Goal: Information Seeking & Learning: Learn about a topic

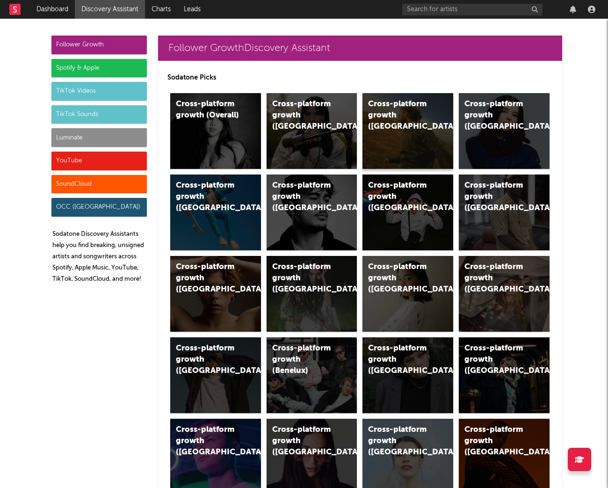
click at [411, 110] on div "Cross-platform growth ([GEOGRAPHIC_DATA])" at bounding box center [400, 116] width 64 height 34
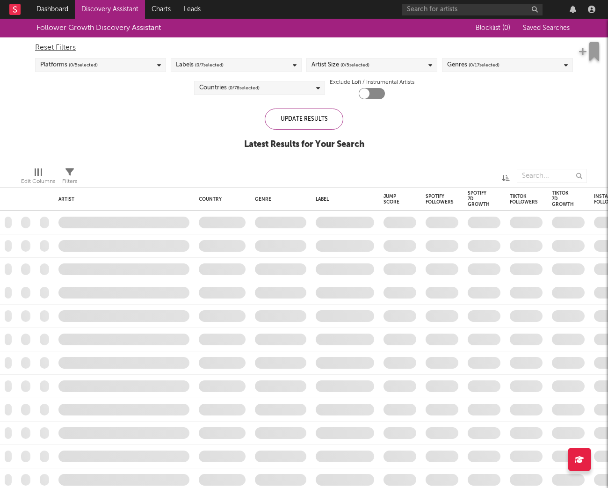
checkbox input "true"
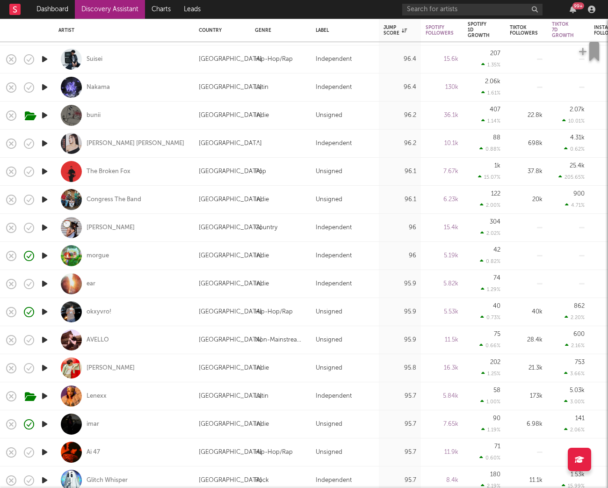
drag, startPoint x: 356, startPoint y: 219, endPoint x: 356, endPoint y: 236, distance: 16.8
click at [356, 221] on div "Independent" at bounding box center [345, 228] width 68 height 28
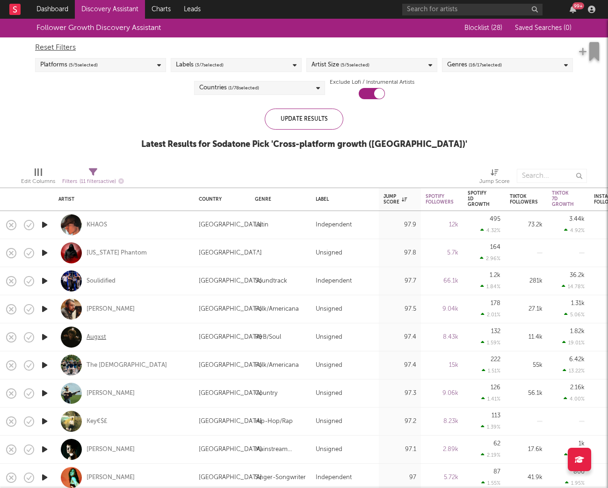
click at [98, 337] on div "Augxst" at bounding box center [97, 337] width 20 height 8
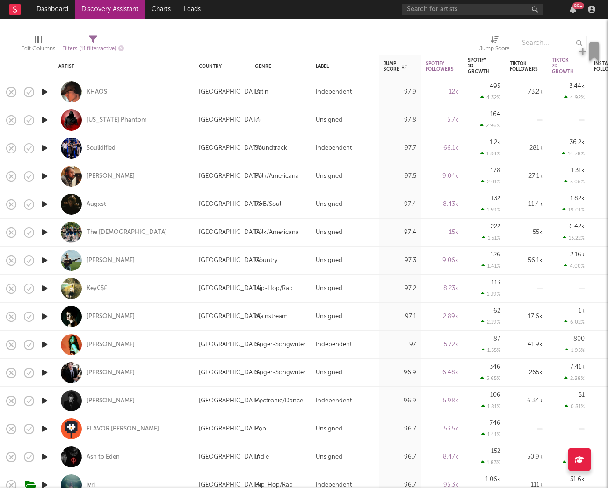
click at [137, 4] on link "Discovery Assistant" at bounding box center [110, 9] width 70 height 19
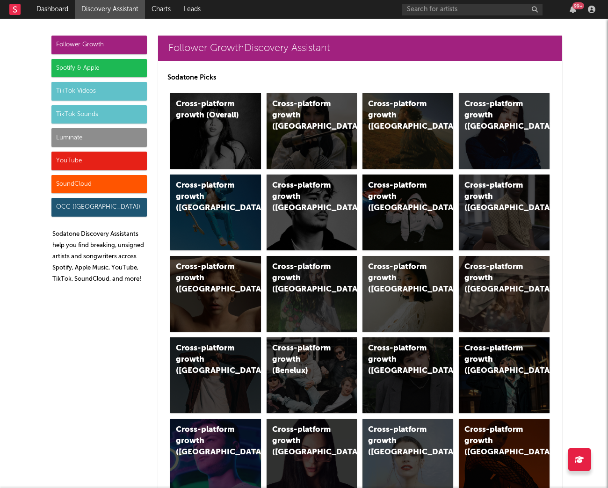
click at [121, 134] on div "Luminate" at bounding box center [98, 137] width 95 height 19
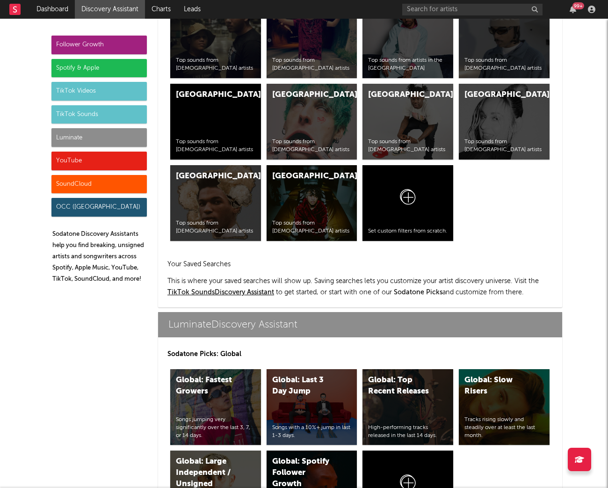
scroll to position [4153, 0]
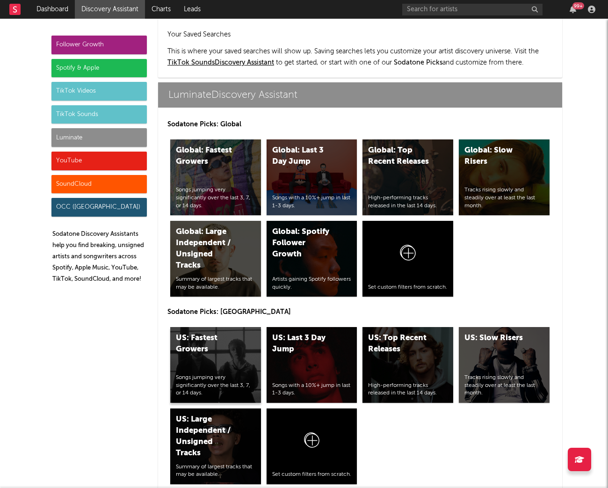
click at [225, 333] on div "US: Fastest Growers" at bounding box center [208, 344] width 64 height 22
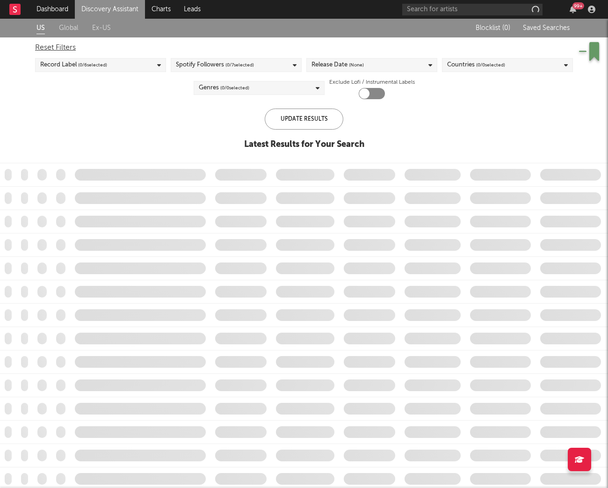
checkbox input "true"
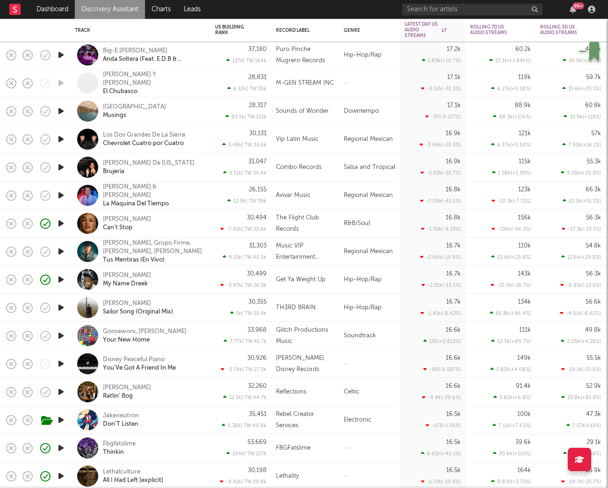
click at [197, 282] on div "Dreek Jones My Name Dreek" at bounding box center [153, 279] width 101 height 17
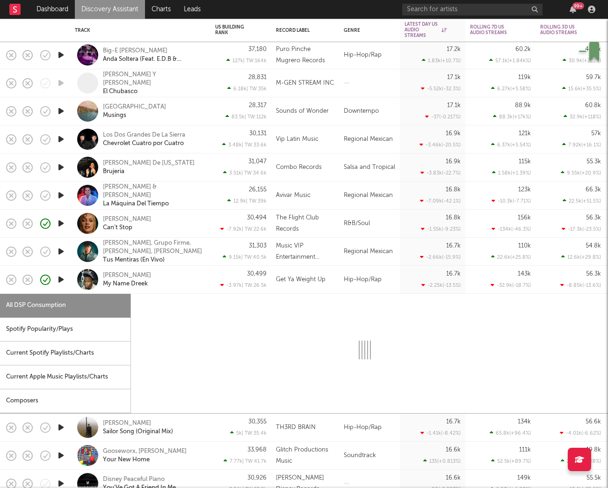
select select "1w"
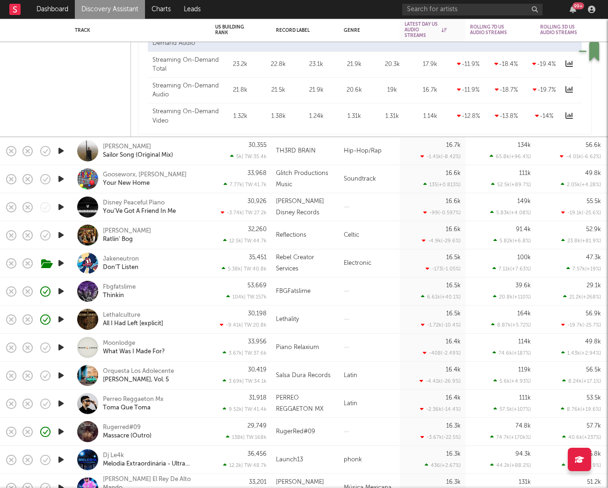
click at [175, 291] on div "Fbgfatslime Thinkin" at bounding box center [153, 291] width 101 height 17
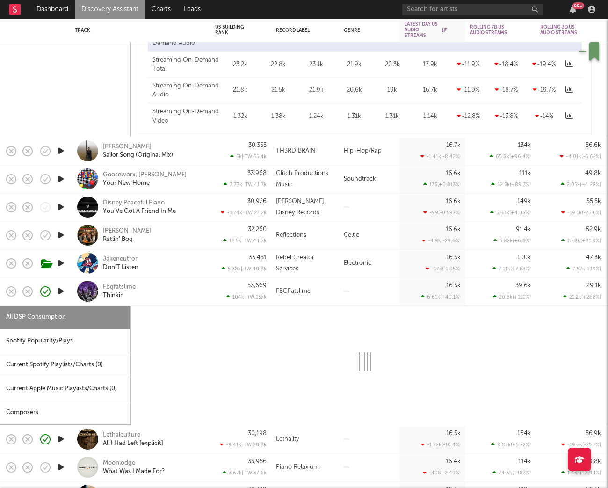
select select "1w"
select select "6m"
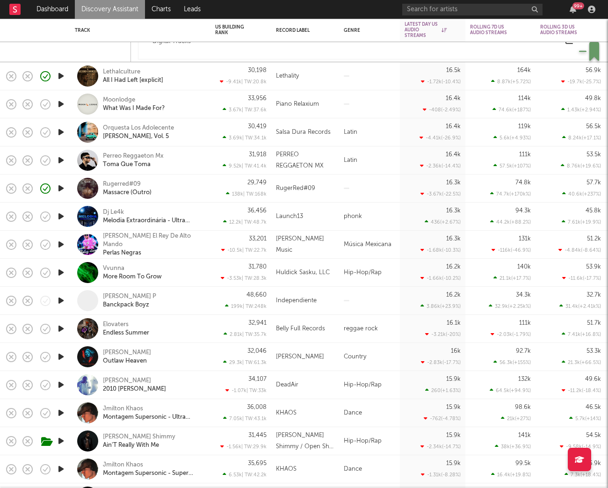
click at [386, 185] on div at bounding box center [369, 189] width 61 height 28
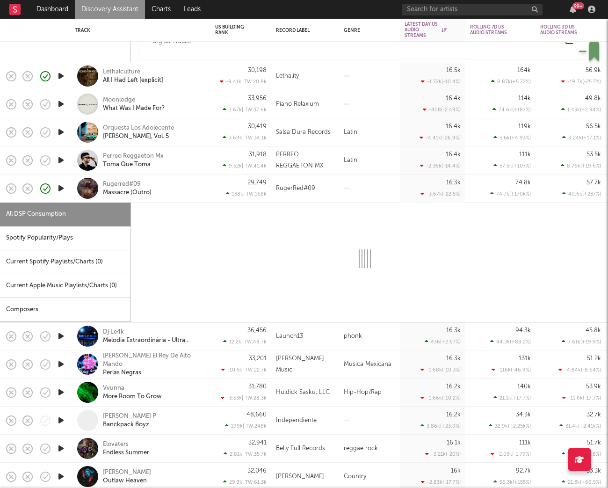
select select "6m"
select select "1w"
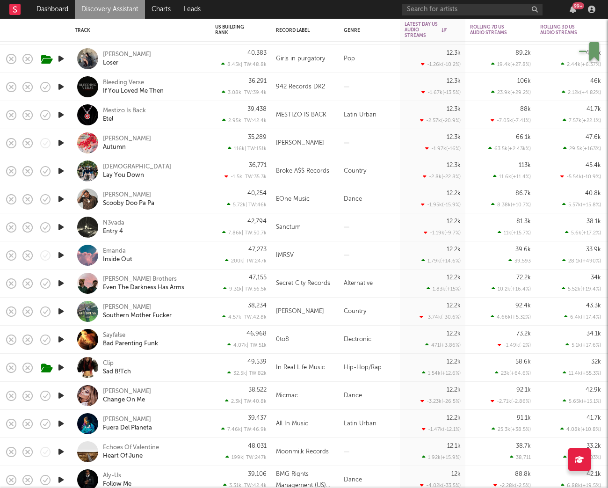
click at [185, 369] on div "Clip Sad B!Tch" at bounding box center [153, 367] width 101 height 17
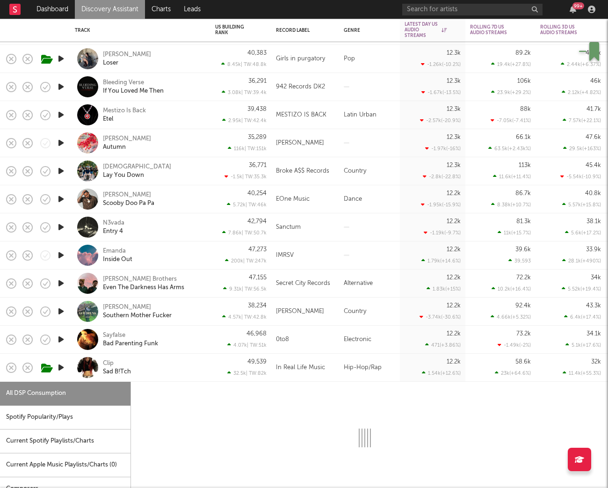
select select "6m"
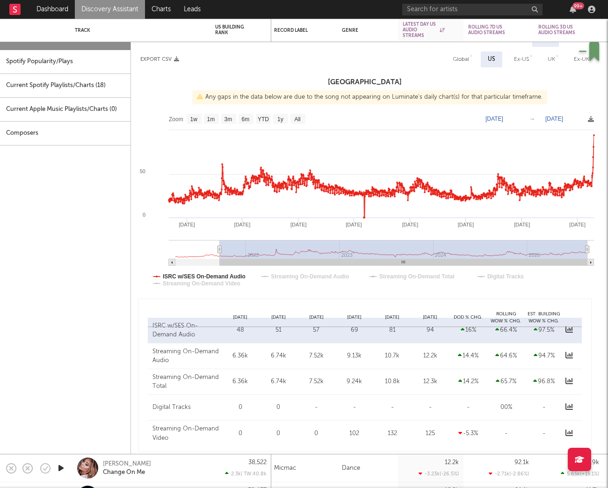
type input "2021-08-18"
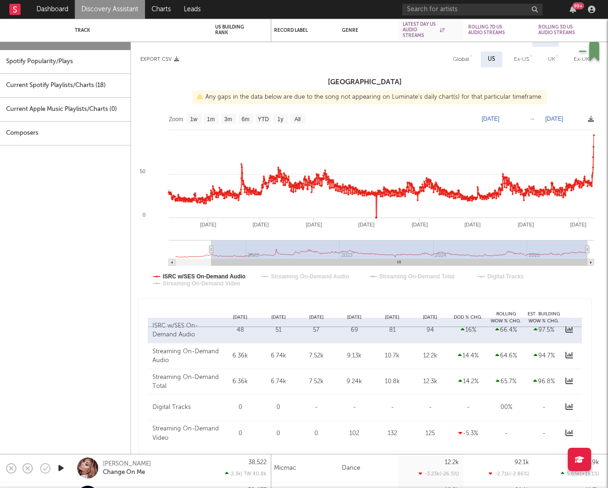
drag, startPoint x: 541, startPoint y: 250, endPoint x: 211, endPoint y: 271, distance: 330.1
click at [211, 271] on icon "Created with Highcharts 10.3.3 Jan '25 Jan '24 Jan '23 Jul '22 Jul '23 Jul '24 …" at bounding box center [365, 202] width 468 height 187
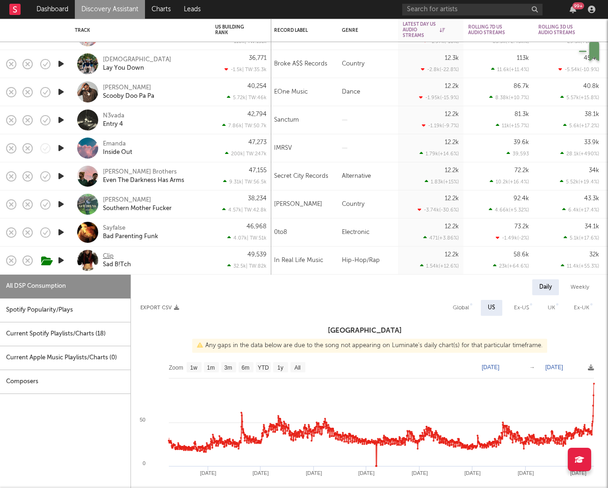
click at [109, 254] on div "Clip" at bounding box center [108, 256] width 11 height 8
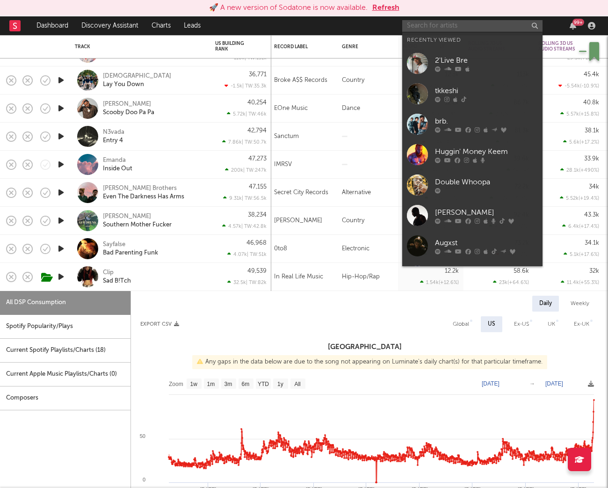
click at [464, 23] on input "text" at bounding box center [472, 26] width 140 height 12
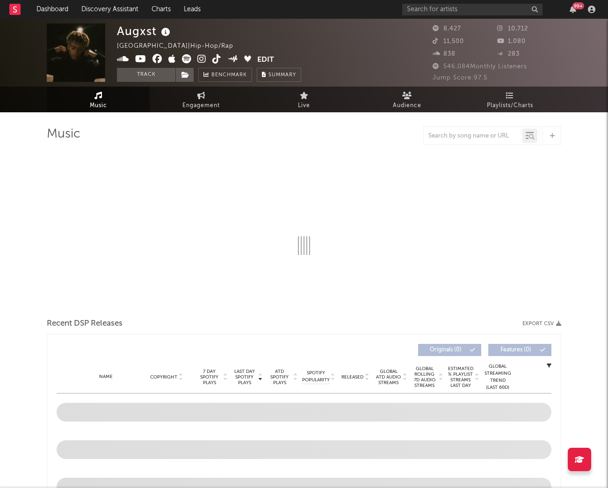
select select "6m"
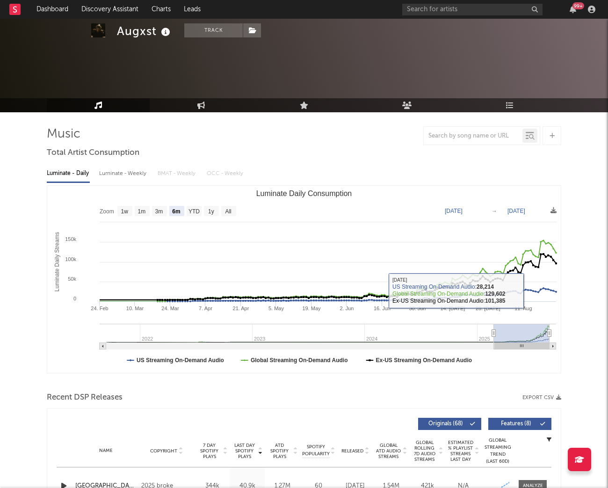
scroll to position [148, 0]
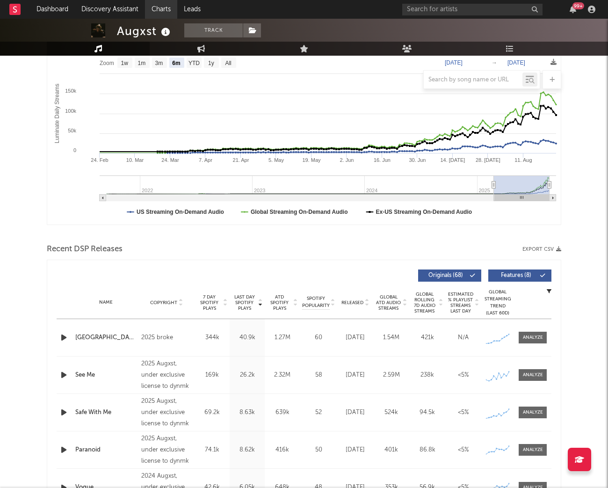
click at [164, 9] on link "Charts" at bounding box center [161, 9] width 32 height 19
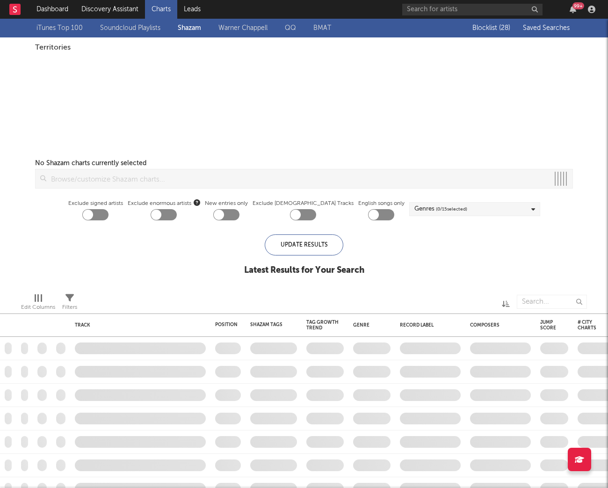
checkbox input "true"
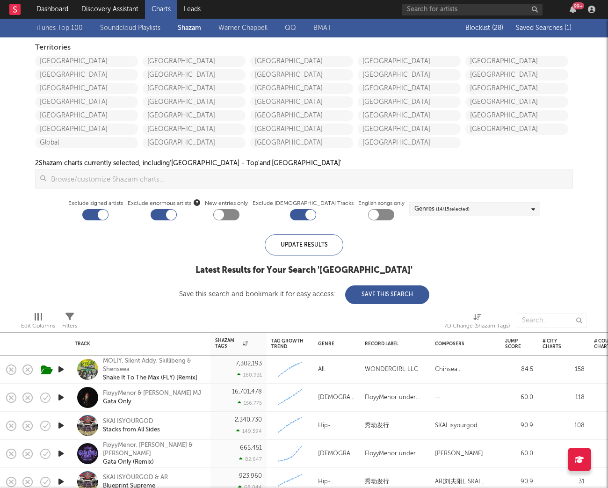
click at [529, 29] on span "Saved Searches ( 1 )" at bounding box center [544, 28] width 56 height 7
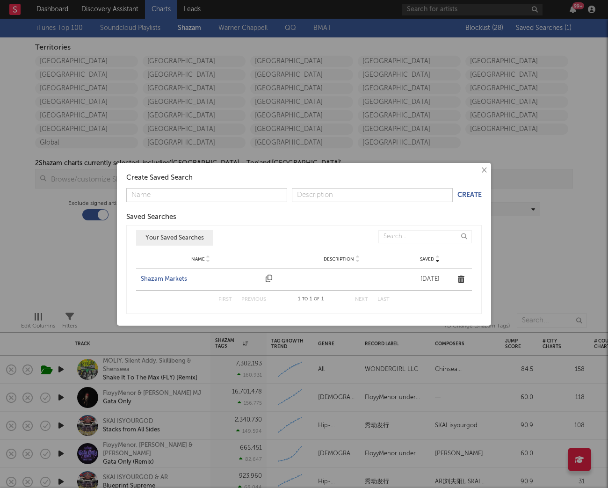
click at [177, 278] on div "Shazam Markets" at bounding box center [201, 279] width 120 height 9
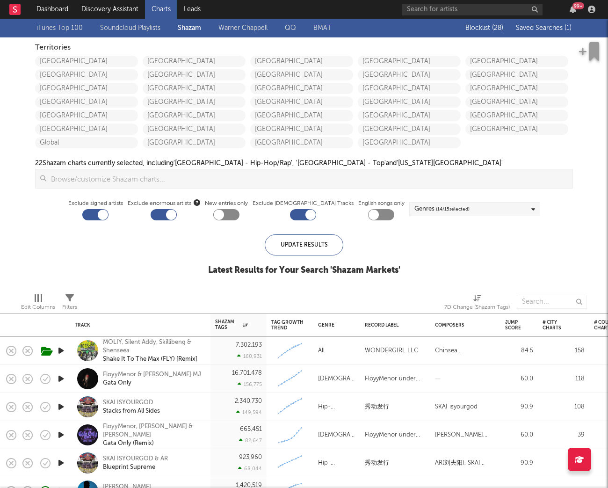
click at [444, 181] on input at bounding box center [309, 178] width 526 height 19
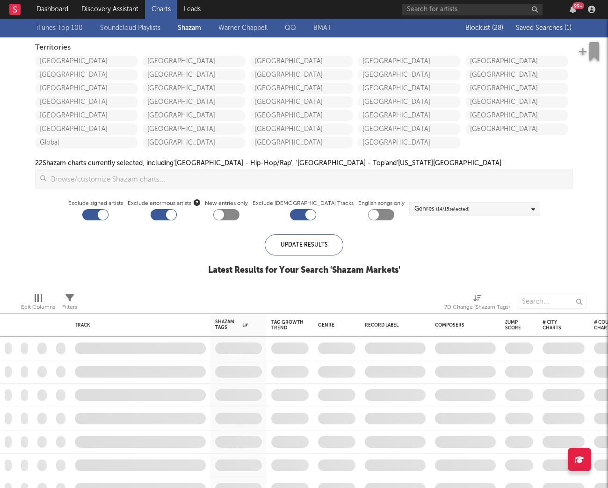
click at [590, 163] on div "iTunes Top 100 Soundcloud Playlists Shazam Warner Chappell QQ BMAT Blocklist ( …" at bounding box center [304, 152] width 608 height 267
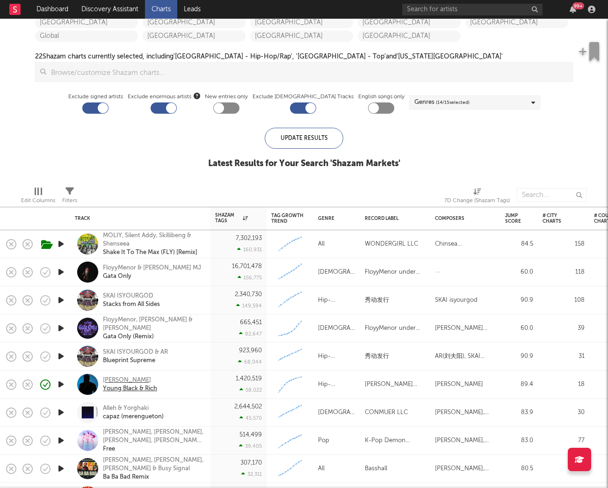
click at [119, 379] on div "Melly Mike" at bounding box center [130, 380] width 54 height 8
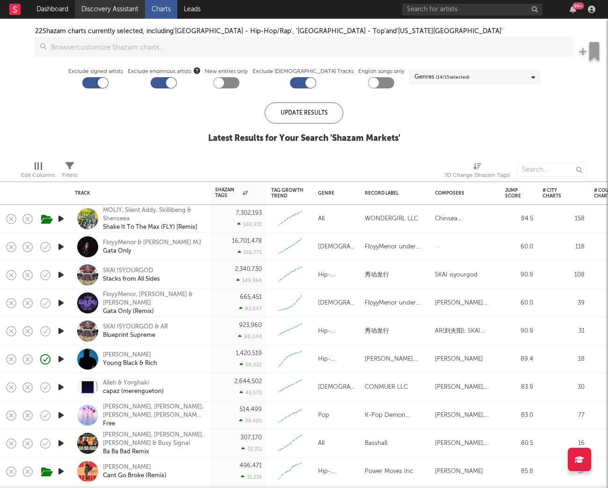
click at [105, 15] on link "Discovery Assistant" at bounding box center [110, 9] width 70 height 19
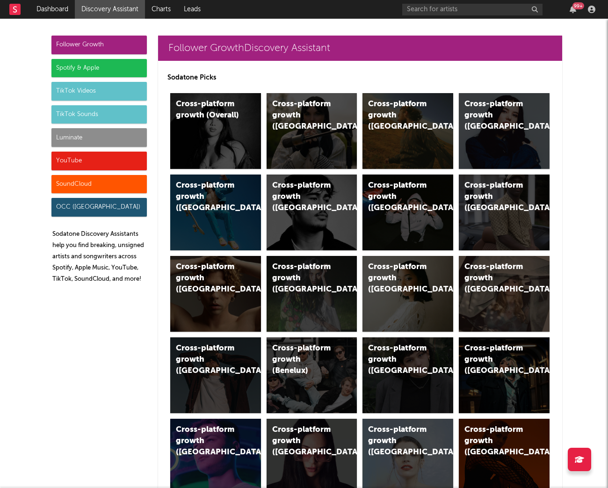
click at [94, 134] on div "Luminate" at bounding box center [98, 137] width 95 height 19
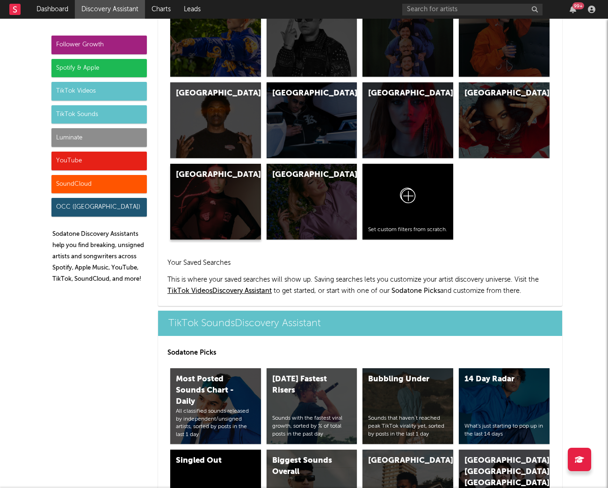
scroll to position [4153, 0]
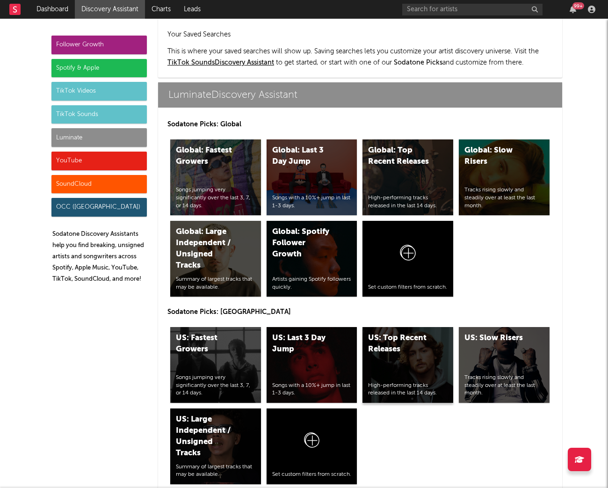
click at [387, 331] on div "US: Top Recent Releases High-performing tracks released in the last 14 days." at bounding box center [408, 365] width 91 height 76
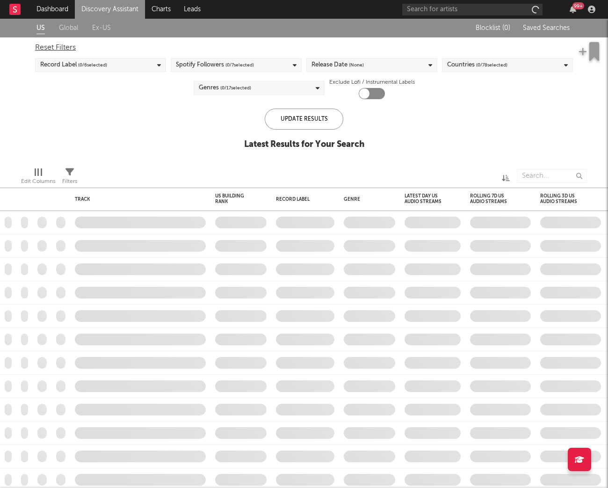
checkbox input "true"
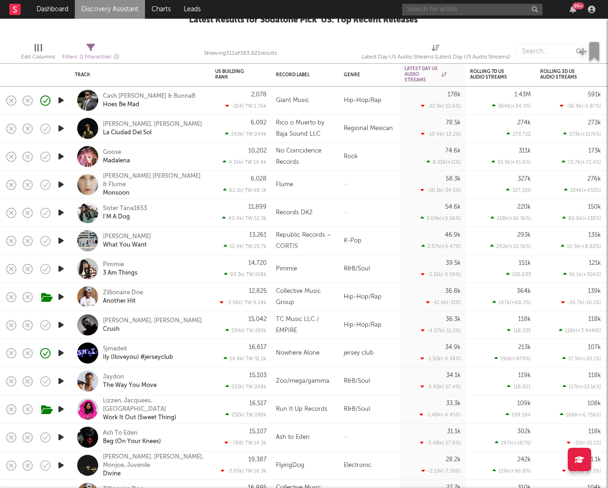
click at [473, 6] on input "text" at bounding box center [472, 10] width 140 height 12
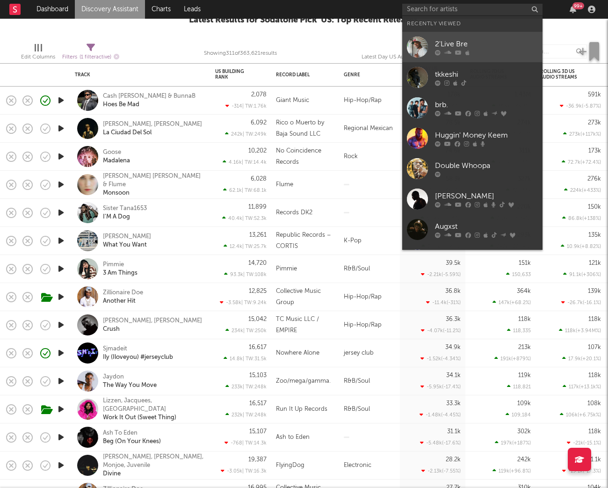
click at [452, 55] on div at bounding box center [486, 53] width 103 height 6
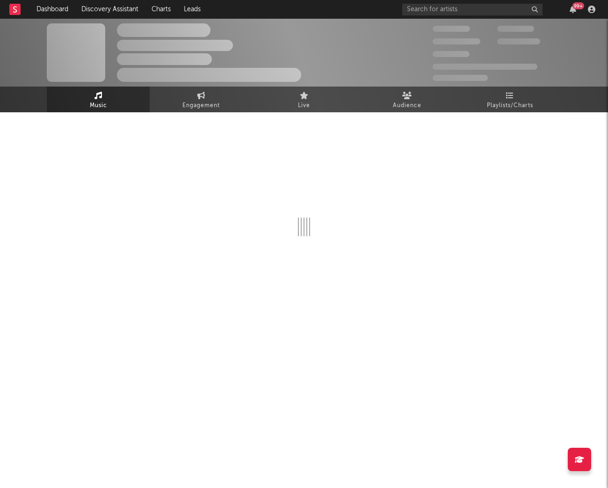
select select "6m"
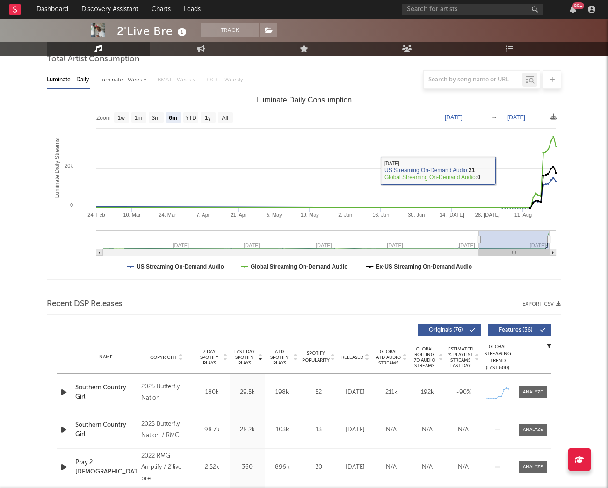
scroll to position [102, 0]
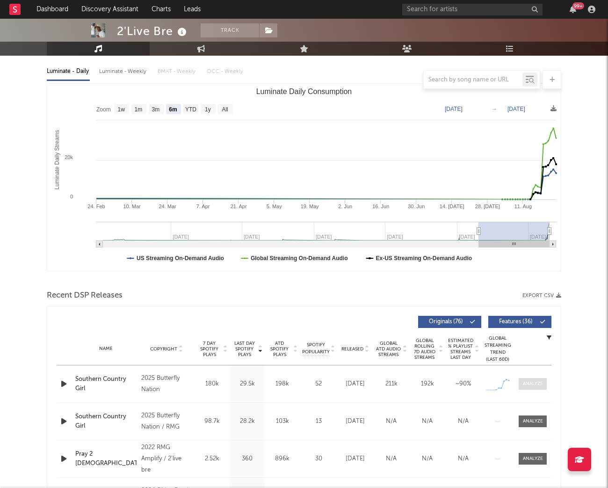
click at [533, 381] on div at bounding box center [533, 383] width 20 height 7
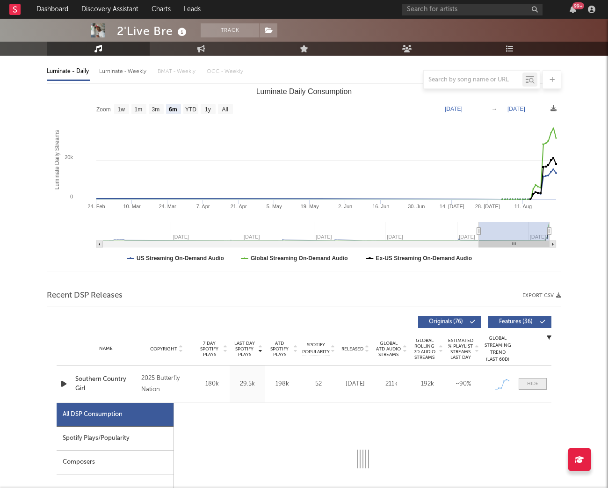
select select "1w"
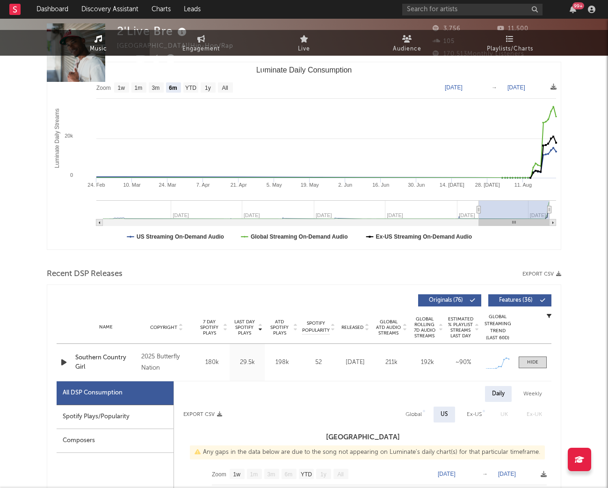
scroll to position [0, 0]
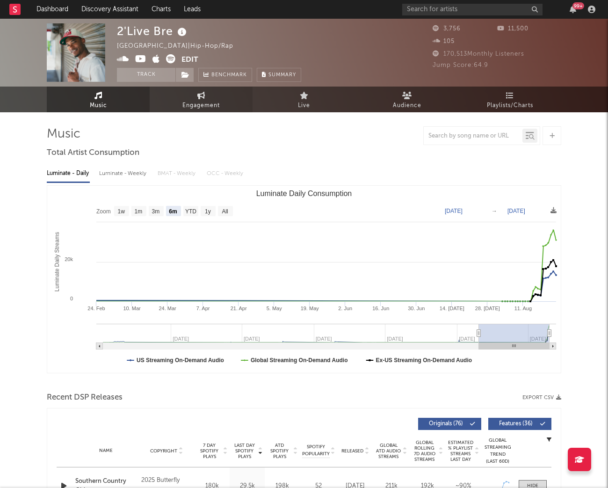
click at [189, 106] on span "Engagement" at bounding box center [200, 105] width 37 height 11
select select "1w"
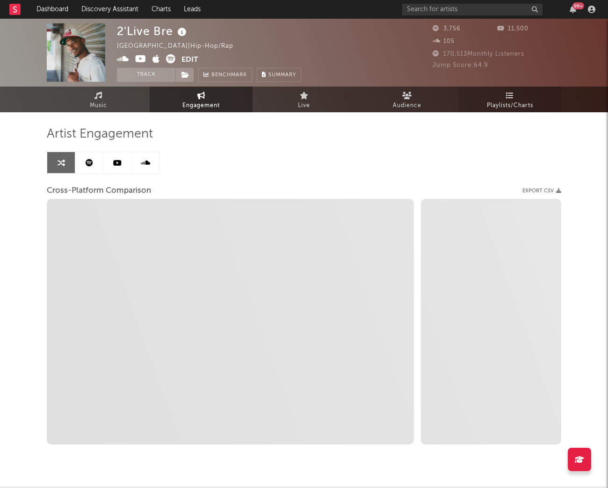
click at [498, 102] on span "Playlists/Charts" at bounding box center [510, 105] width 46 height 11
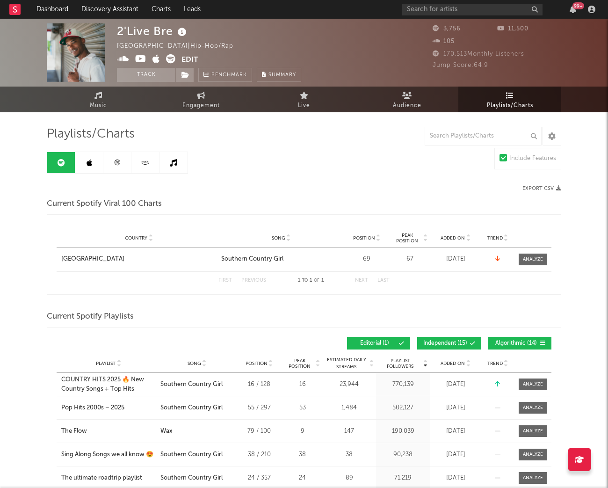
click at [114, 160] on icon at bounding box center [117, 162] width 7 height 7
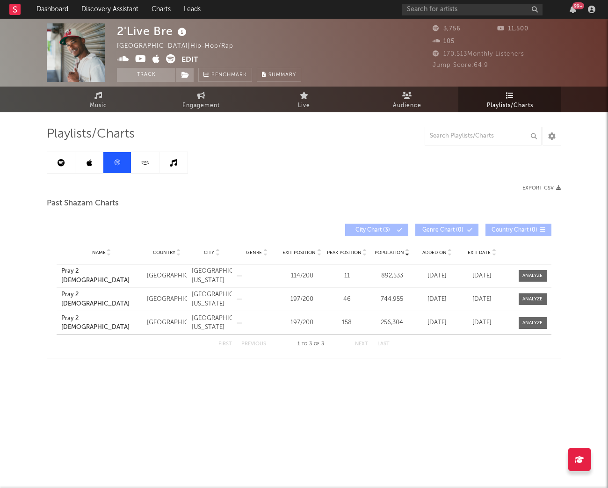
click at [61, 155] on link at bounding box center [61, 162] width 28 height 21
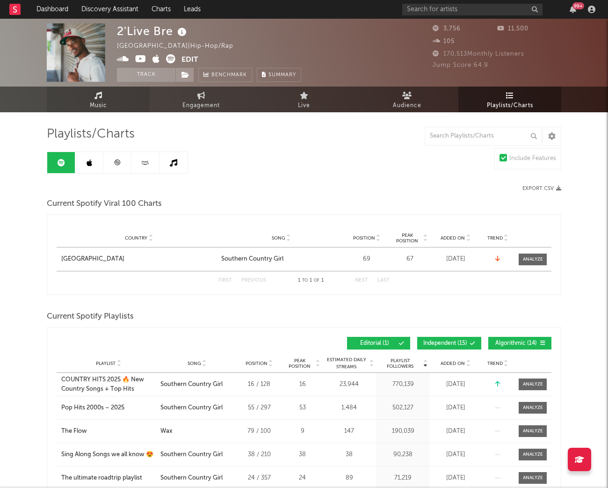
click at [108, 99] on link "Music" at bounding box center [98, 100] width 103 height 26
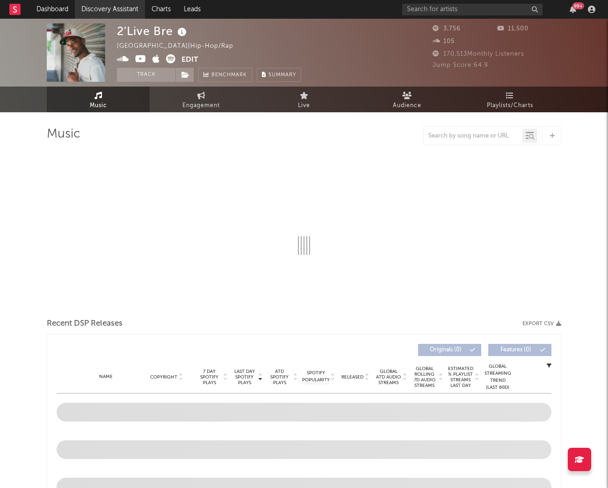
select select "6m"
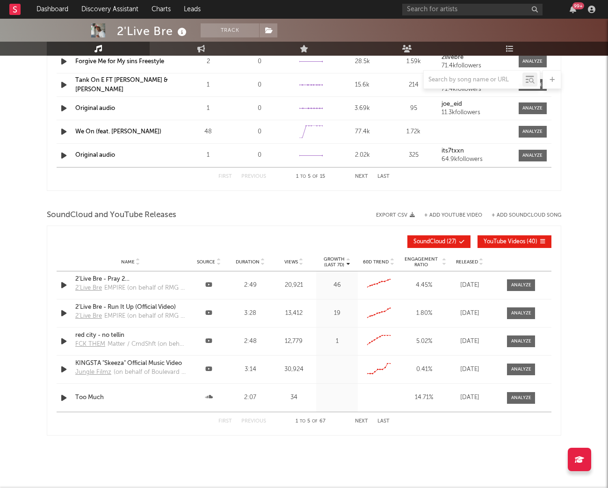
scroll to position [719, 0]
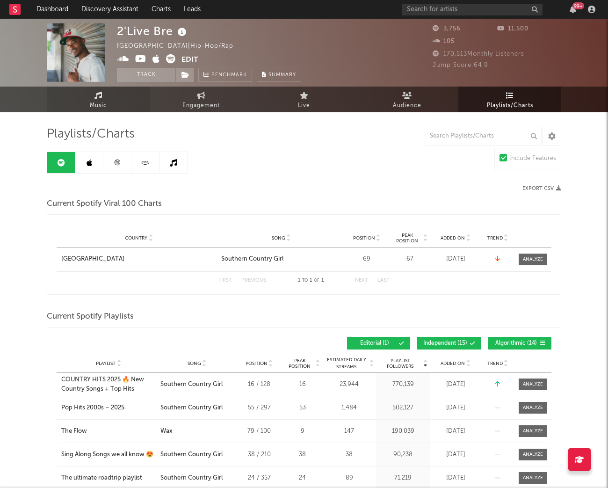
click at [107, 89] on link "Music" at bounding box center [98, 100] width 103 height 26
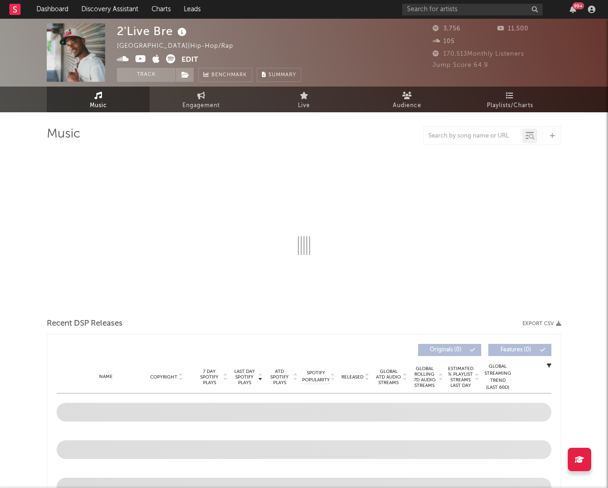
select select "6m"
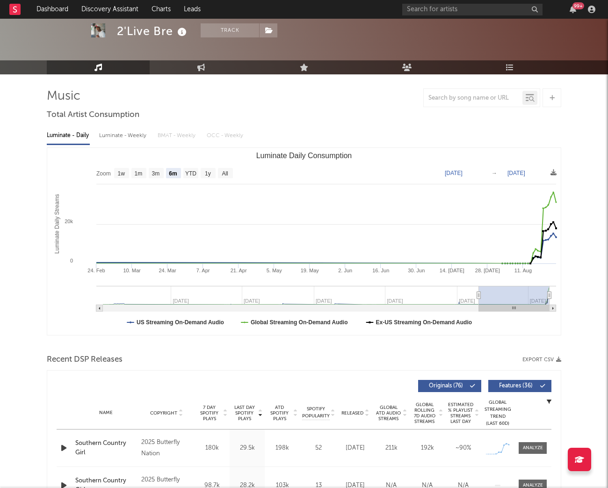
scroll to position [39, 0]
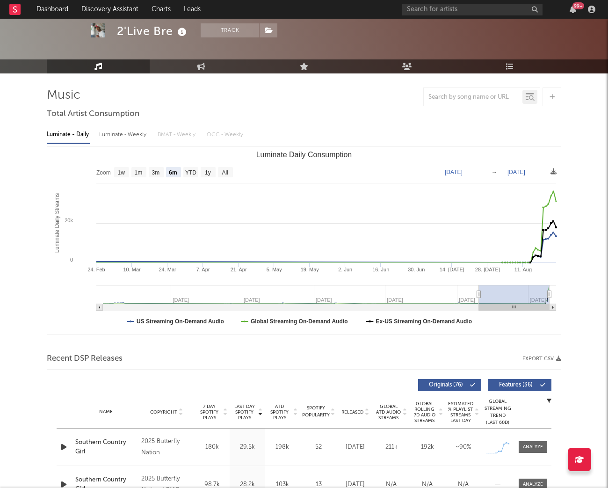
click at [62, 445] on icon "button" at bounding box center [64, 447] width 10 height 12
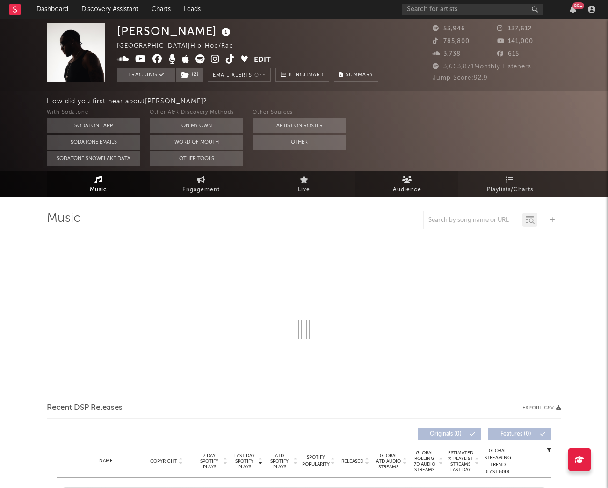
select select "6m"
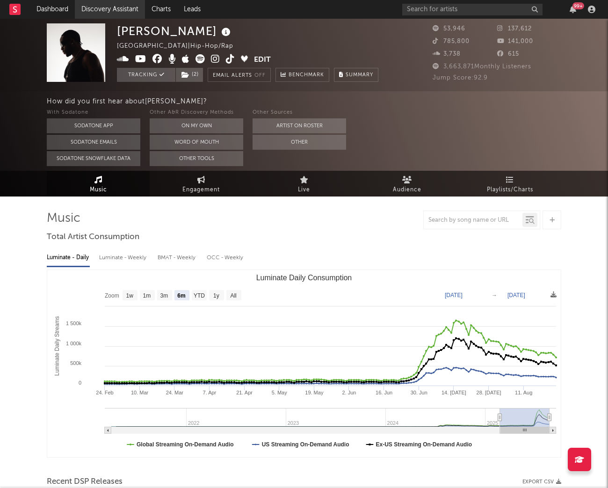
click at [106, 5] on link "Discovery Assistant" at bounding box center [110, 9] width 70 height 19
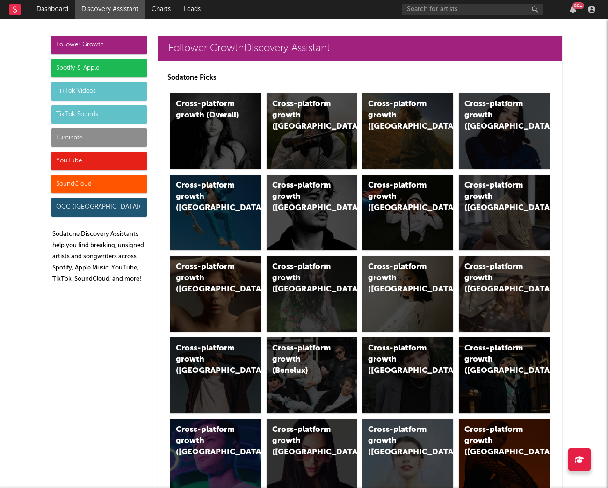
click at [87, 138] on div "Luminate" at bounding box center [98, 137] width 95 height 19
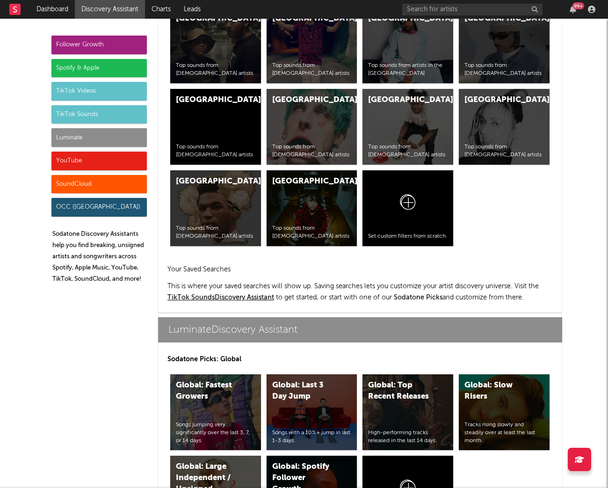
scroll to position [4153, 0]
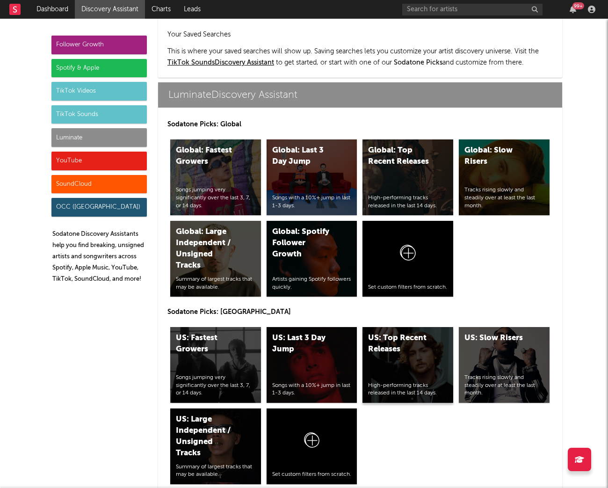
click at [380, 333] on div "US: Top Recent Releases" at bounding box center [400, 344] width 64 height 22
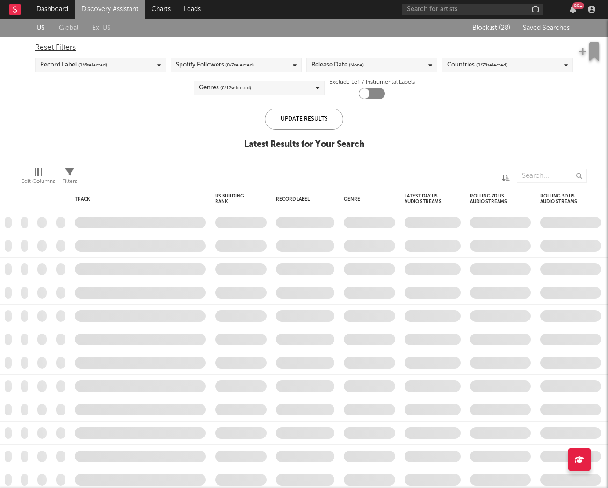
checkbox input "true"
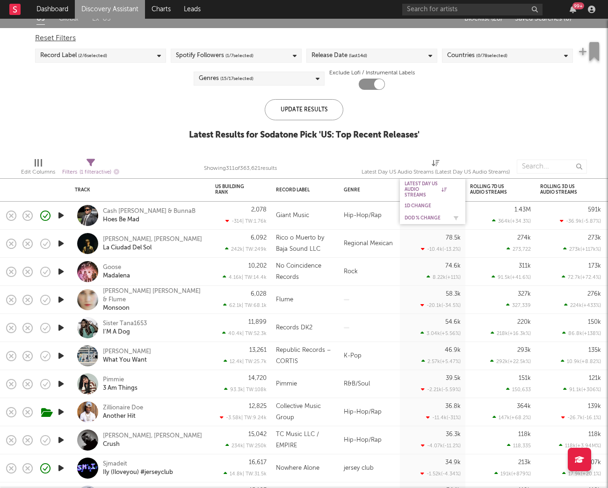
click at [422, 220] on div "DoD % Change" at bounding box center [426, 218] width 42 height 6
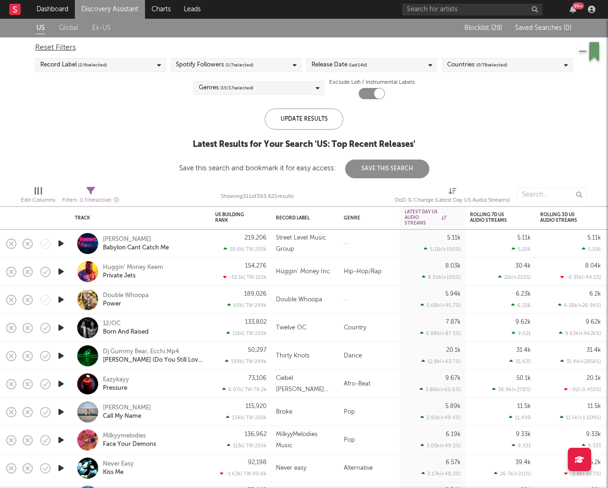
click at [60, 301] on icon "button" at bounding box center [61, 300] width 10 height 12
click at [514, 128] on div "US Global Ex-US Blocklist ( 28 ) Saved Searches ( 0 ) Reset Filters Record Labe…" at bounding box center [304, 99] width 608 height 160
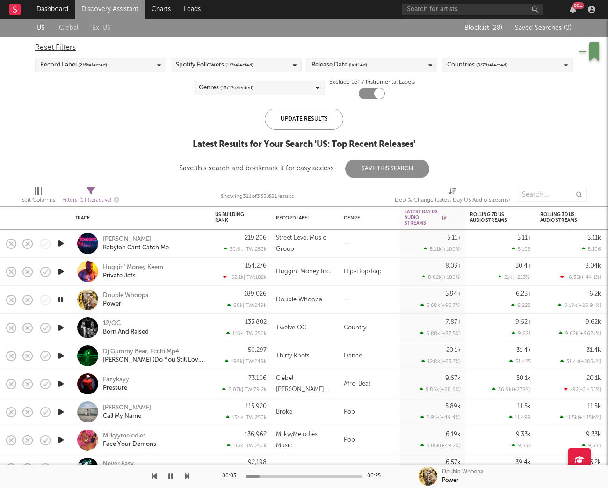
click at [181, 302] on div "Double Whoopa Power" at bounding box center [153, 299] width 101 height 17
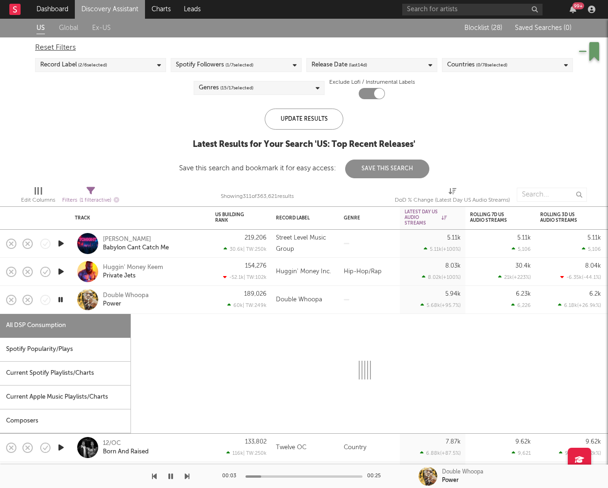
select select "1w"
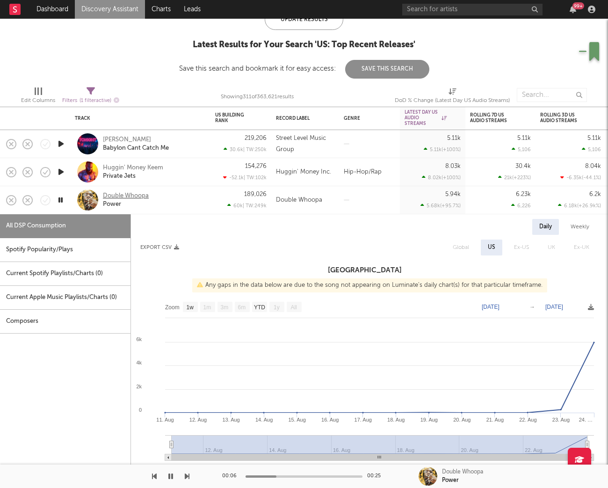
click at [131, 193] on div "Double Whoopa" at bounding box center [126, 196] width 46 height 8
click at [64, 171] on icon "button" at bounding box center [61, 172] width 10 height 12
click at [142, 165] on div "Huggin' Money Keem" at bounding box center [133, 168] width 60 height 8
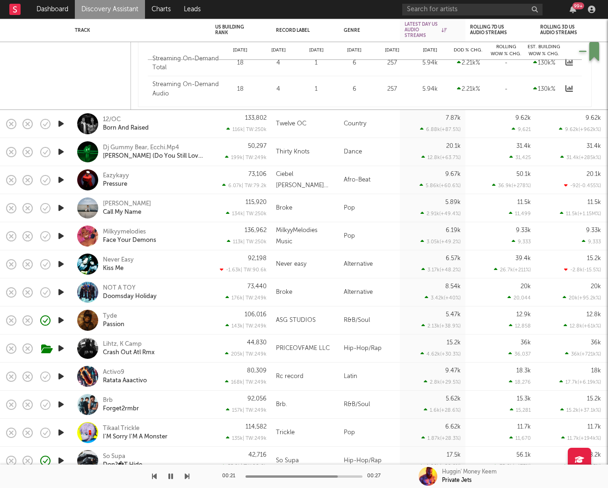
click at [196, 326] on div "Tyde Passion" at bounding box center [153, 320] width 101 height 17
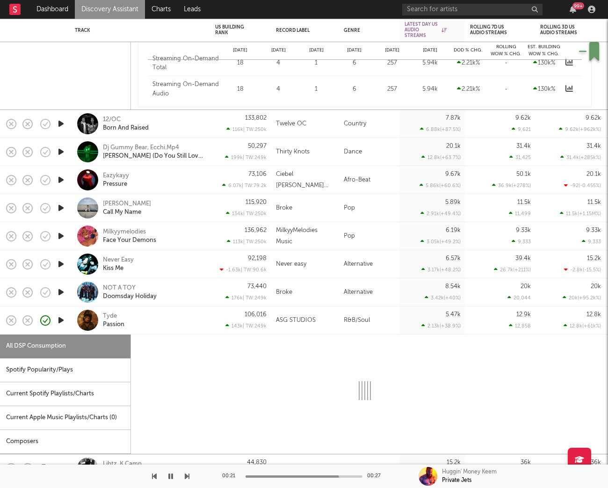
select select "1w"
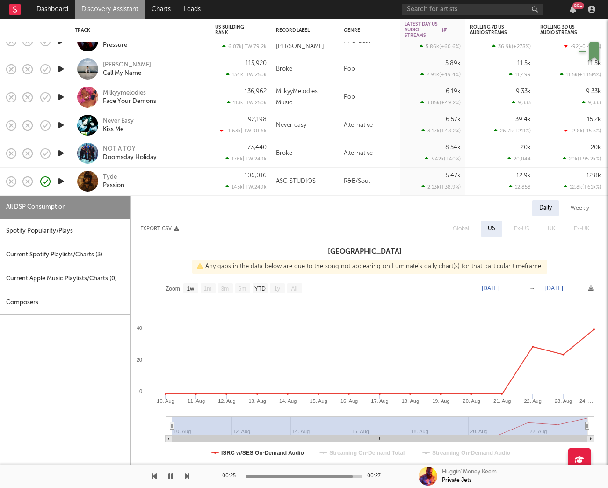
click at [60, 183] on icon "button" at bounding box center [61, 181] width 10 height 12
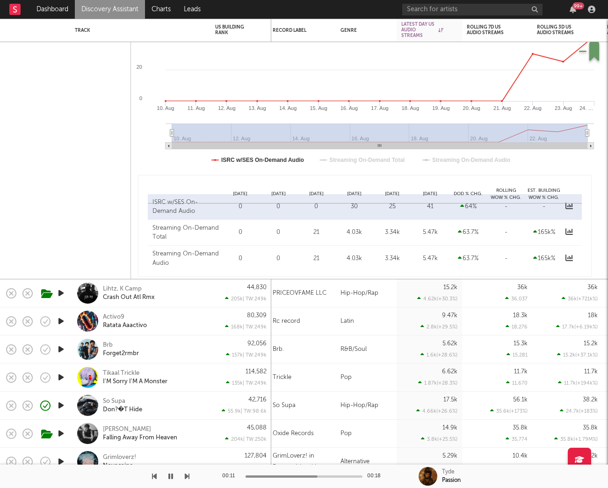
click at [58, 350] on icon "button" at bounding box center [61, 349] width 10 height 12
click at [194, 353] on div "Brb Forget2rmbr" at bounding box center [153, 349] width 101 height 17
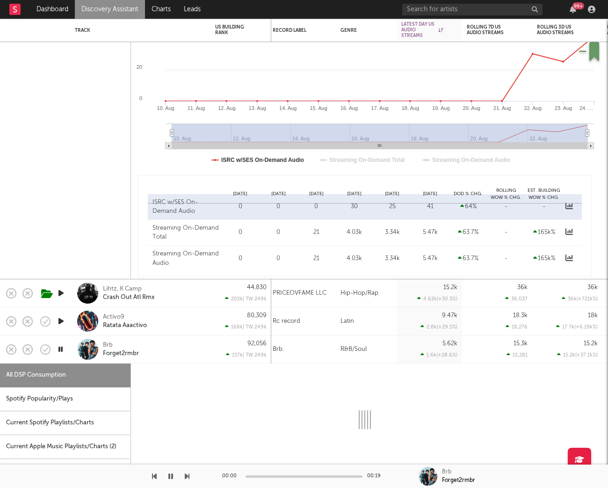
select select "1w"
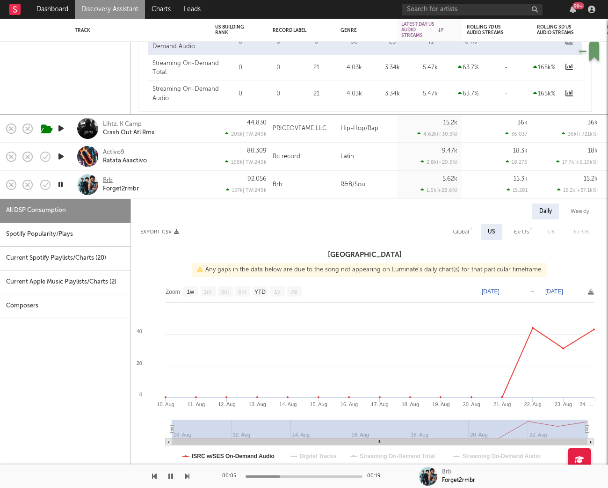
click at [109, 182] on div "Brb" at bounding box center [108, 180] width 10 height 8
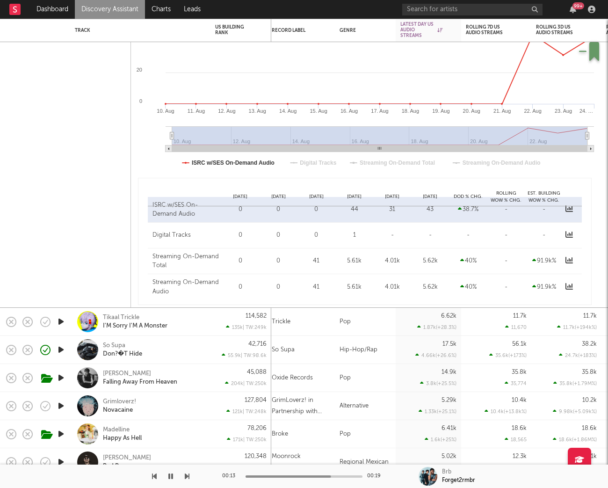
click at [61, 407] on icon "button" at bounding box center [61, 406] width 10 height 12
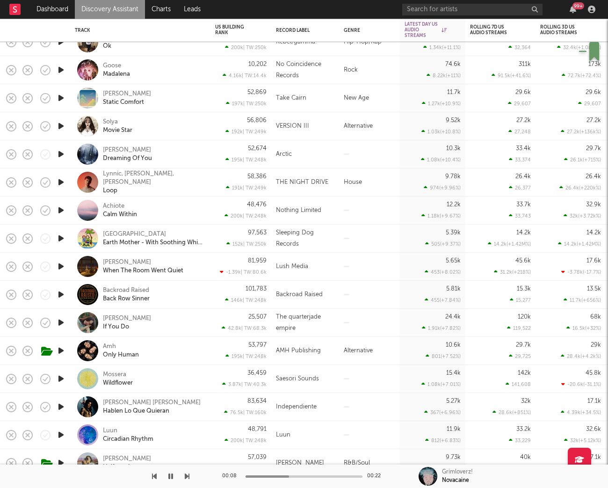
click at [60, 322] on icon "button" at bounding box center [61, 323] width 10 height 12
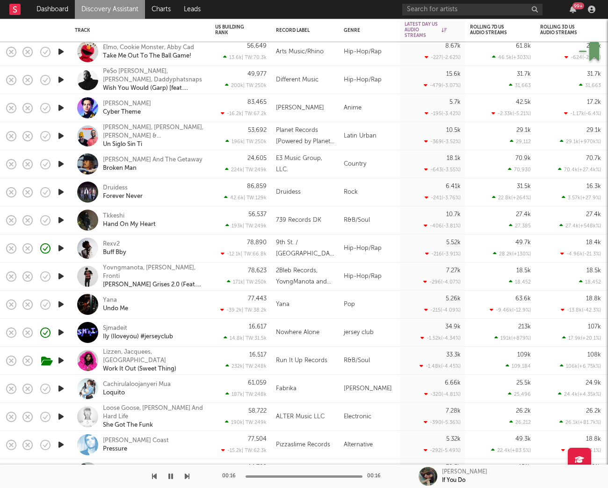
click at [62, 222] on icon "button" at bounding box center [61, 220] width 10 height 12
click at [206, 220] on div "Tkkeshi Hand On My Heart" at bounding box center [140, 220] width 140 height 28
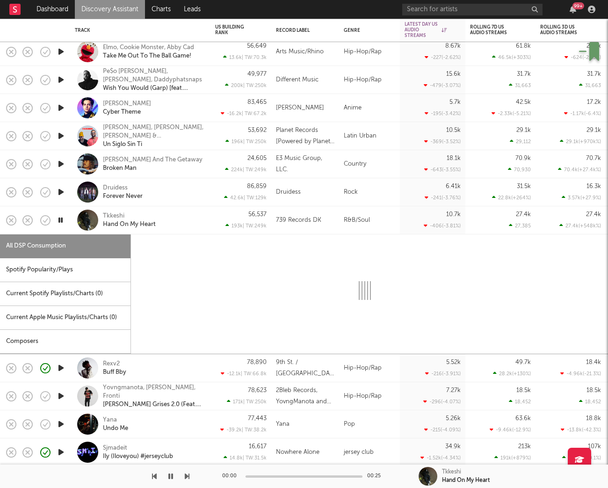
select select "1w"
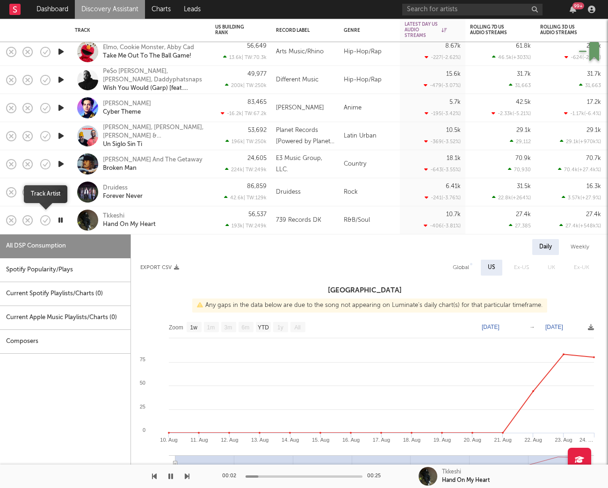
click at [42, 222] on icon "button" at bounding box center [45, 220] width 13 height 13
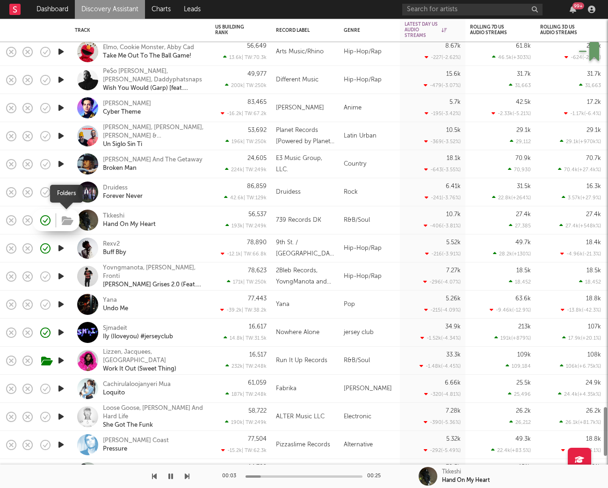
click at [71, 224] on icon "button" at bounding box center [68, 221] width 12 height 10
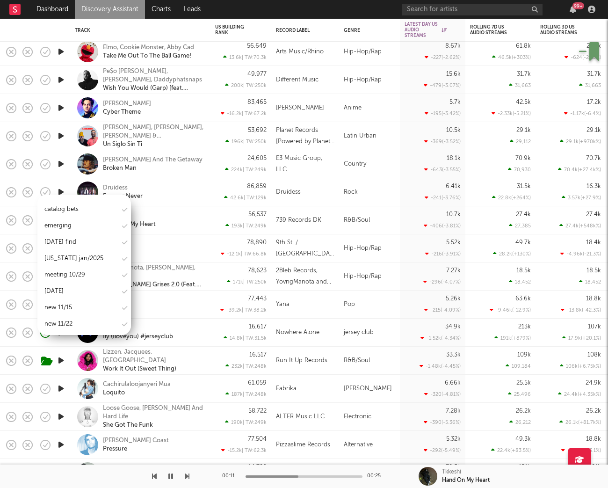
scroll to position [530, 0]
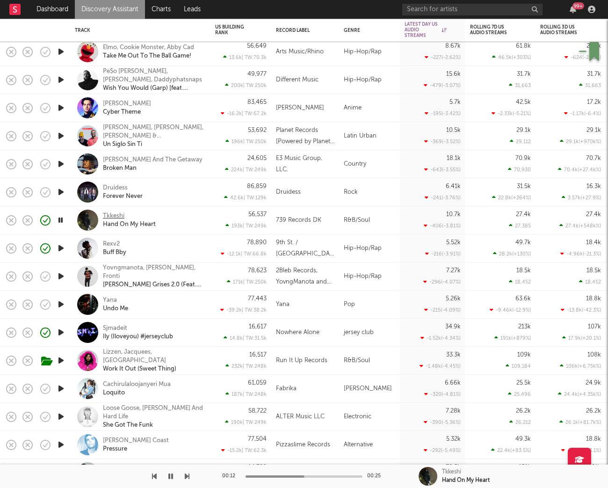
click at [112, 215] on div "Tkkeshi" at bounding box center [114, 216] width 22 height 8
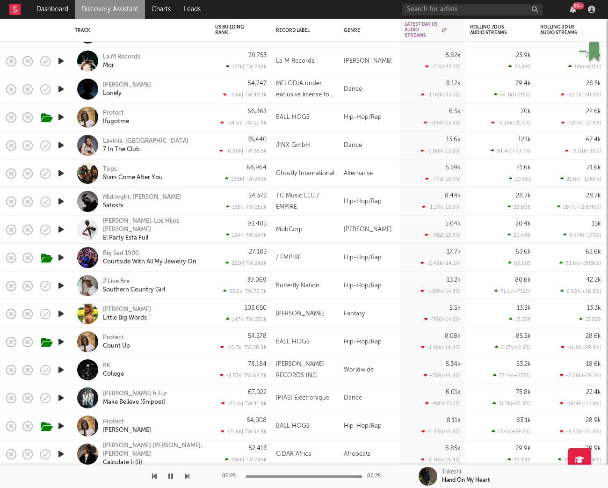
click at [59, 288] on icon "button" at bounding box center [61, 286] width 10 height 12
click at [205, 284] on div "2'Live Bre Southern Country Girl" at bounding box center [140, 286] width 131 height 28
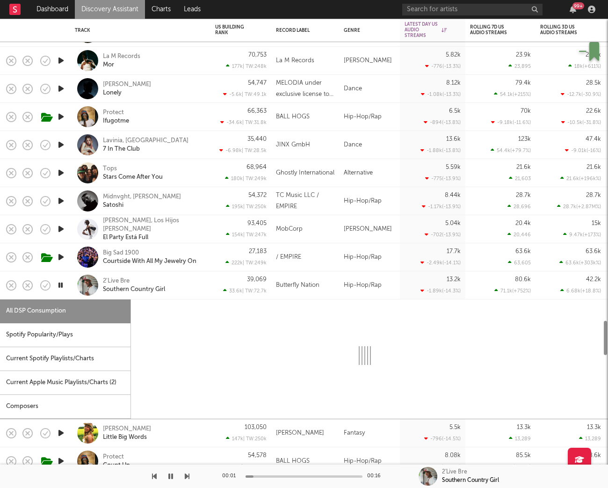
select select "1w"
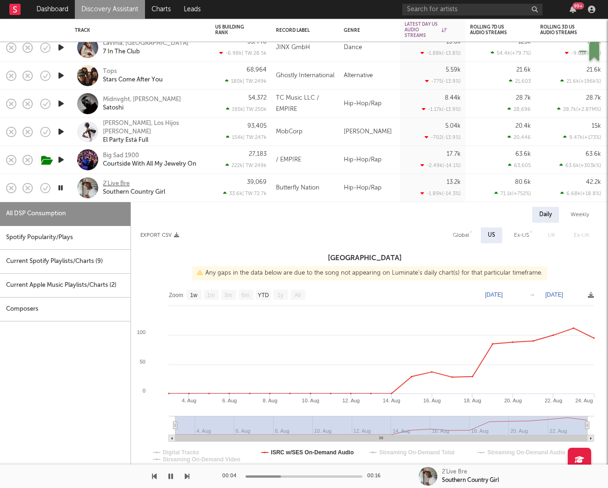
click at [104, 185] on div "2'Live Bre" at bounding box center [116, 184] width 27 height 8
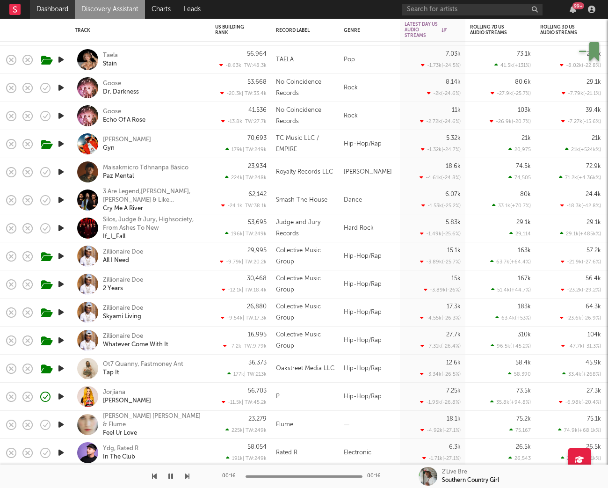
click at [64, 17] on link "Dashboard" at bounding box center [52, 9] width 45 height 19
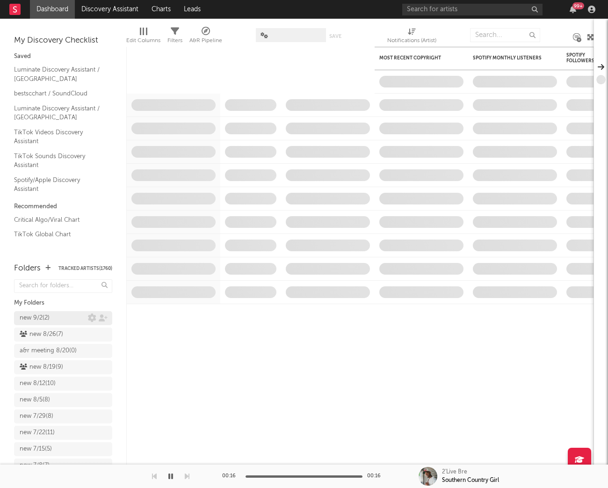
click at [44, 317] on div "new 9/2 ( 2 )" at bounding box center [35, 318] width 30 height 11
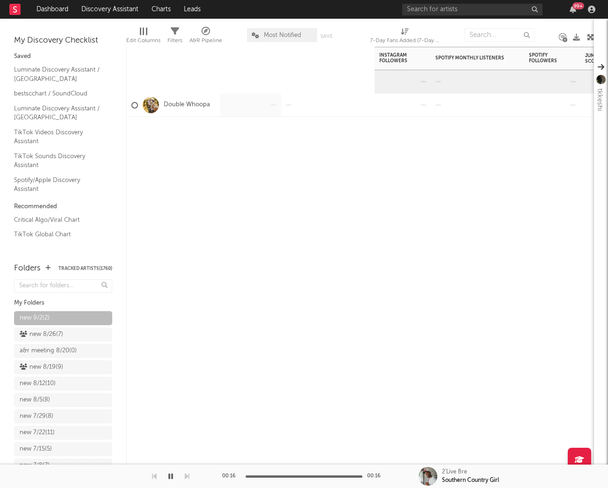
click at [215, 333] on div "Artist Notifications 7-Day Fans Added WoW % Change Most Recent Track Popularity…" at bounding box center [360, 267] width 468 height 441
click at [104, 318] on icon at bounding box center [103, 317] width 9 height 7
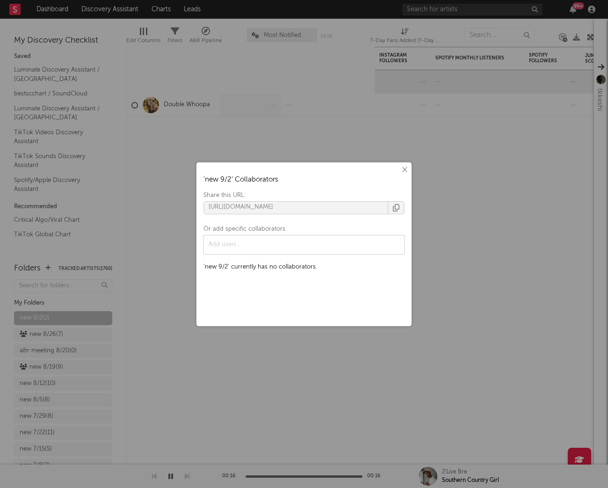
click at [399, 210] on icon "button" at bounding box center [396, 207] width 7 height 7
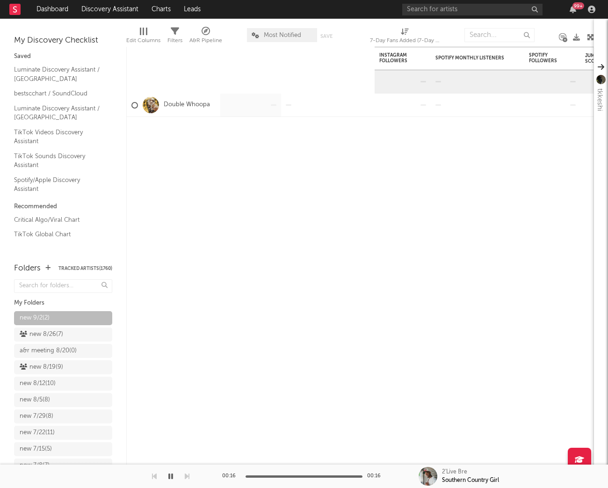
click at [428, 215] on div "× ' new 9/2 ' Collaborators Share this URL: https://app.sodatone.com/folders/17…" at bounding box center [304, 244] width 608 height 488
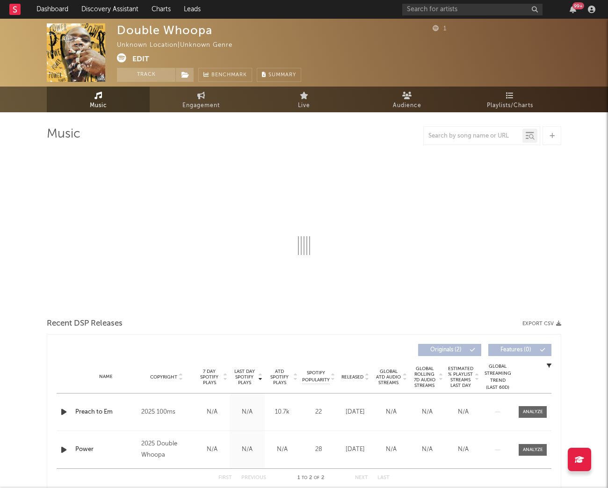
select select "6m"
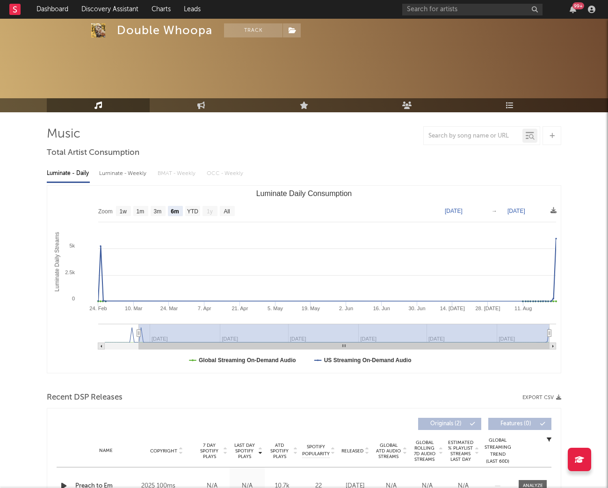
scroll to position [123, 0]
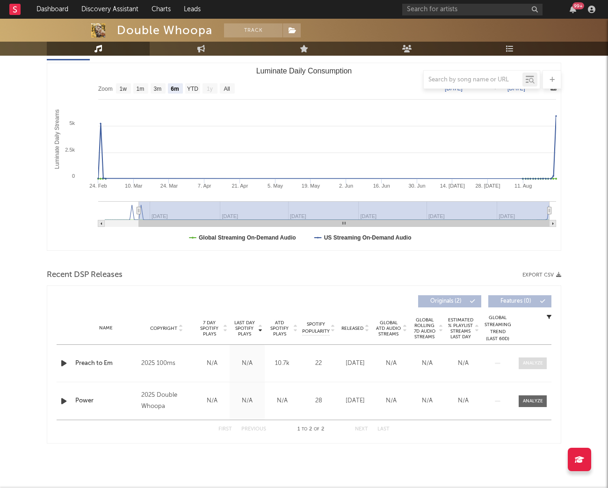
click at [540, 361] on div at bounding box center [533, 363] width 20 height 7
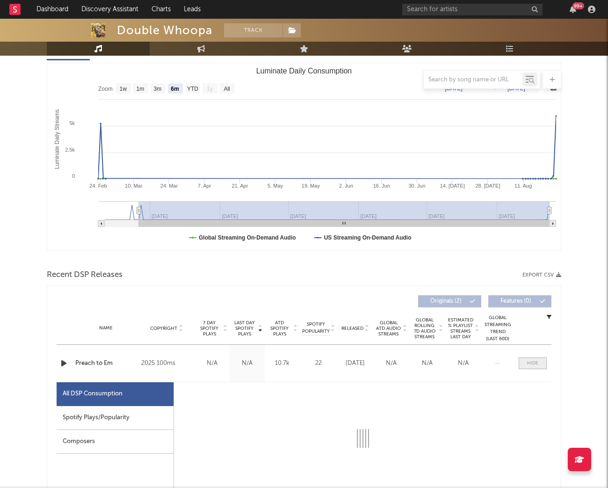
select select "1w"
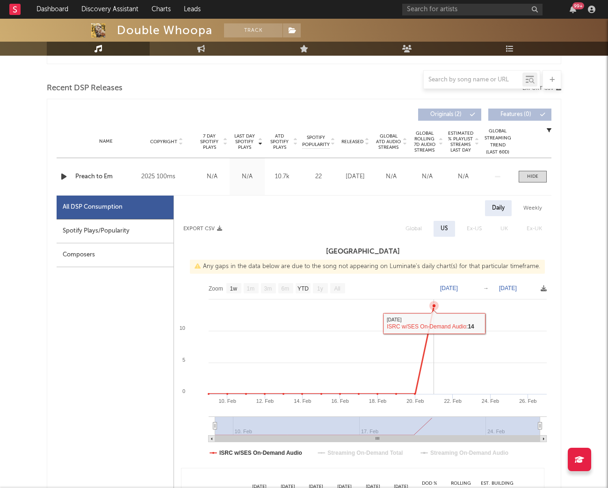
scroll to position [0, 0]
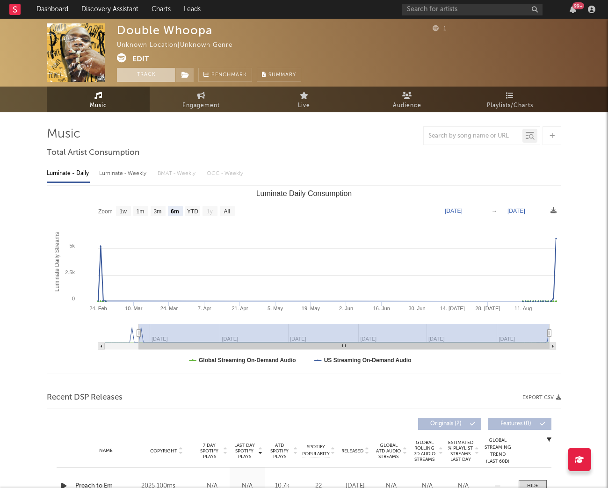
click at [145, 75] on button "Track" at bounding box center [146, 75] width 58 height 14
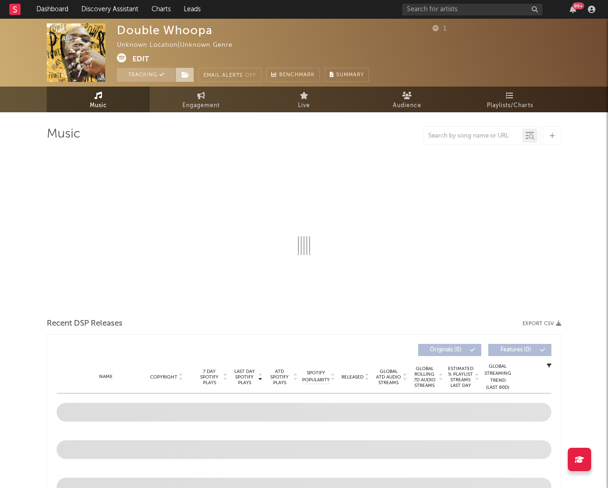
click at [179, 75] on span at bounding box center [184, 75] width 19 height 14
select select "6m"
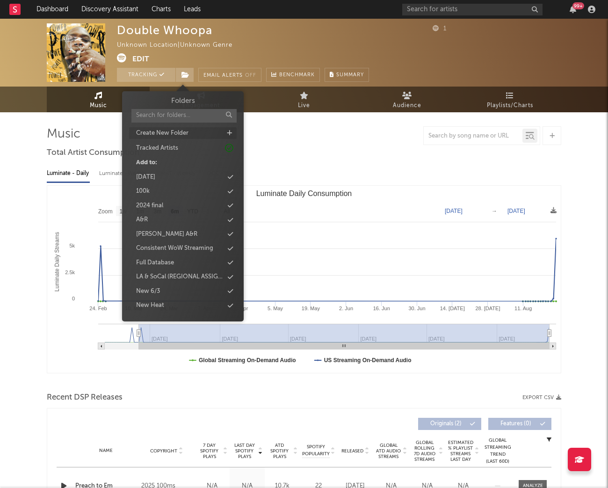
click at [229, 131] on icon at bounding box center [229, 133] width 5 height 6
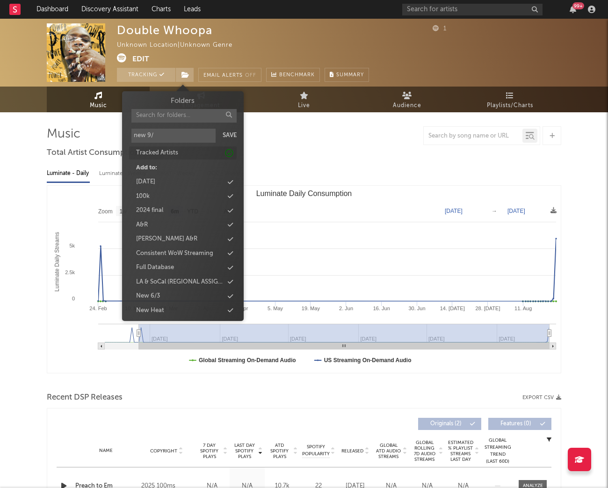
type input "new 9/2"
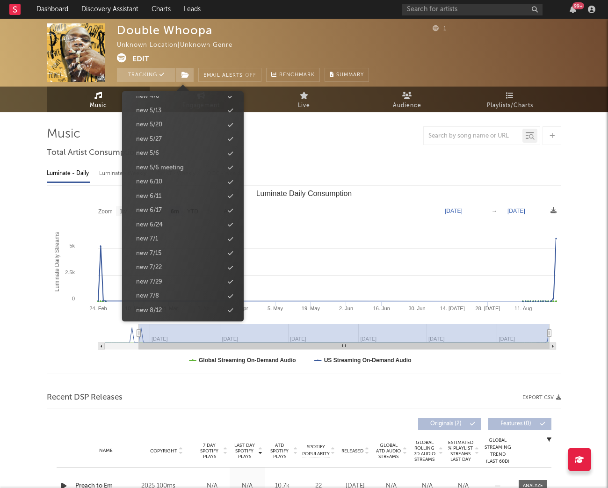
scroll to position [867, 0]
click at [160, 248] on div "new 9/2" at bounding box center [183, 252] width 108 height 12
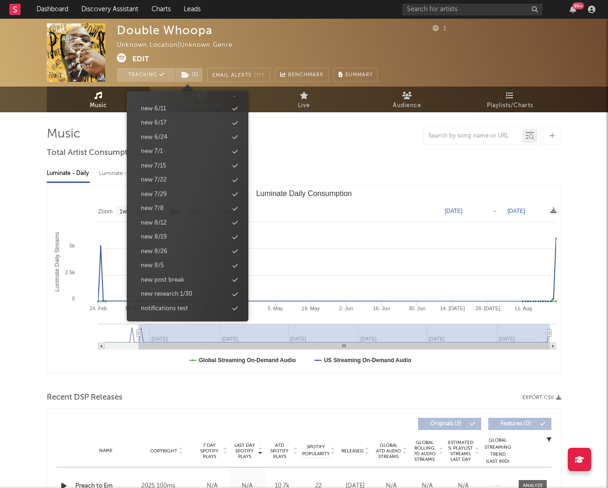
scroll to position [882, 0]
click at [53, 316] on rect "Luminate Daily Consumption" at bounding box center [304, 279] width 514 height 187
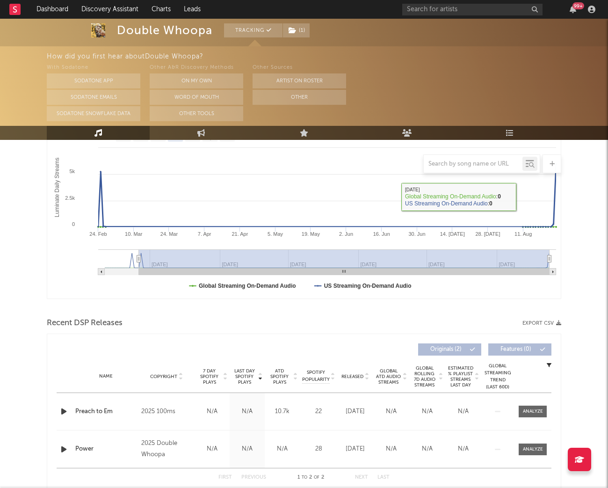
scroll to position [207, 0]
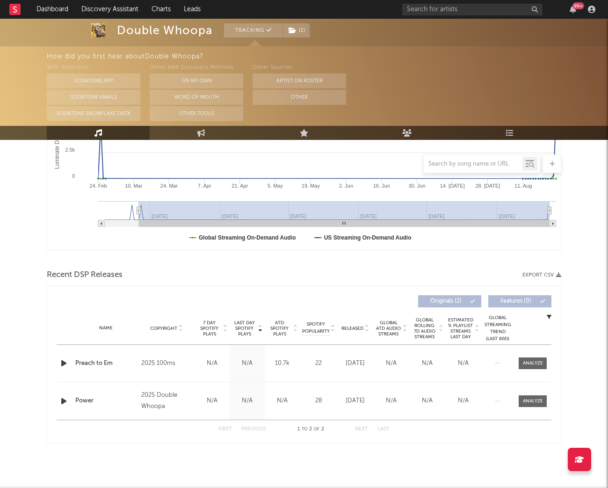
click at [531, 357] on div "Name Preach to Em Copyright 2025 100ms Label 100ms Album Names Preach to Em Com…" at bounding box center [304, 363] width 495 height 37
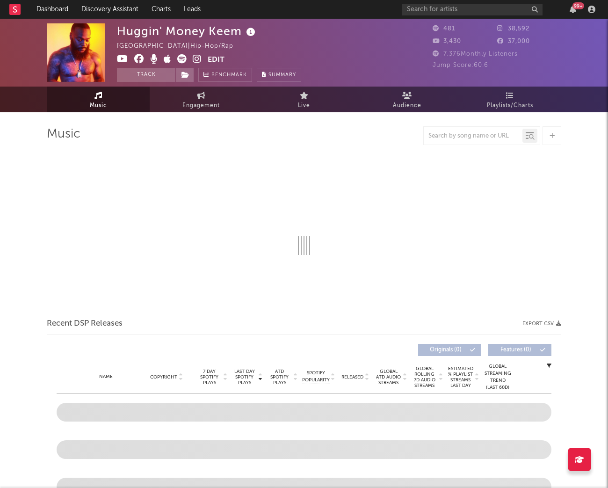
select select "1w"
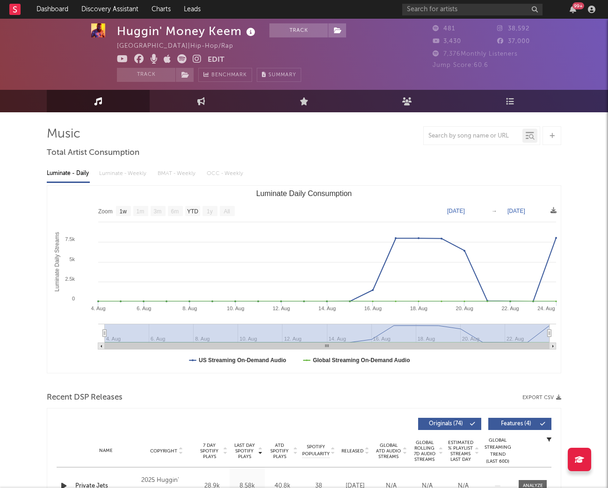
scroll to position [40, 0]
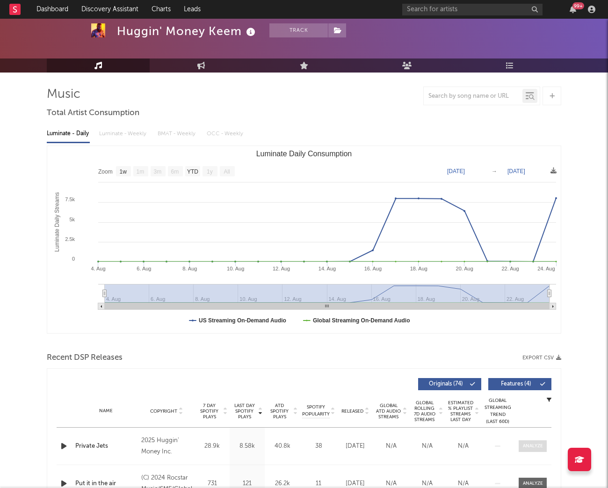
click at [531, 451] on span at bounding box center [533, 446] width 28 height 12
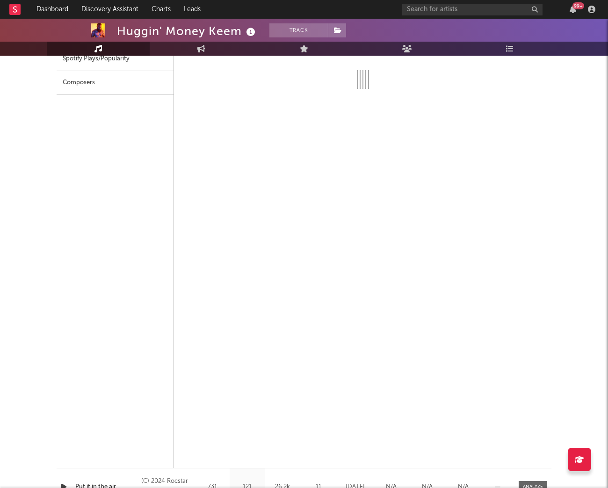
select select "1w"
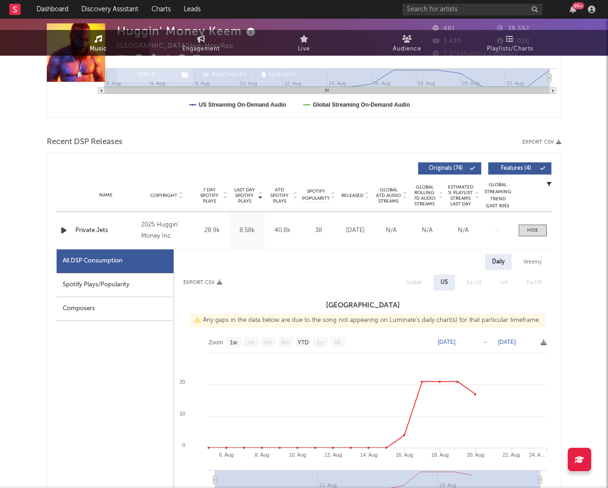
scroll to position [0, 0]
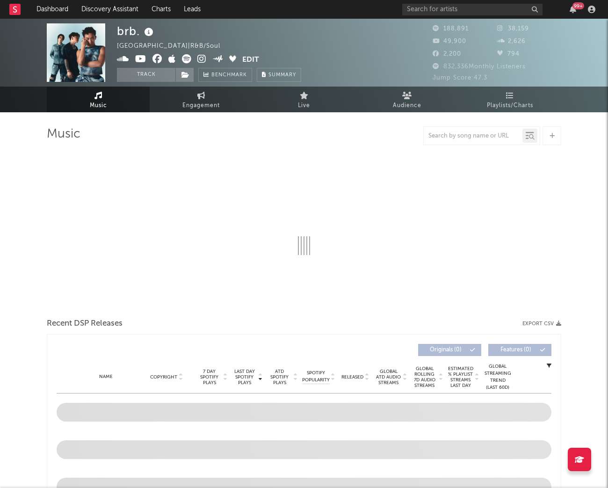
select select "6m"
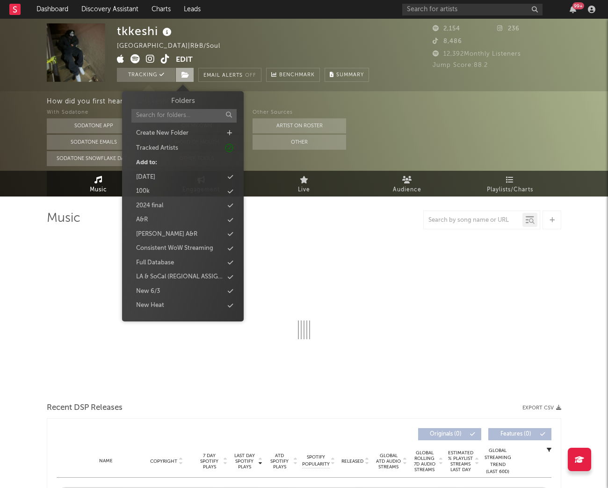
click at [191, 74] on span at bounding box center [184, 75] width 19 height 14
select select "1w"
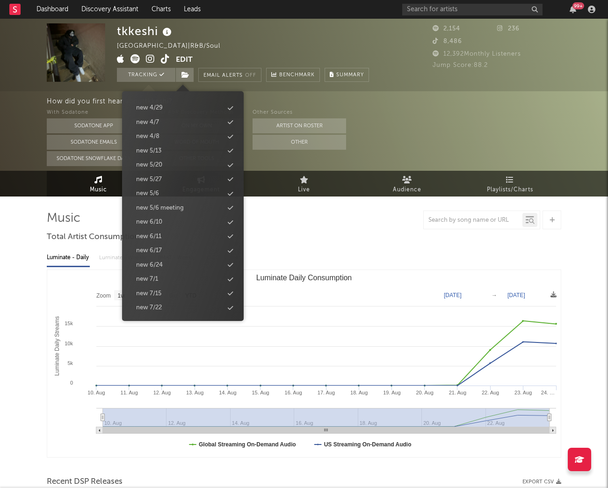
scroll to position [867, 0]
click at [164, 252] on div "new 9/2" at bounding box center [183, 252] width 108 height 12
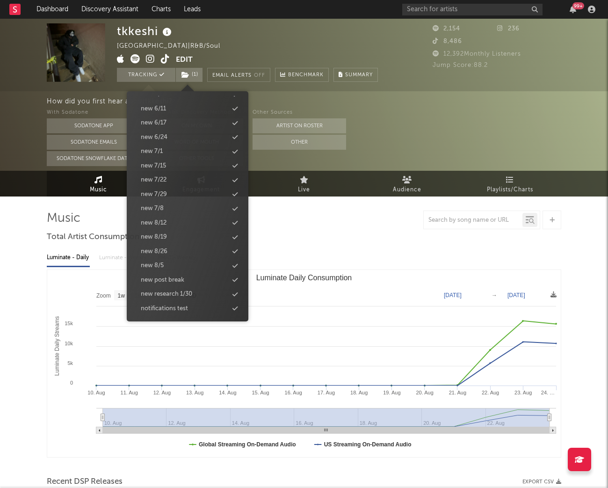
scroll to position [882, 0]
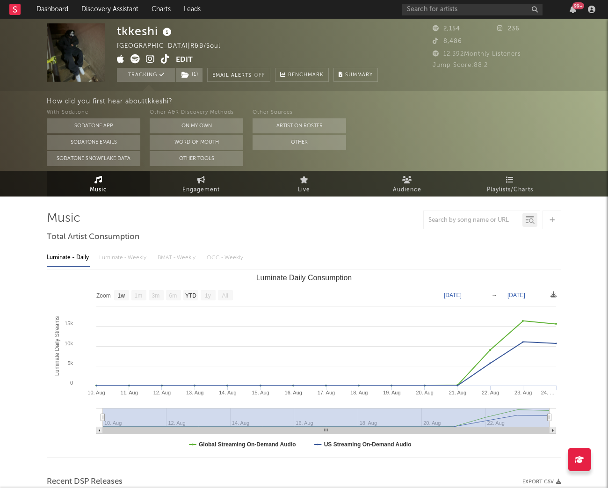
click at [283, 22] on div "tkkeshi [GEOGRAPHIC_DATA] | R&B/Soul Edit Tracking ( 1 ) Email Alerts Off Bench…" at bounding box center [304, 55] width 608 height 73
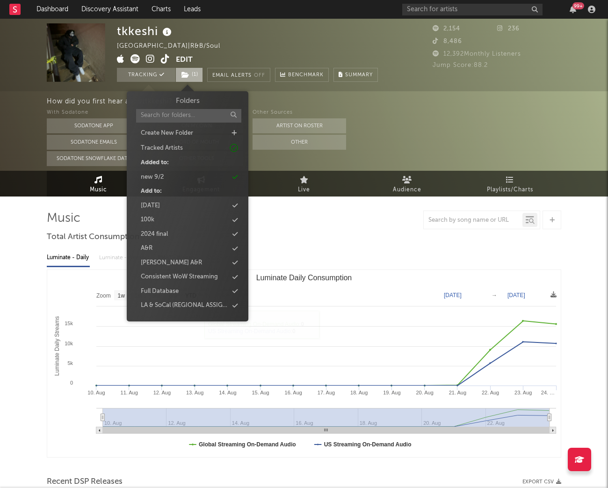
click at [196, 80] on span "( 1 )" at bounding box center [189, 75] width 28 height 14
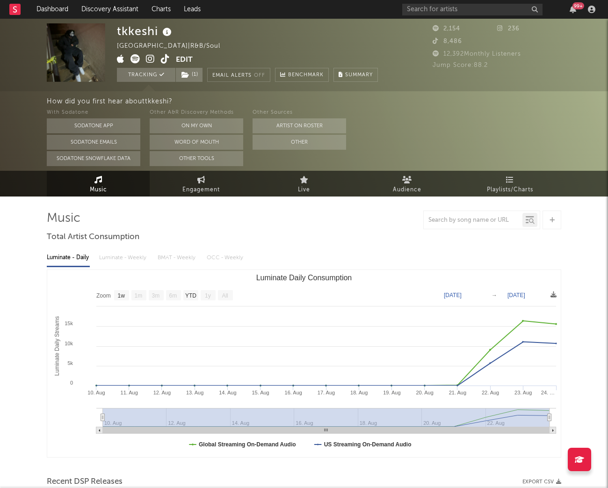
click at [277, 42] on div "tkkeshi [GEOGRAPHIC_DATA] | R&B/Soul Edit Tracking ( 1 ) Email Alerts Off Bench…" at bounding box center [247, 52] width 261 height 58
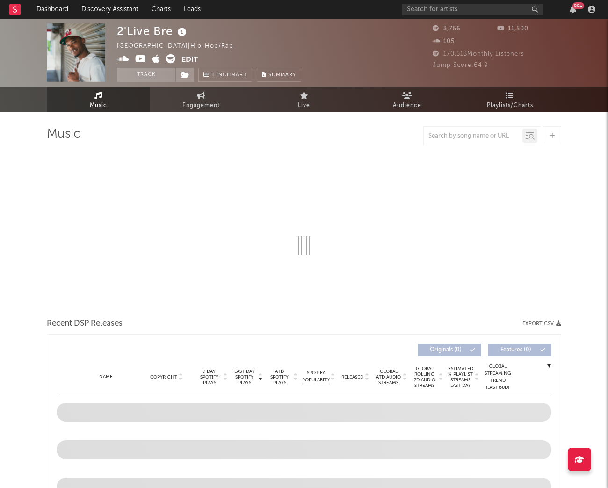
select select "6m"
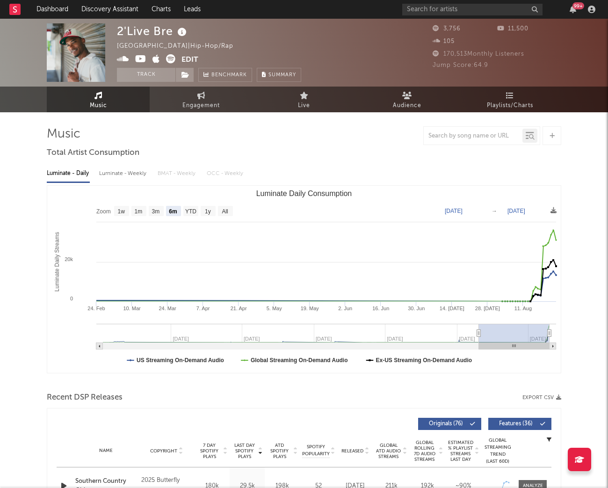
click at [140, 61] on icon at bounding box center [140, 58] width 11 height 9
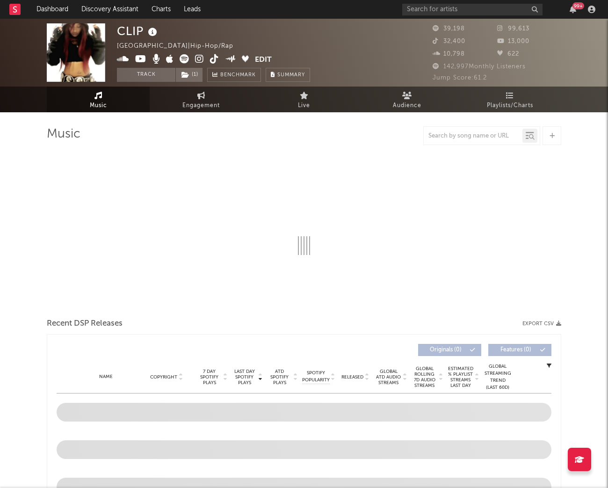
select select "6m"
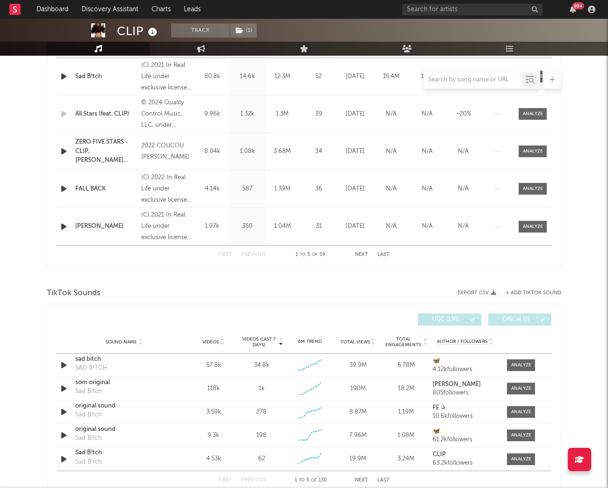
scroll to position [411, 0]
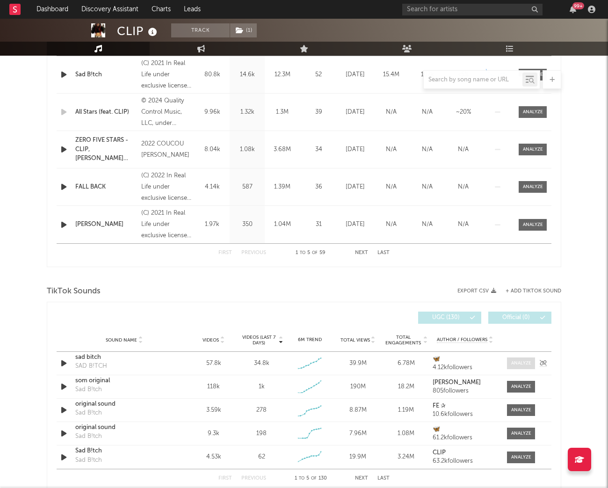
click at [515, 362] on div at bounding box center [521, 363] width 20 height 7
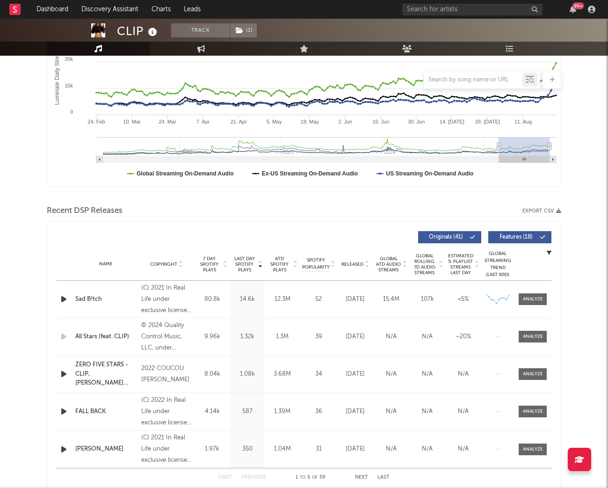
scroll to position [190, 0]
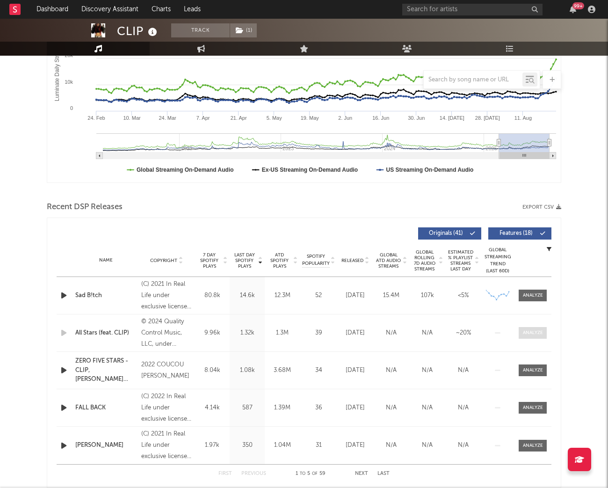
select select "6m"
click at [531, 332] on div at bounding box center [533, 332] width 20 height 7
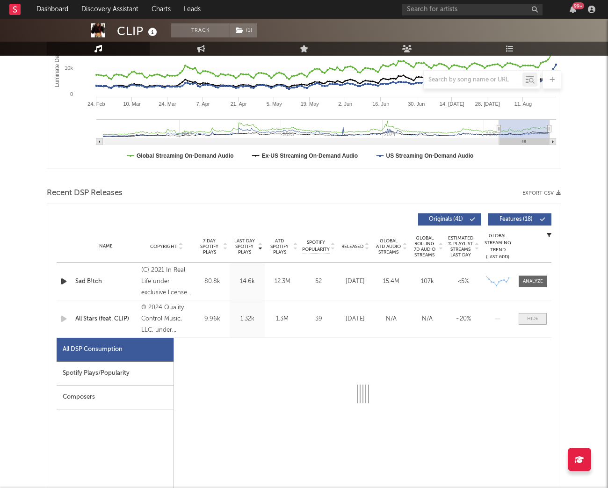
select select "6m"
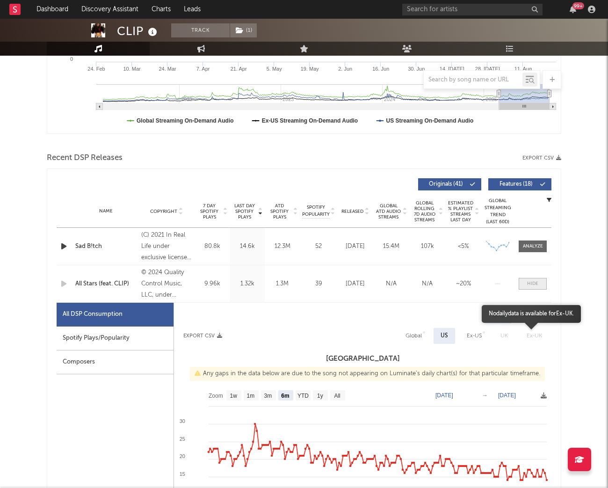
scroll to position [242, 0]
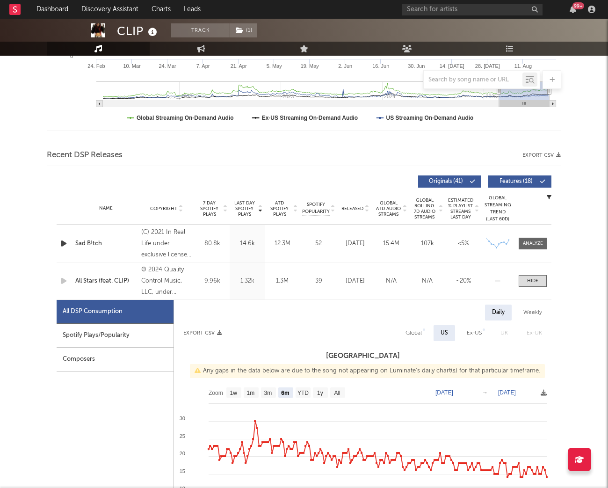
click at [112, 283] on div "All Stars (feat. CLIP)" at bounding box center [105, 281] width 61 height 9
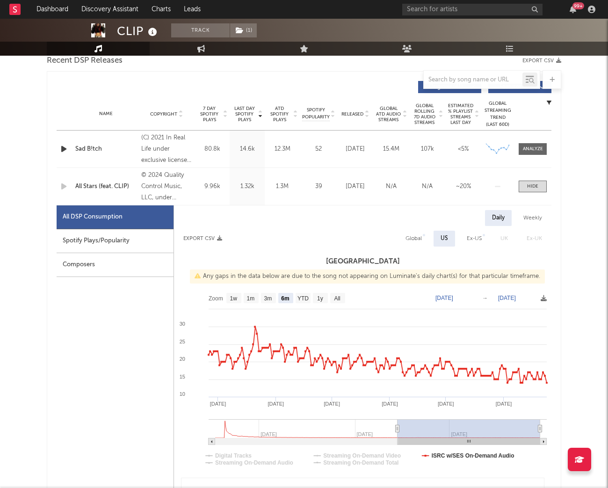
scroll to position [234, 0]
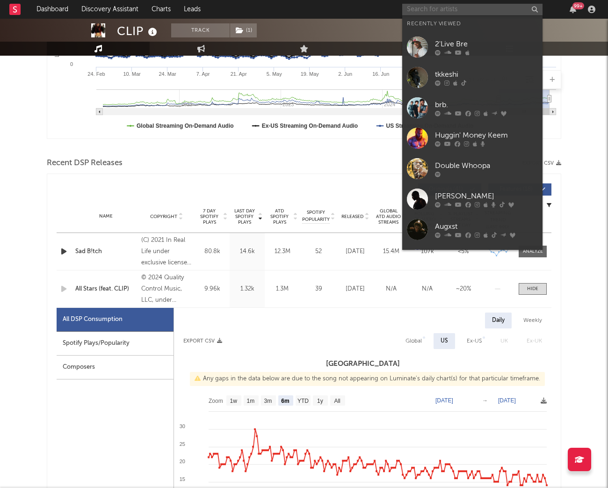
click at [470, 7] on input "text" at bounding box center [472, 10] width 140 height 12
paste input "https://www.youtube.com/watch?v=1JQC8wFm6WQ"
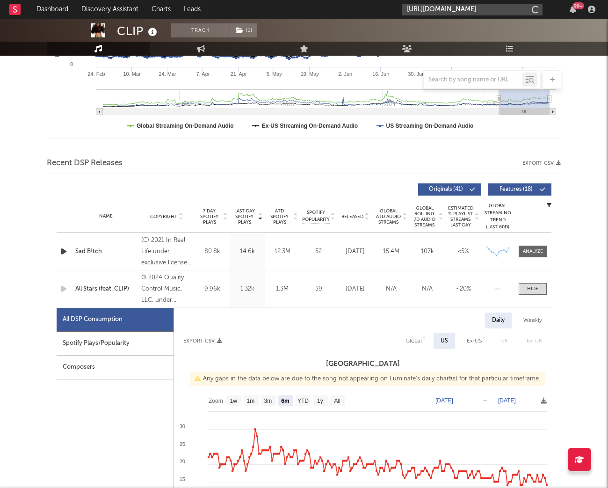
scroll to position [0, 40]
type input "https://www.youtube.com/watch?v=1JQC8wFm6WQ"
click at [470, 32] on div "DrewSkiFifty8" at bounding box center [486, 30] width 103 height 11
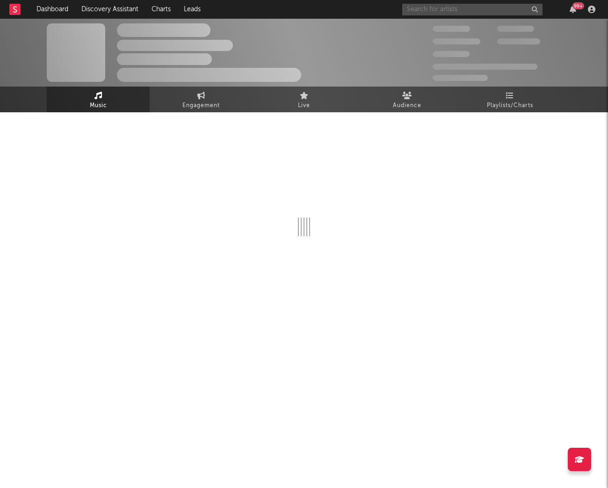
select select "1w"
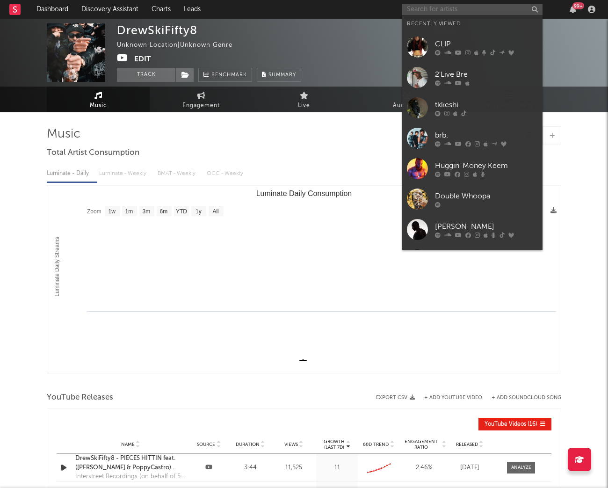
click at [476, 8] on input "text" at bounding box center [472, 10] width 140 height 12
paste input "https://www.youtube.com/watch?v=9fZ7ql0c66o"
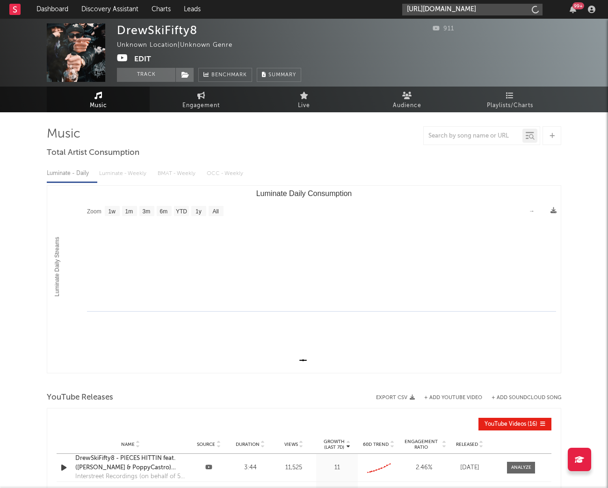
scroll to position [0, 28]
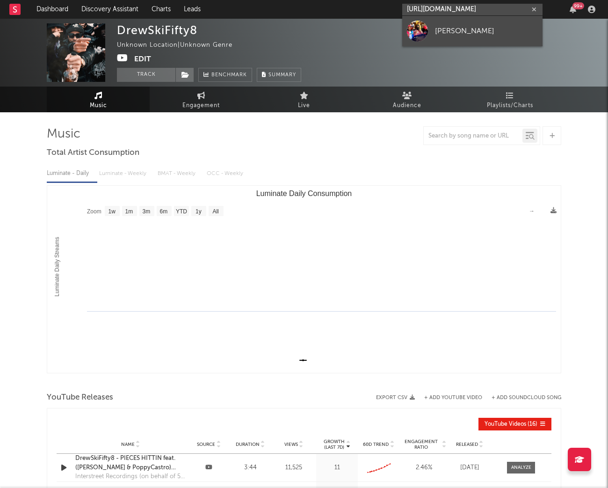
type input "https://www.youtube.com/watch?v=9fZ7ql0c66o"
click at [478, 35] on div "Tkk tony" at bounding box center [486, 30] width 103 height 11
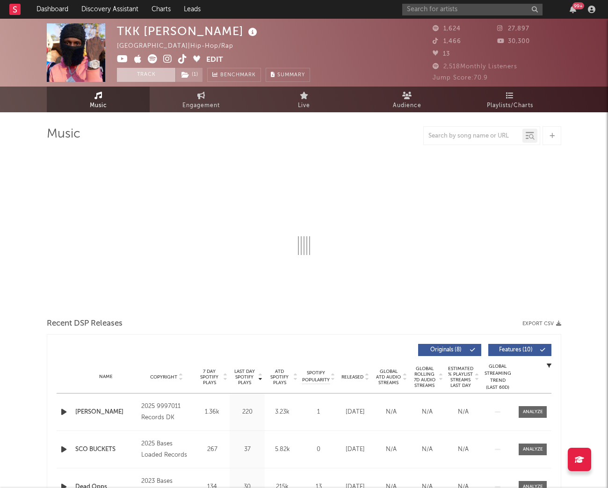
click at [154, 75] on button "Track" at bounding box center [146, 75] width 58 height 14
click at [184, 75] on icon at bounding box center [186, 75] width 8 height 7
select select "6m"
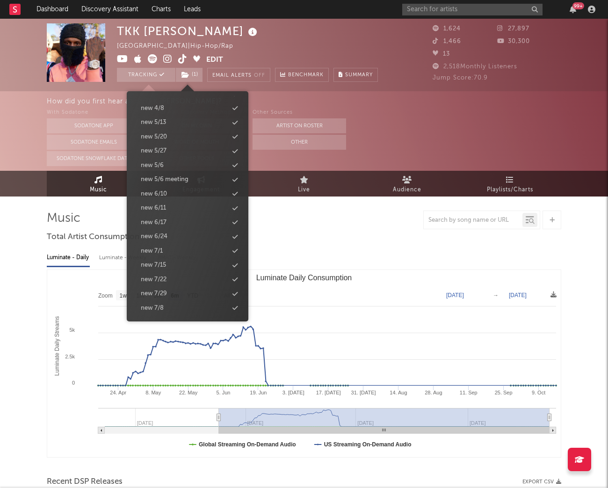
scroll to position [882, 0]
click at [182, 250] on div "new 9/2" at bounding box center [188, 251] width 108 height 12
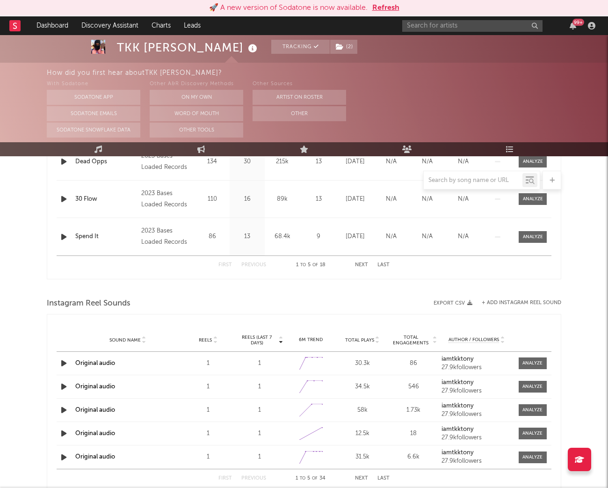
scroll to position [502, 0]
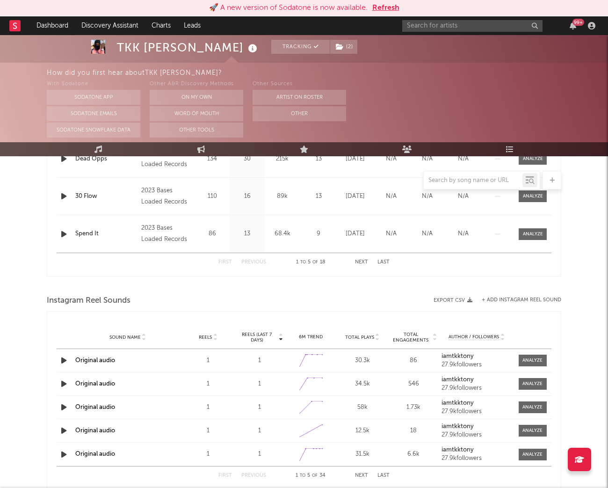
click at [390, 5] on button "Refresh" at bounding box center [385, 7] width 27 height 11
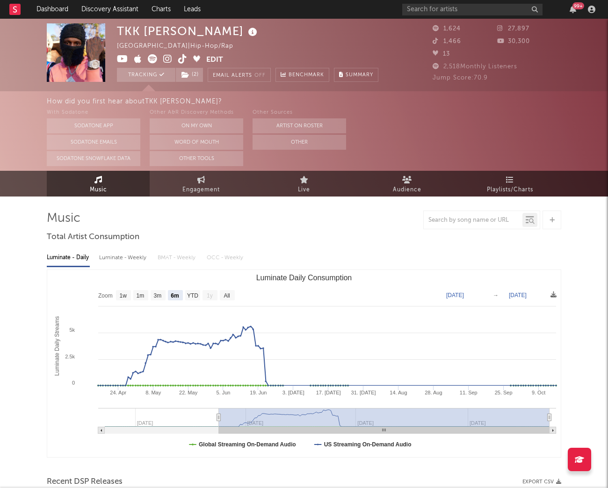
select select "6m"
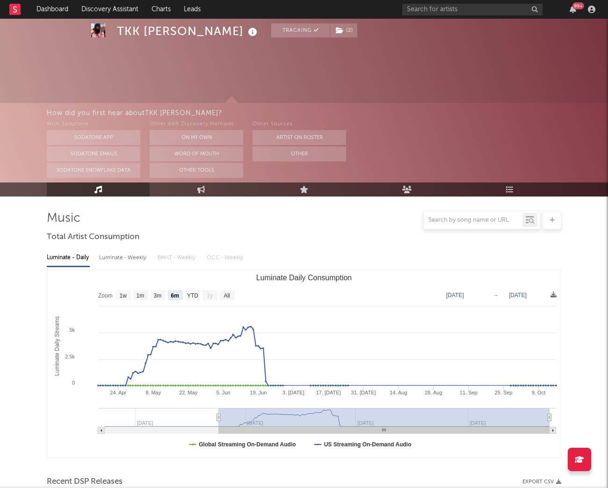
scroll to position [502, 0]
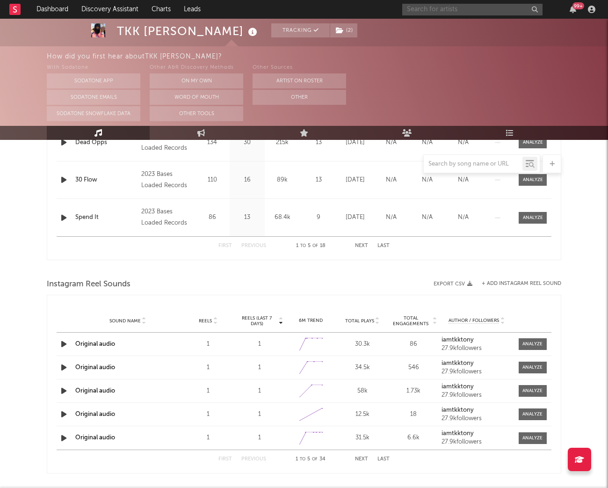
click at [456, 11] on input "text" at bounding box center [472, 10] width 140 height 12
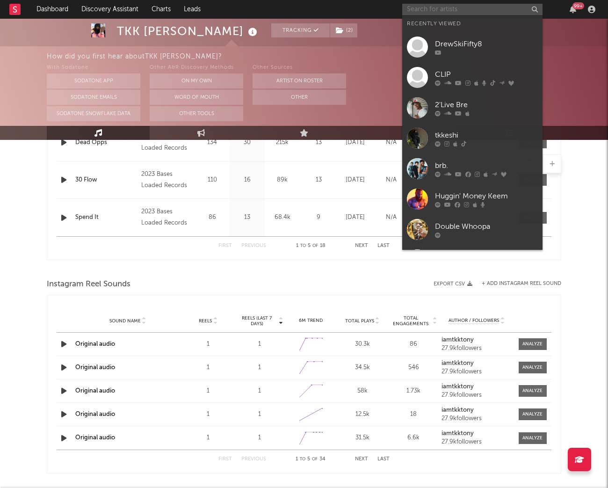
paste input "[URL][DOMAIN_NAME]"
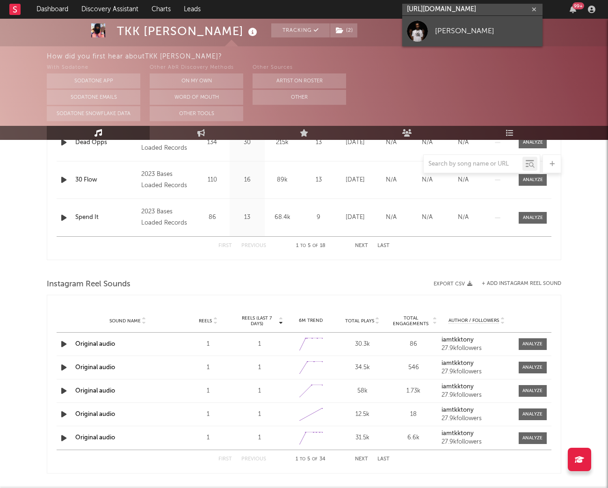
type input "[URL][DOMAIN_NAME]"
click at [467, 28] on div "[PERSON_NAME]" at bounding box center [486, 30] width 103 height 11
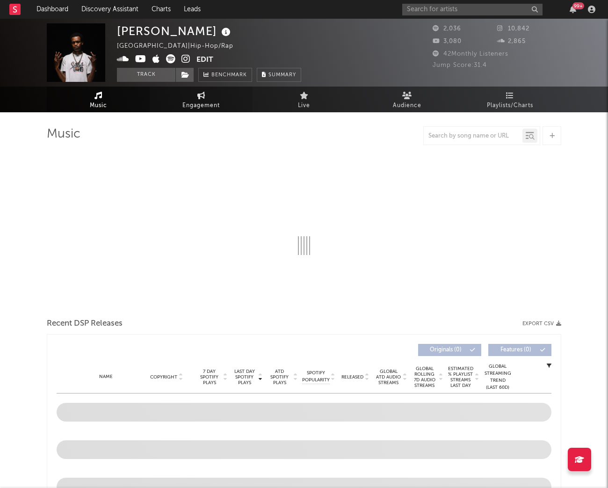
select select "1w"
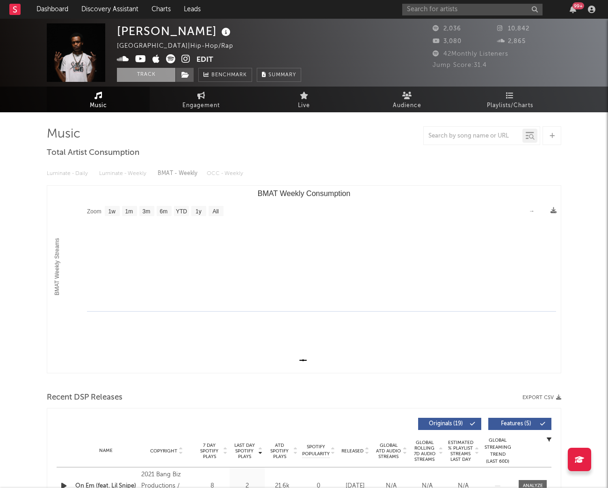
click at [163, 69] on button "Track" at bounding box center [146, 75] width 58 height 14
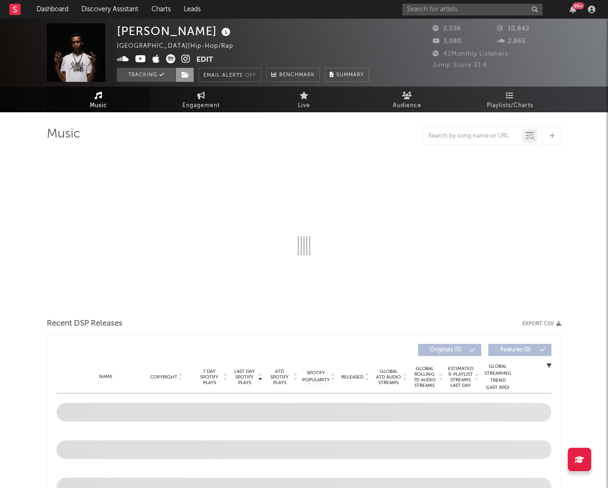
click at [179, 69] on span at bounding box center [184, 75] width 19 height 14
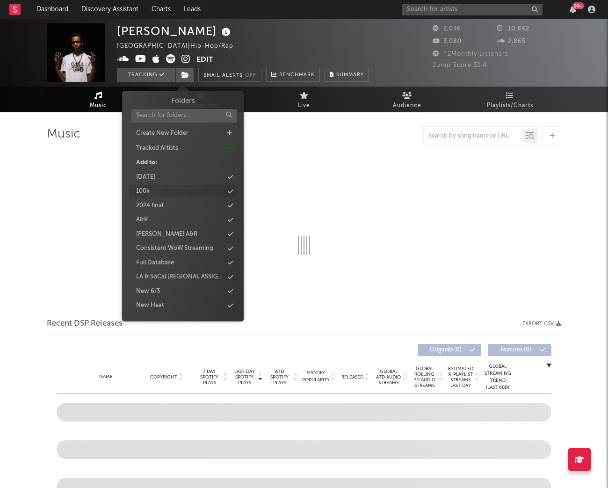
select select "1w"
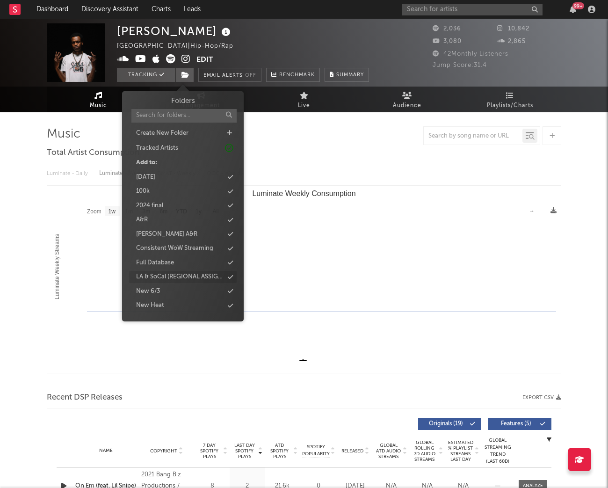
scroll to position [867, 0]
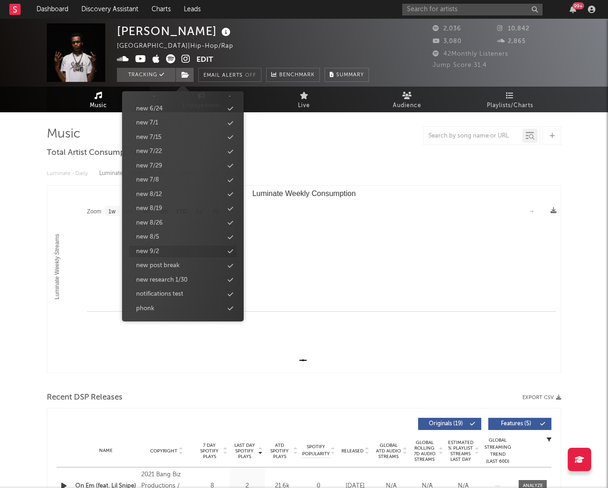
click at [159, 251] on div "new 9/2" at bounding box center [183, 252] width 108 height 12
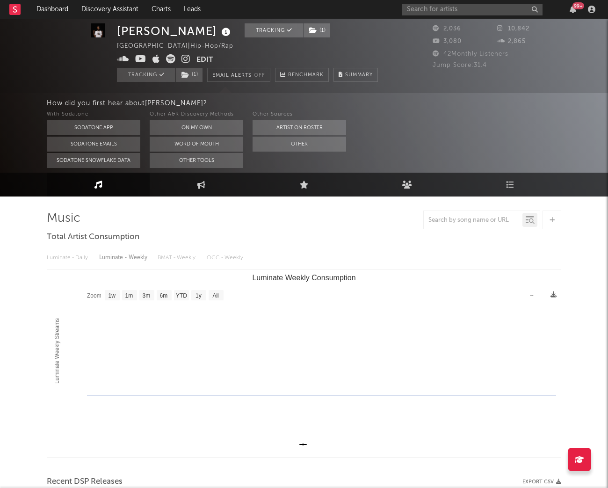
scroll to position [293, 0]
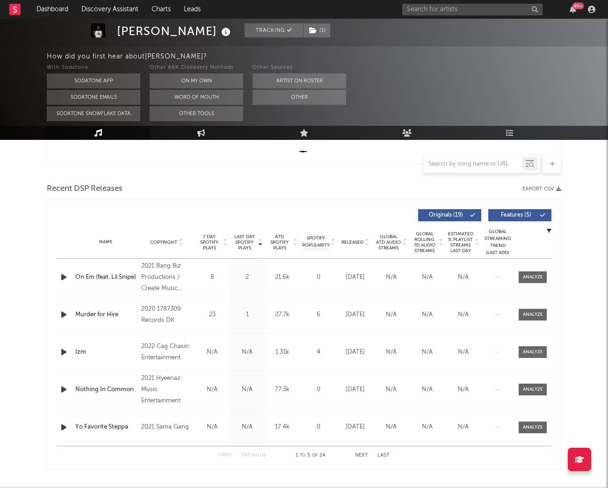
click at [352, 240] on span "Released" at bounding box center [353, 243] width 22 height 6
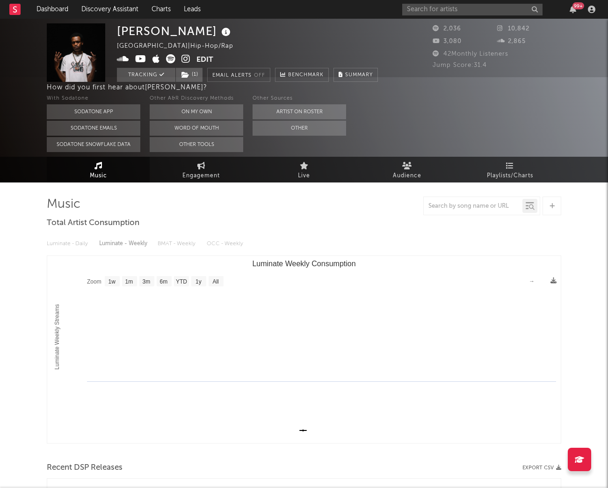
scroll to position [0, 0]
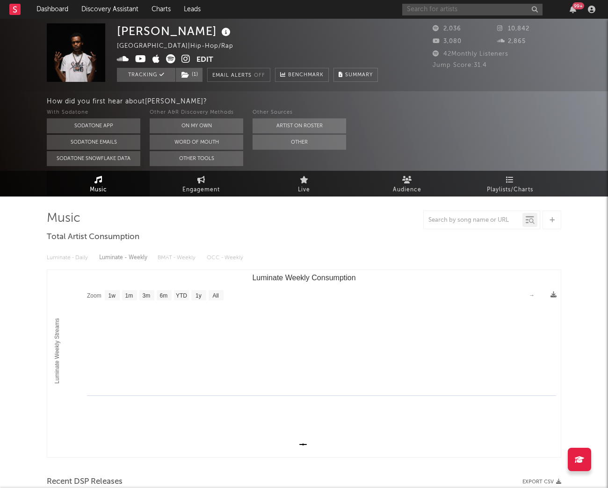
click at [429, 13] on input "text" at bounding box center [472, 10] width 140 height 12
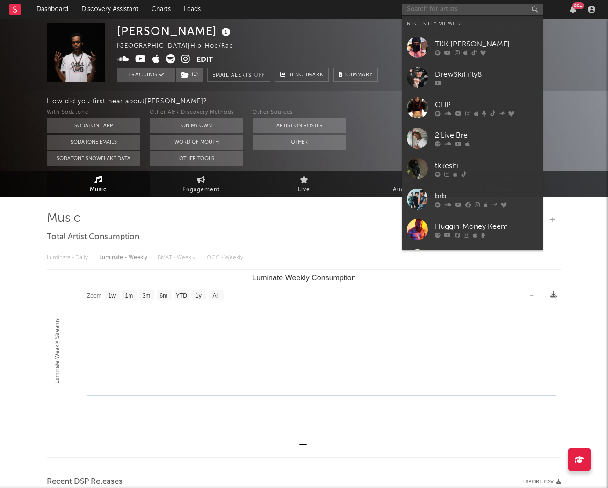
paste input "https://www.youtube.com/watch?v=yvDMHt1z7m8"
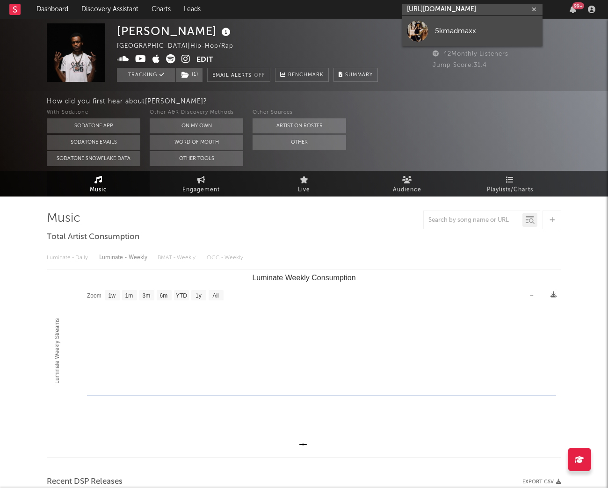
type input "https://www.youtube.com/watch?v=yvDMHt1z7m8"
click at [440, 33] on div "5kmadmaxx" at bounding box center [486, 30] width 103 height 11
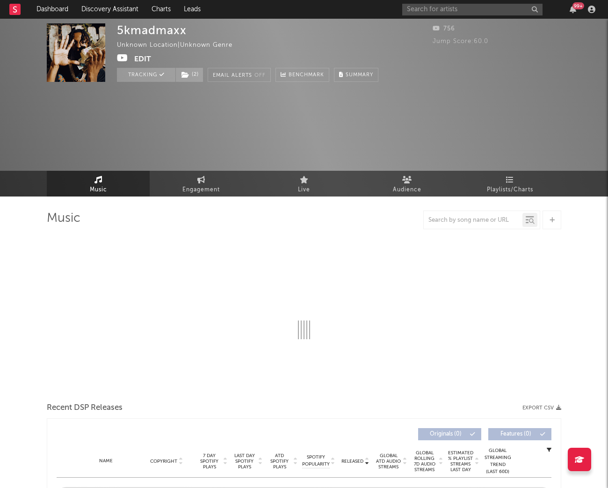
select select "1w"
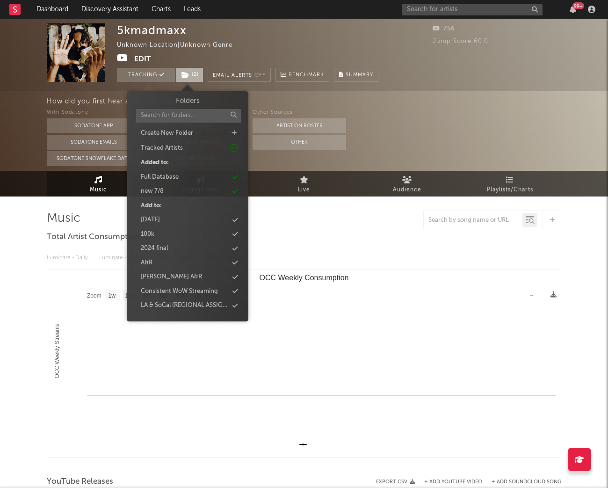
click at [185, 77] on icon at bounding box center [186, 75] width 8 height 7
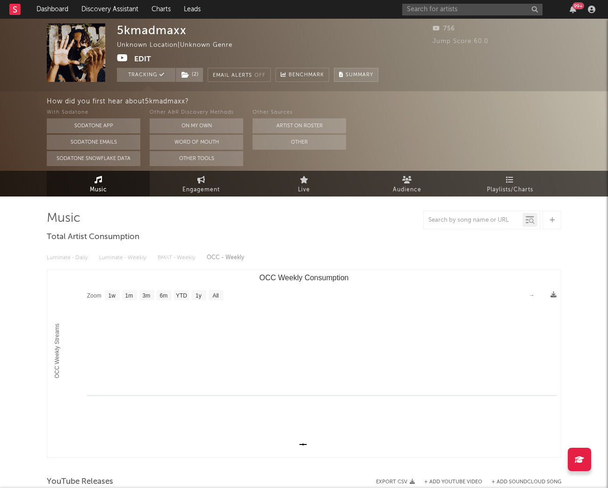
click at [373, 73] on span "Summary" at bounding box center [360, 75] width 28 height 5
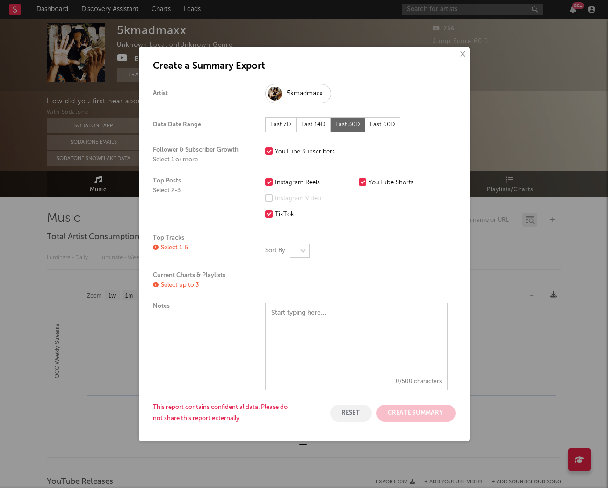
click at [387, 47] on div "× Create a Summary Export Artist 5kmadmaxx Data Date Range Last 7D Last 14D Las…" at bounding box center [304, 244] width 331 height 394
click at [459, 53] on button "×" at bounding box center [462, 54] width 10 height 10
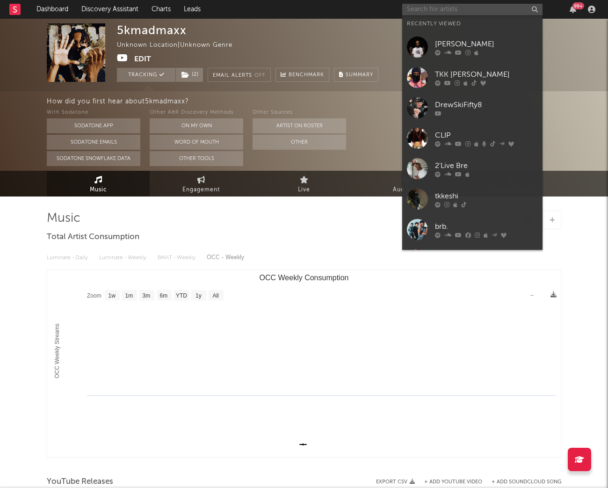
click at [451, 5] on input "text" at bounding box center [472, 10] width 140 height 12
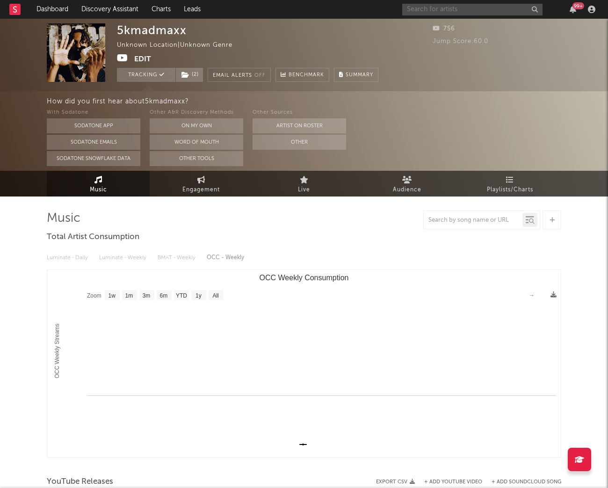
paste input "https://www.youtube.com/watch?v=wdKPDnYk6Ks"
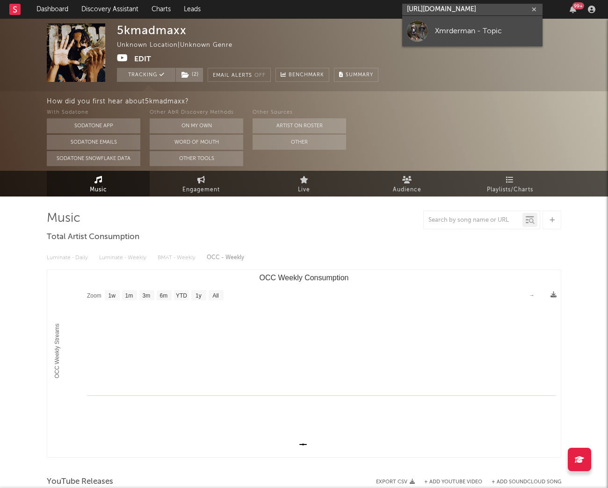
type input "https://www.youtube.com/watch?v=wdKPDnYk6Ks"
click at [489, 33] on div "Xmrderman - Topic" at bounding box center [486, 30] width 103 height 11
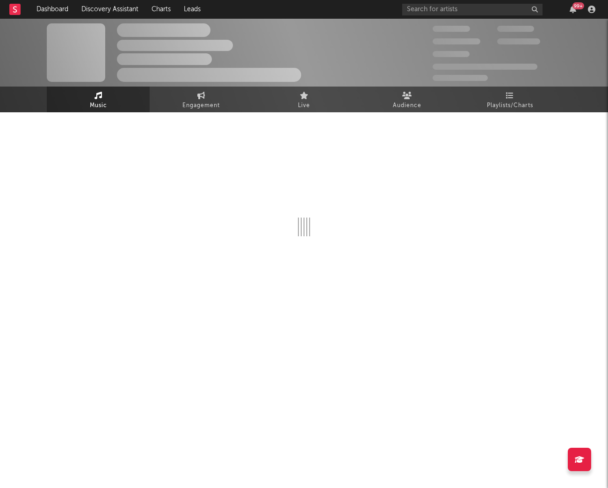
select select "1w"
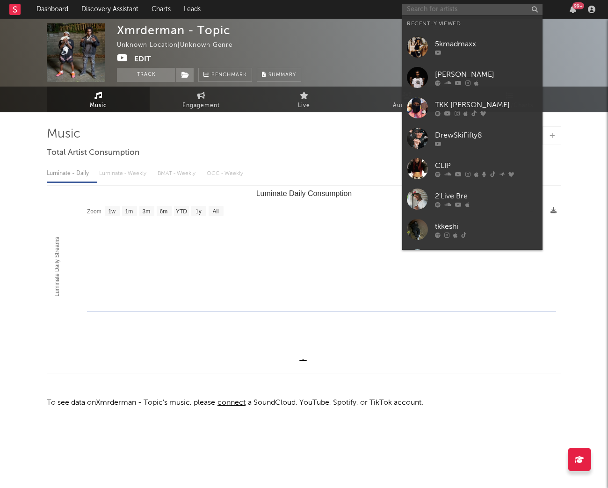
click at [437, 9] on input "text" at bounding box center [472, 10] width 140 height 12
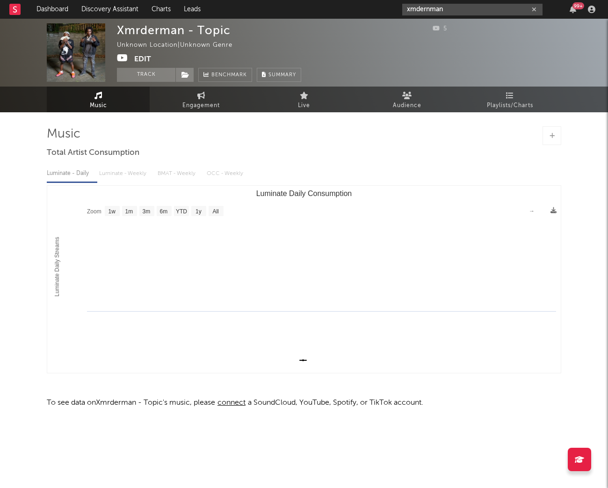
type input "xmdernman"
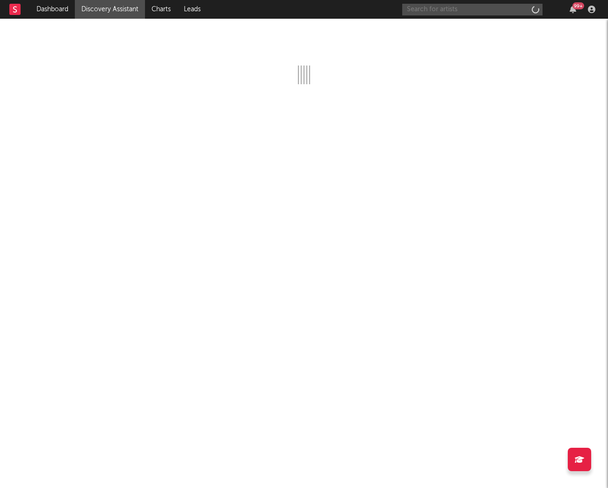
click at [481, 11] on input "text" at bounding box center [472, 10] width 140 height 12
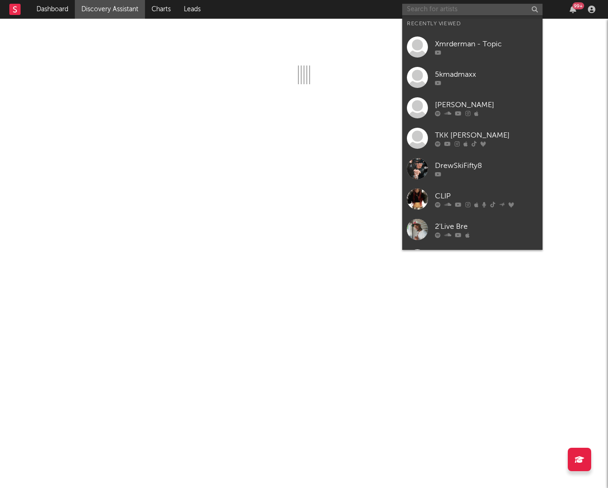
paste input "[URL][DOMAIN_NAME]"
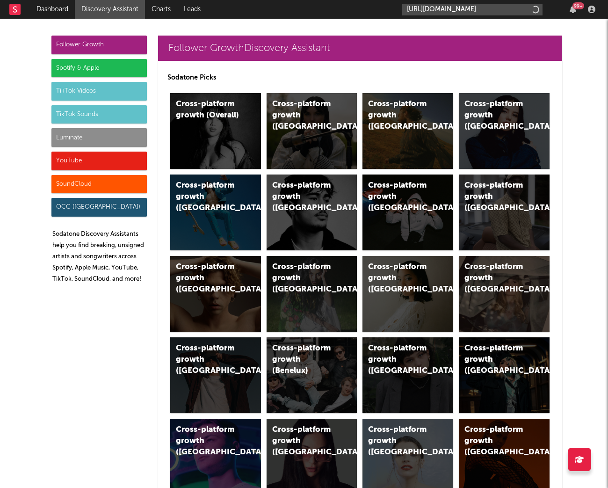
scroll to position [0, 33]
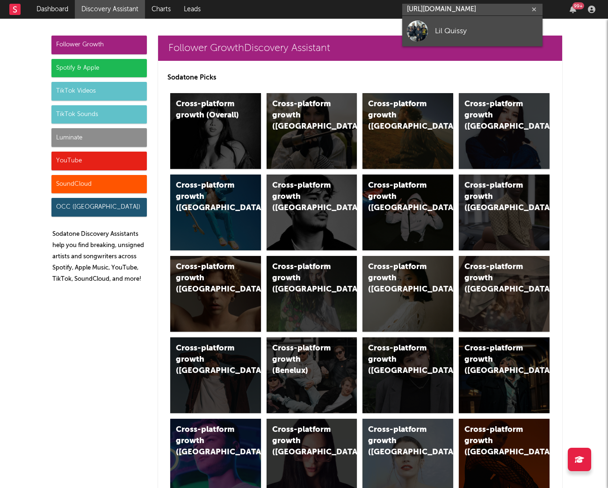
type input "[URL][DOMAIN_NAME]"
click at [469, 29] on div "Lil Quissy" at bounding box center [486, 30] width 103 height 11
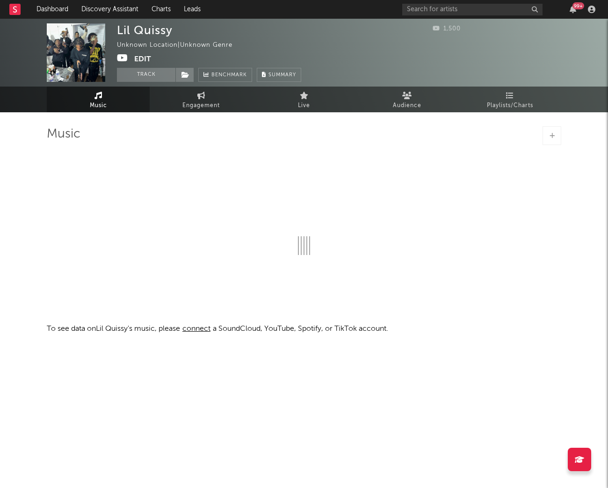
select select "1w"
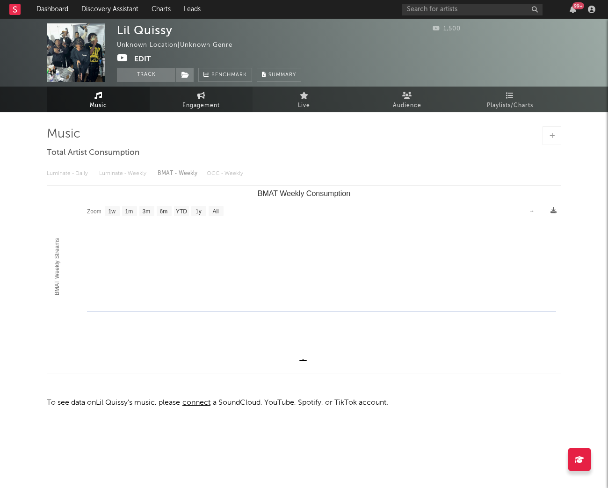
click at [199, 99] on link "Engagement" at bounding box center [201, 100] width 103 height 26
select select "1w"
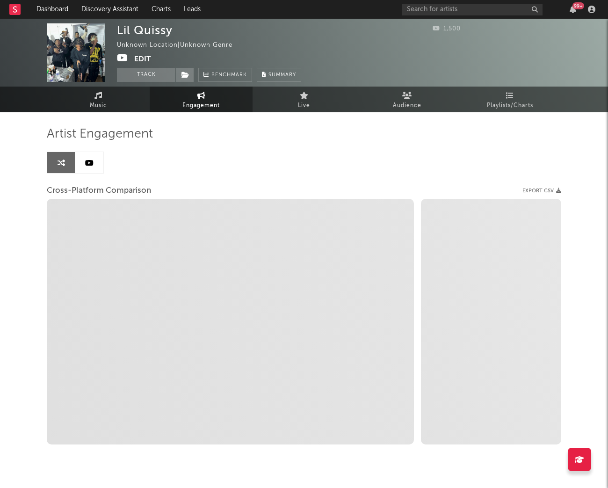
click at [85, 175] on div "Artist Engagement Cross-Platform Comparison Export CSV Zoom 1w 1m 3m 6m YTD 1y …" at bounding box center [304, 285] width 515 height 318
click at [88, 168] on link at bounding box center [89, 162] width 28 height 21
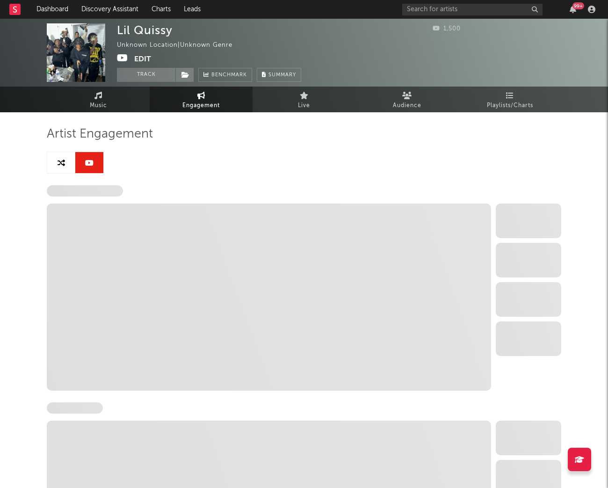
select select "1w"
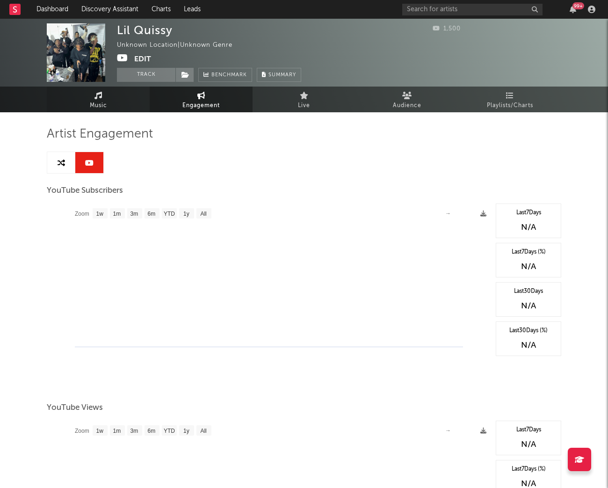
click at [107, 102] on span "Music" at bounding box center [98, 105] width 17 height 11
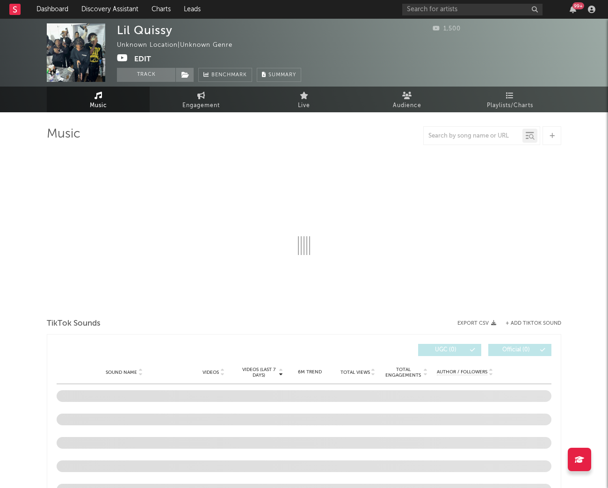
select select "1w"
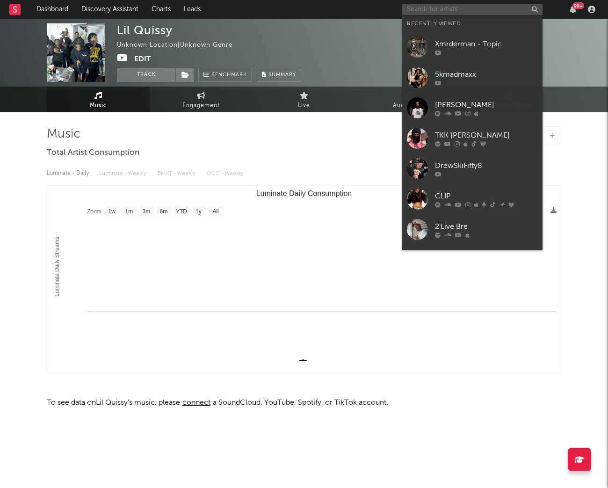
click at [427, 8] on input "text" at bounding box center [472, 10] width 140 height 12
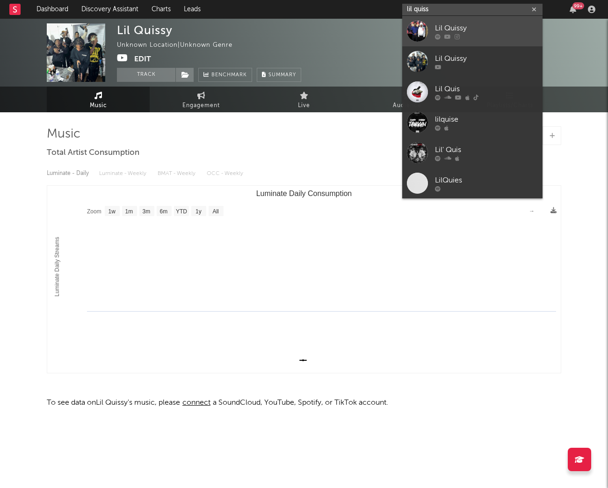
type input "lil quiss"
click at [491, 39] on div at bounding box center [486, 37] width 103 height 6
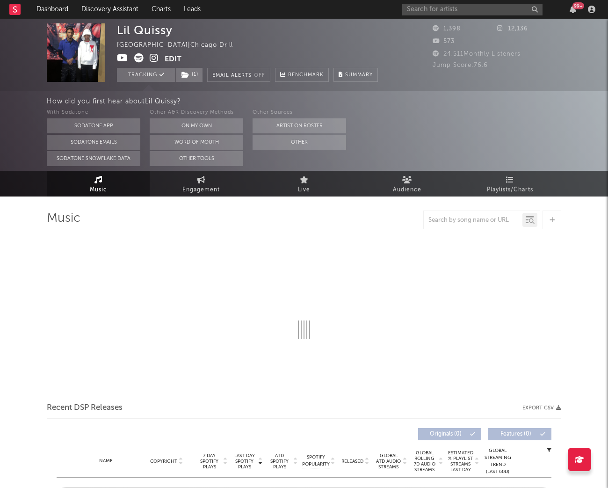
select select "1w"
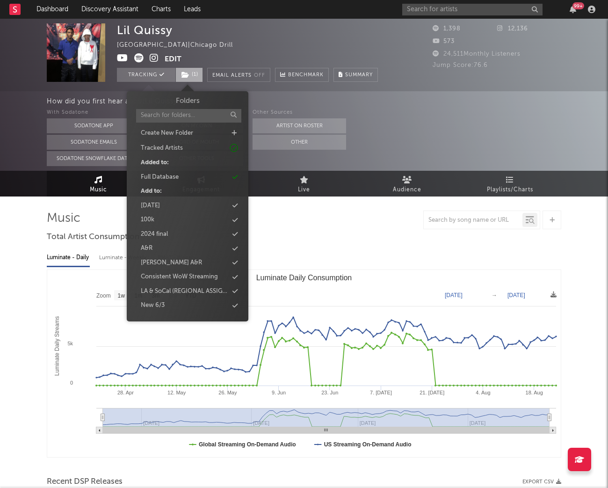
click at [196, 76] on span "( 1 )" at bounding box center [189, 75] width 28 height 14
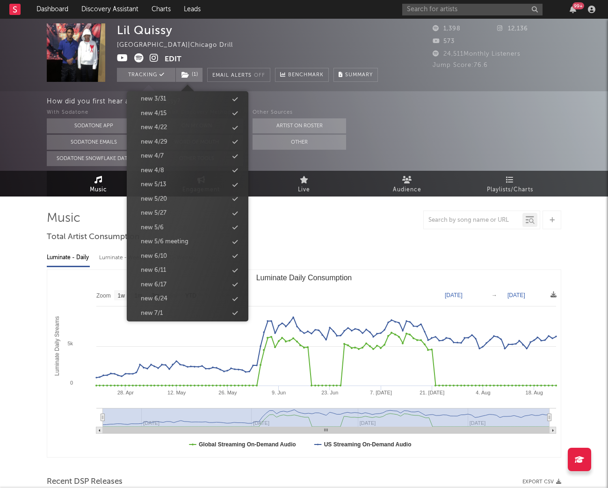
scroll to position [882, 0]
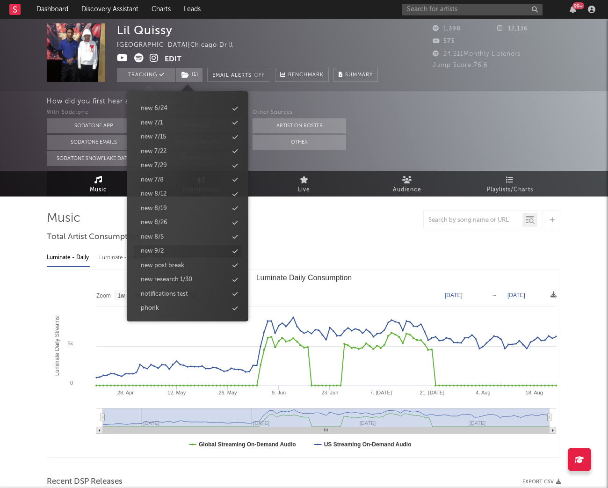
click at [165, 246] on div "new 9/2" at bounding box center [188, 251] width 108 height 12
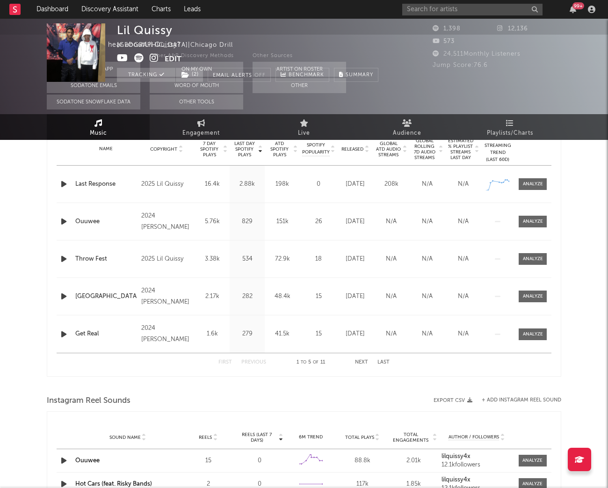
scroll to position [0, 0]
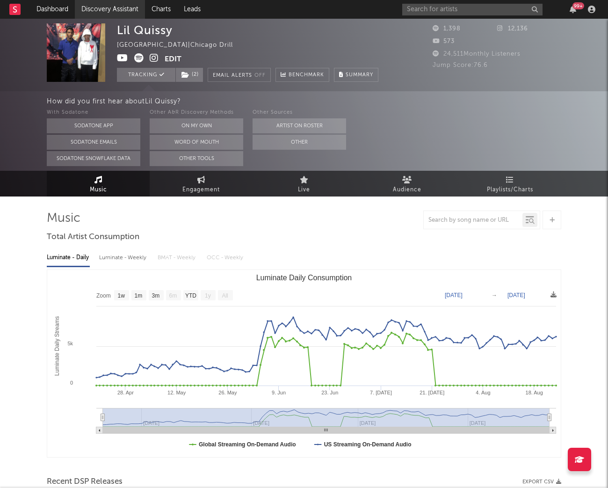
click at [110, 16] on link "Discovery Assistant" at bounding box center [110, 9] width 70 height 19
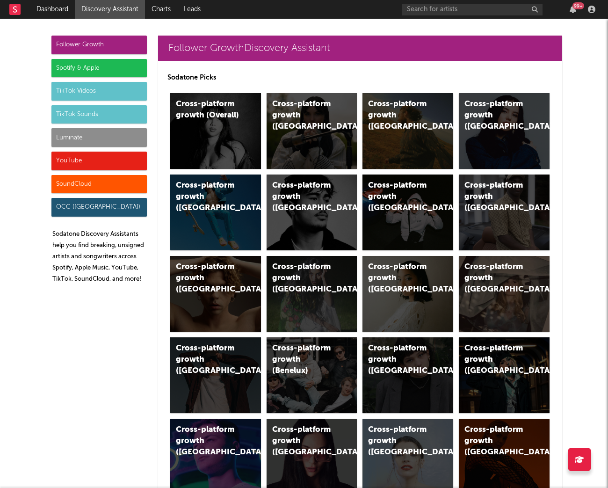
click at [97, 135] on div "Luminate" at bounding box center [98, 137] width 95 height 19
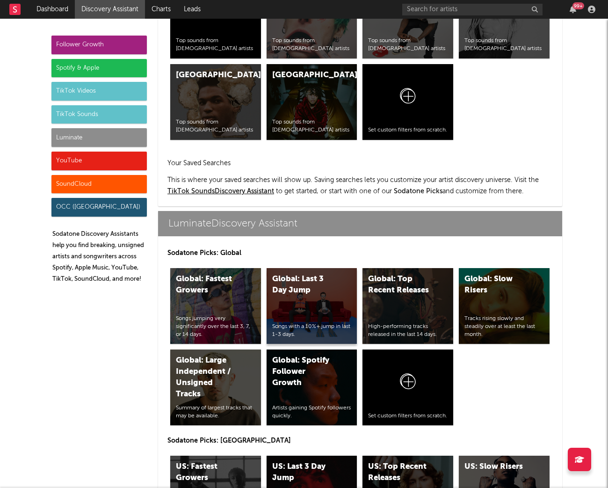
scroll to position [4153, 0]
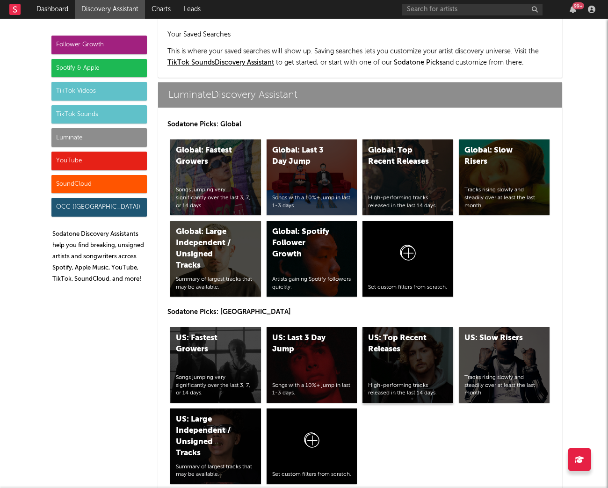
click at [429, 332] on div "US: Top Recent Releases High-performing tracks released in the last 14 days." at bounding box center [408, 365] width 91 height 76
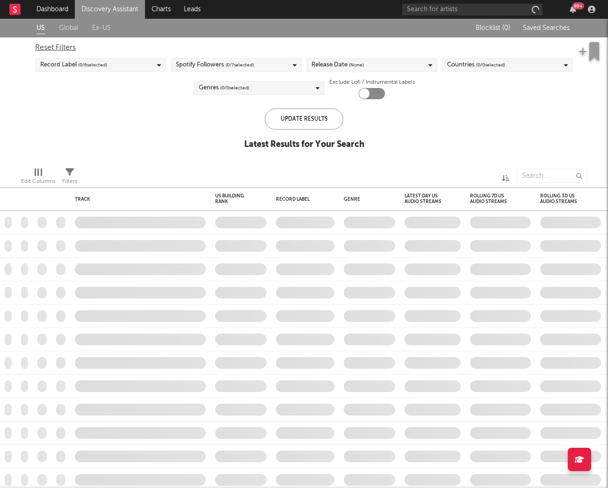
checkbox input "true"
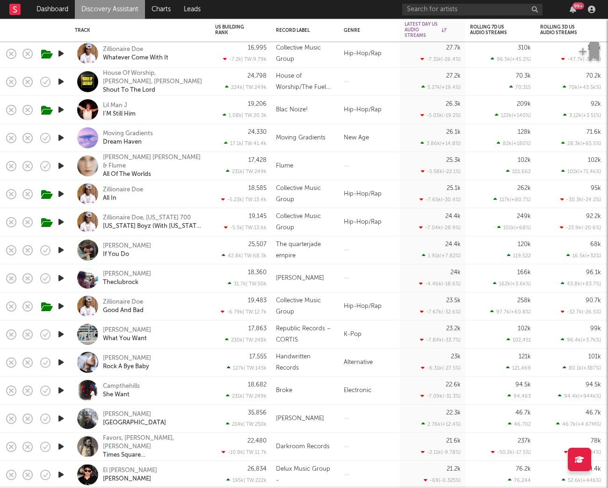
click at [62, 252] on icon "button" at bounding box center [61, 250] width 10 height 12
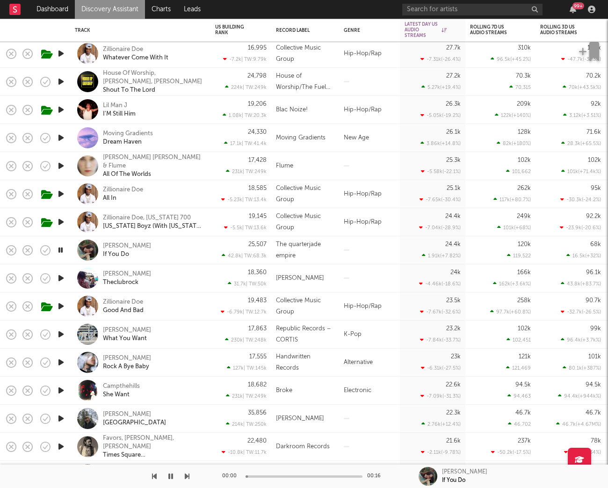
click at [189, 251] on div "Jodi If You Do" at bounding box center [153, 250] width 101 height 17
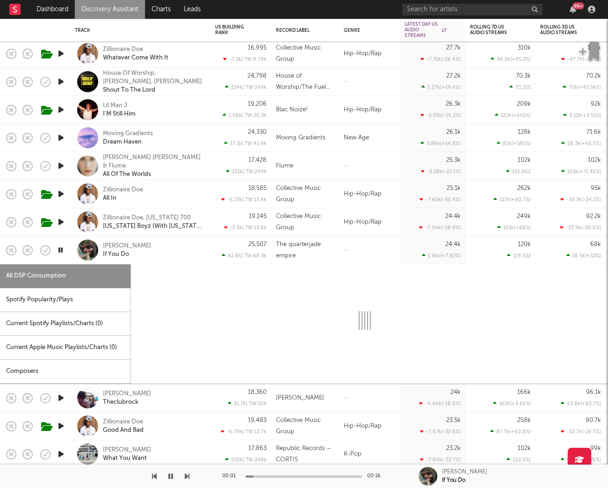
select select "1w"
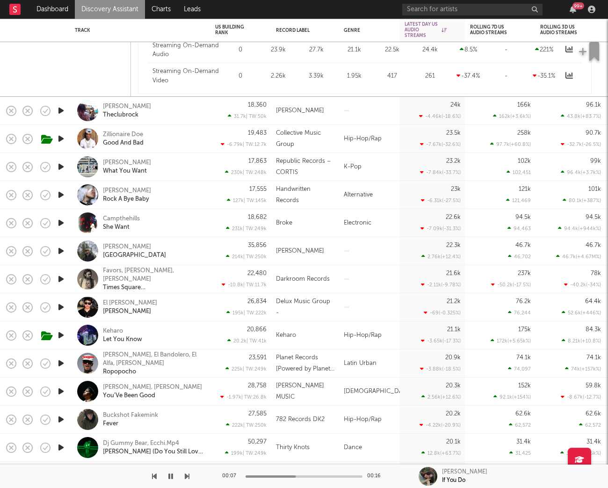
drag, startPoint x: 63, startPoint y: 111, endPoint x: 77, endPoint y: 111, distance: 14.5
click at [63, 111] on icon "button" at bounding box center [61, 111] width 10 height 12
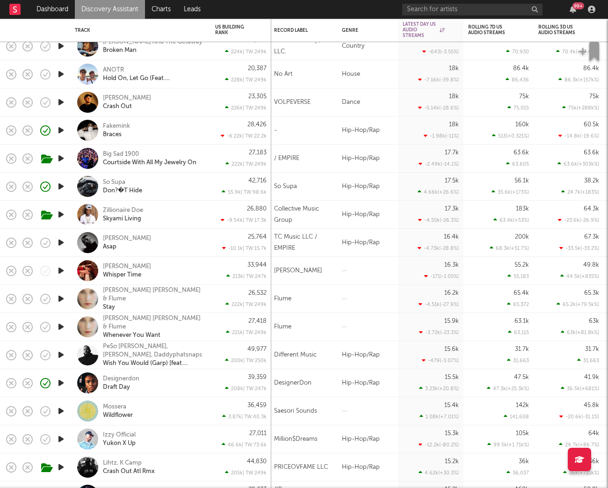
click at [205, 384] on div "Designerdon Draft Day" at bounding box center [140, 383] width 131 height 28
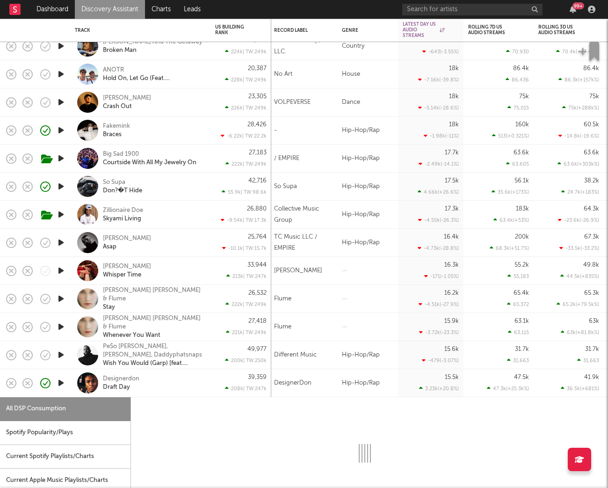
select select "1w"
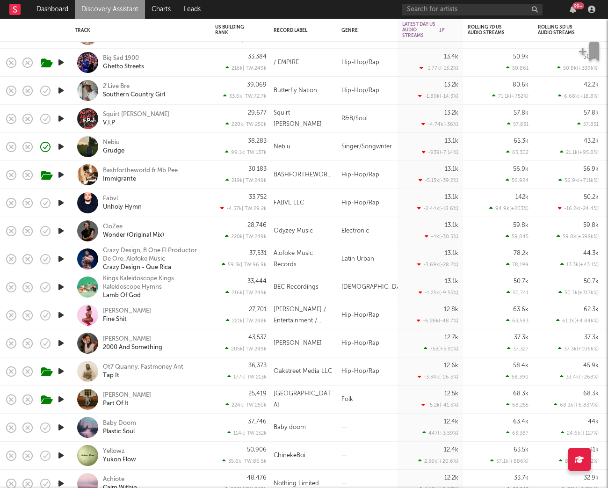
click at [204, 116] on div "Squirt Kelly V.I.P" at bounding box center [140, 119] width 131 height 28
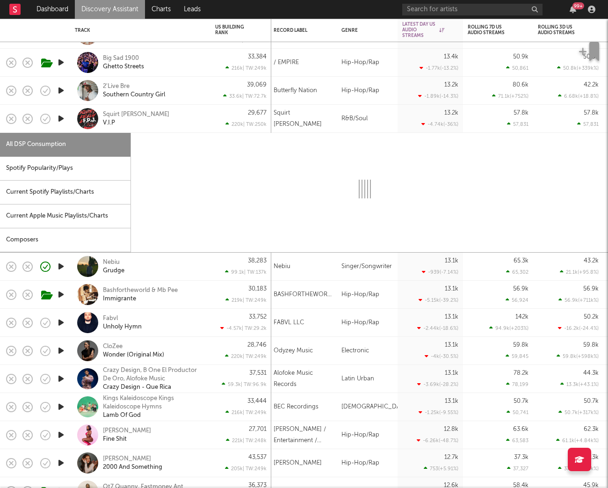
select select "1w"
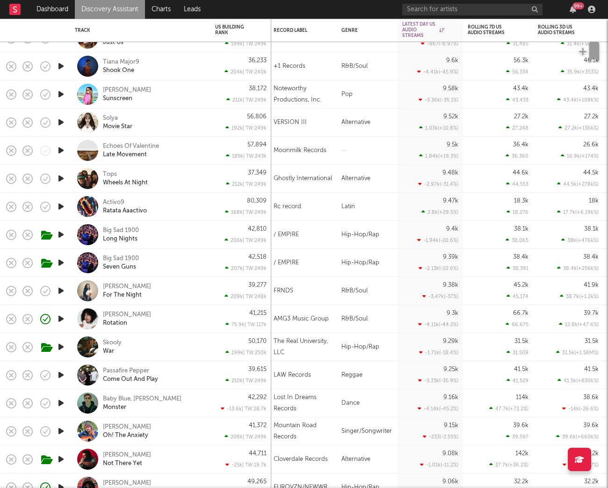
click at [61, 320] on icon "button" at bounding box center [61, 319] width 10 height 12
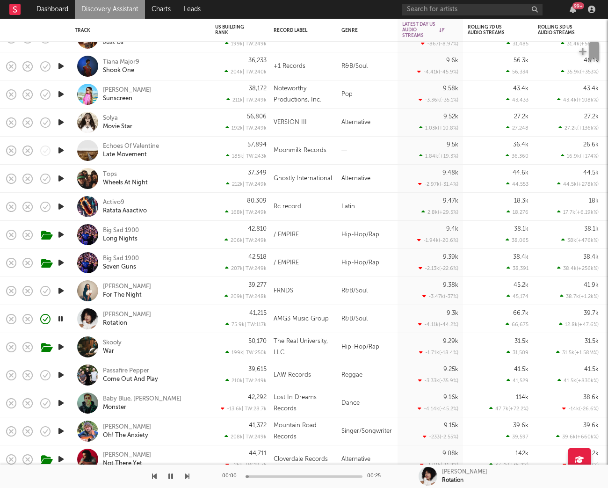
click at [157, 324] on div "Nani Goins Rotation" at bounding box center [153, 319] width 101 height 17
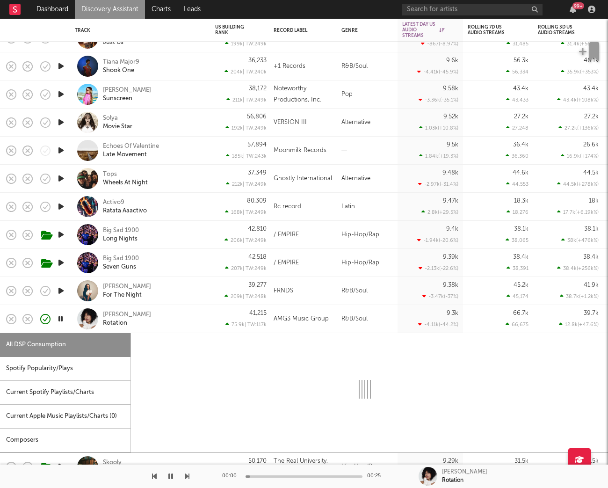
select select "1w"
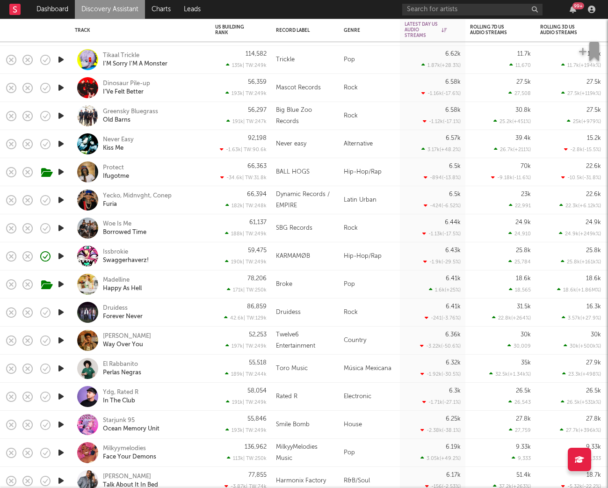
click at [61, 257] on icon "button" at bounding box center [61, 256] width 10 height 12
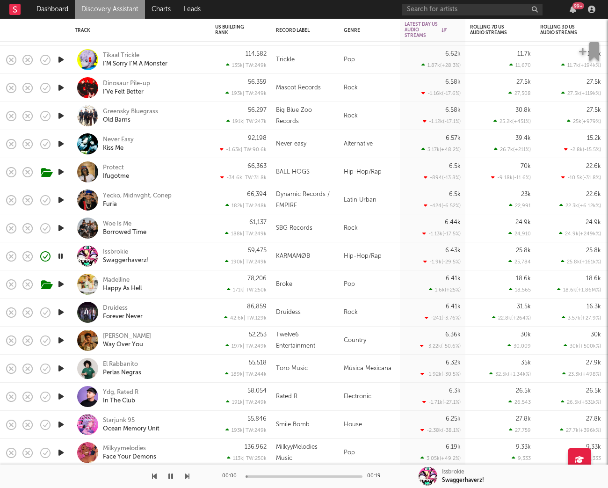
click at [178, 258] on div "Issbrokie Swaggerhaverz!" at bounding box center [153, 256] width 101 height 17
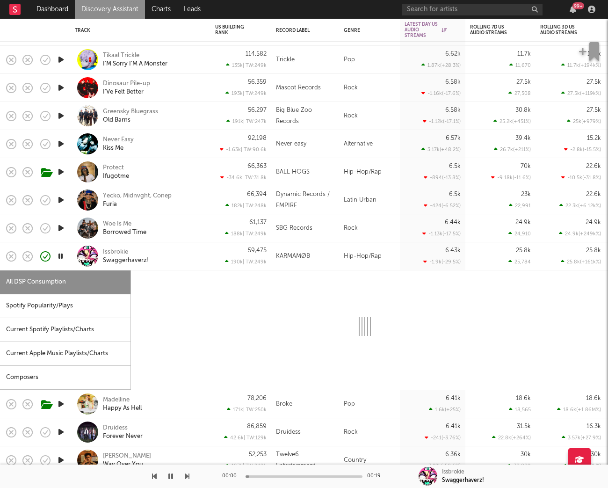
select select "1w"
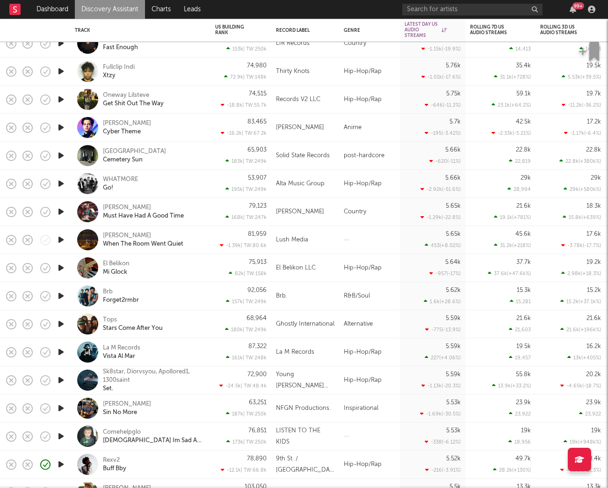
click at [189, 435] on div "Comehelpglo God Im Sad As Shit" at bounding box center [153, 436] width 101 height 17
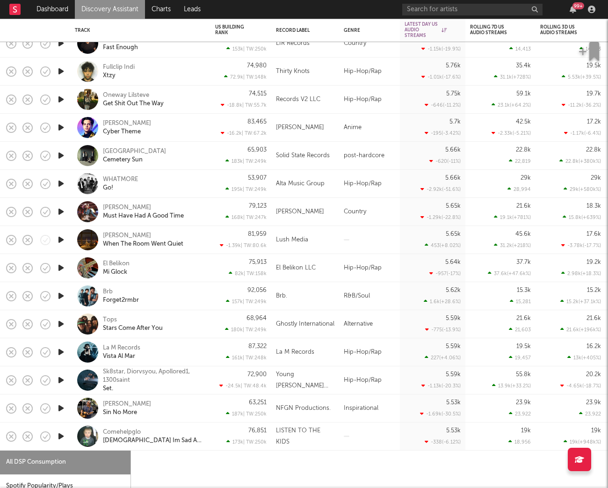
select select "1w"
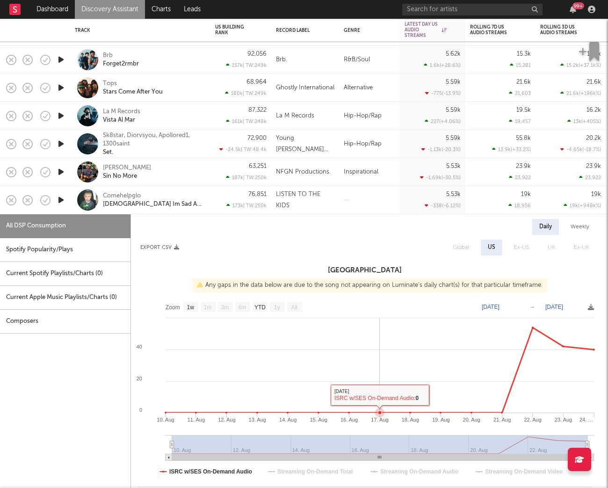
type input "2025-08-12"
type input "2025-08-16"
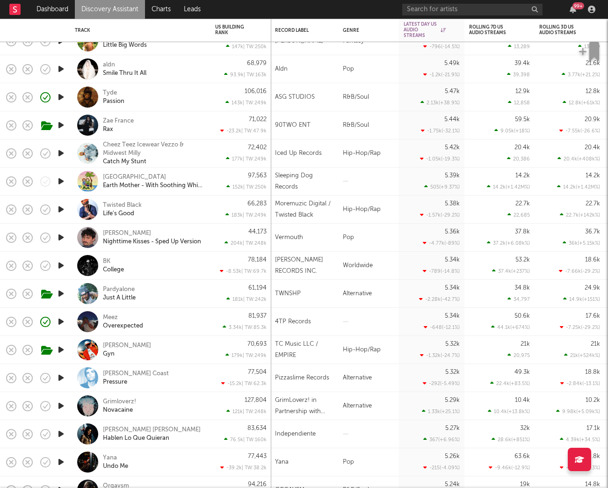
click at [65, 127] on icon "button" at bounding box center [61, 125] width 10 height 12
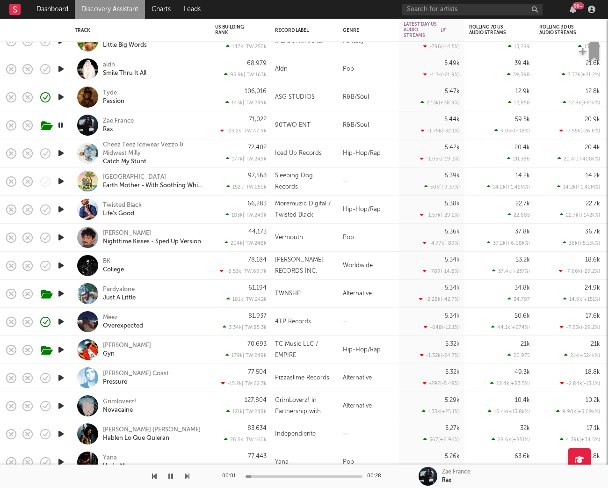
click at [172, 117] on div "Zae France Rax" at bounding box center [153, 125] width 101 height 17
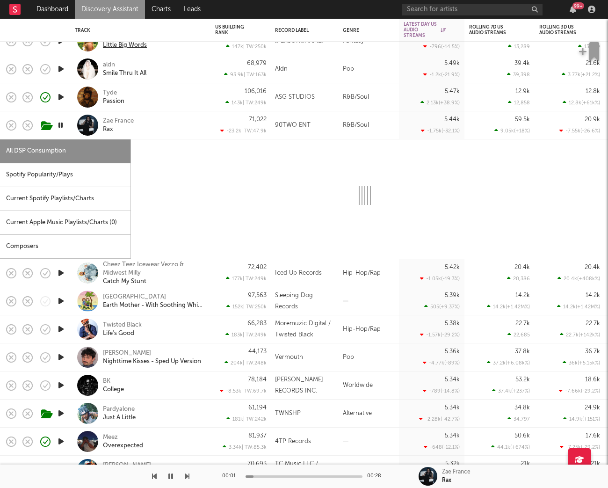
select select "1w"
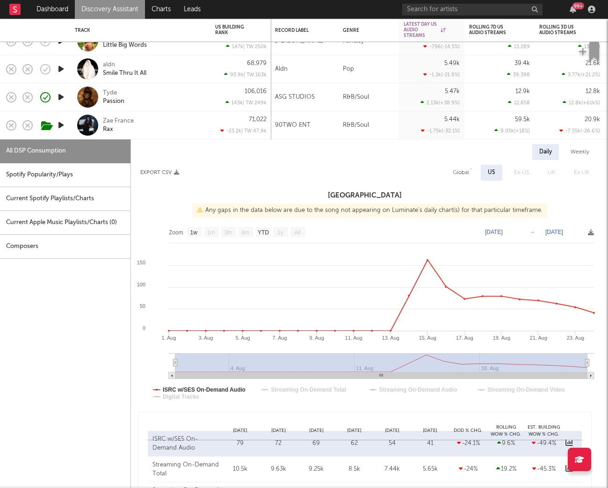
click at [109, 17] on link "Discovery Assistant" at bounding box center [110, 9] width 70 height 19
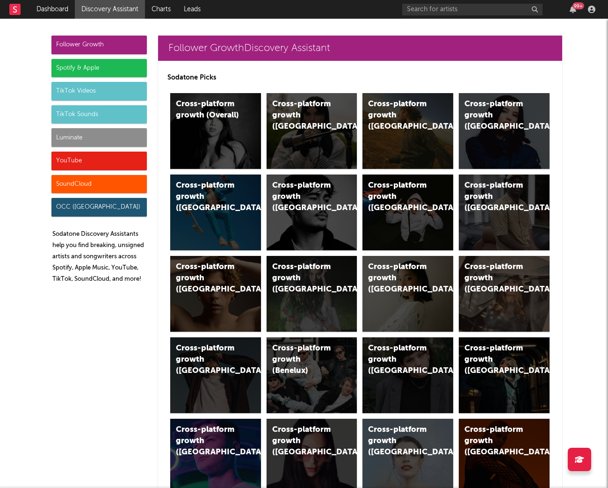
click at [85, 152] on div "YouTube" at bounding box center [98, 161] width 95 height 19
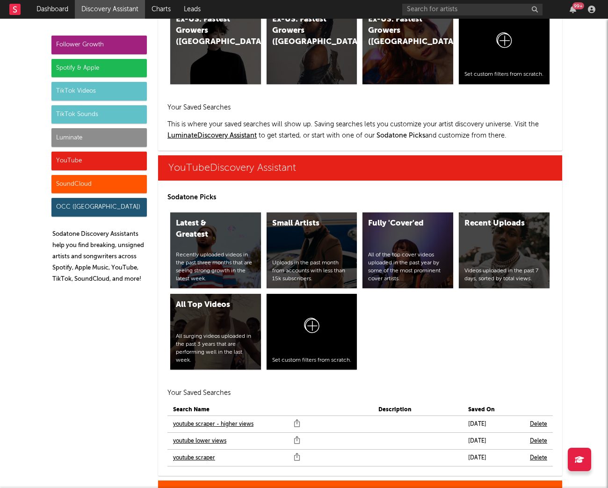
click at [85, 134] on div "Luminate" at bounding box center [98, 137] width 95 height 19
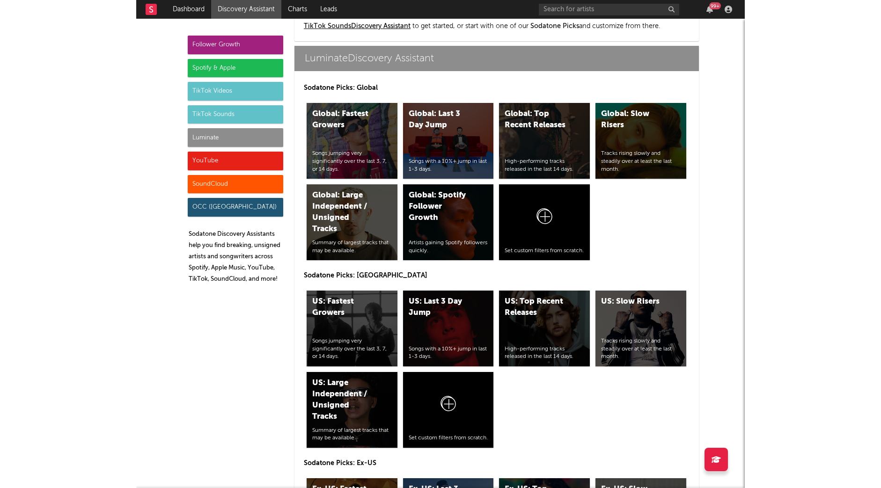
scroll to position [4153, 0]
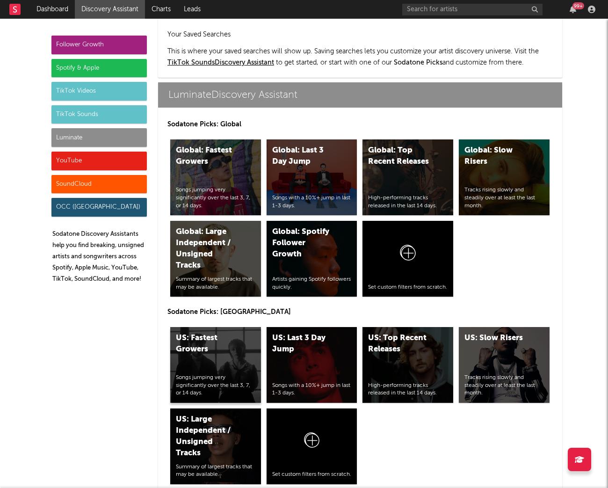
click at [224, 327] on div "US: Fastest Growers Songs jumping very significantly over the last 3, 7, or 14 …" at bounding box center [215, 365] width 91 height 76
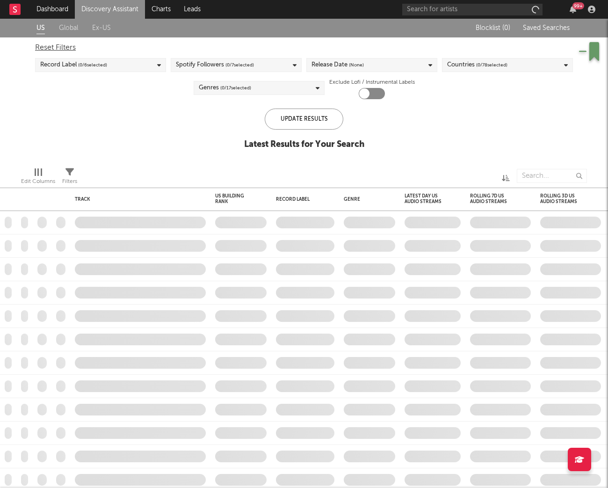
checkbox input "true"
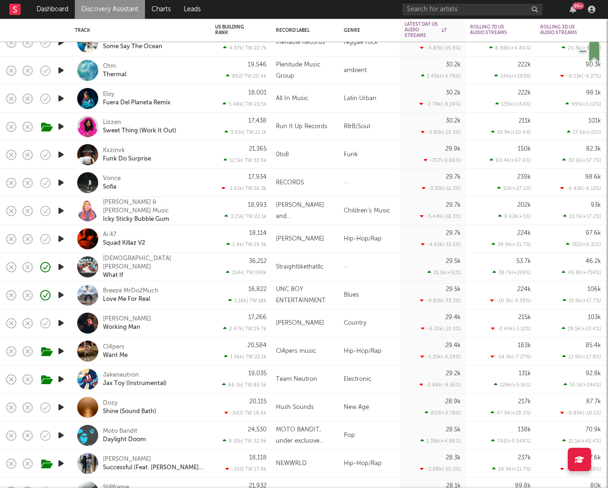
click at [376, 267] on div at bounding box center [369, 267] width 61 height 28
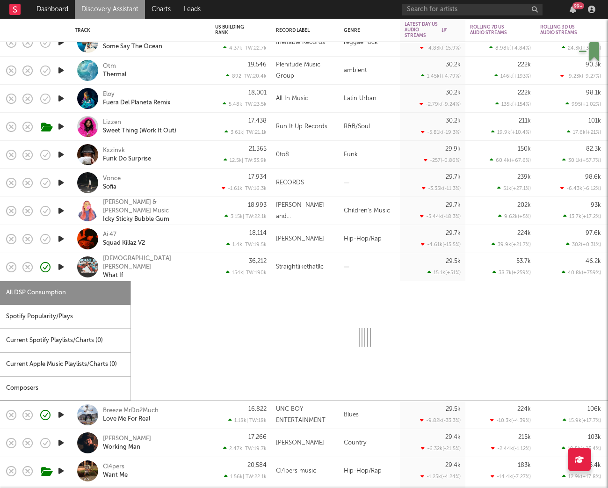
select select "1w"
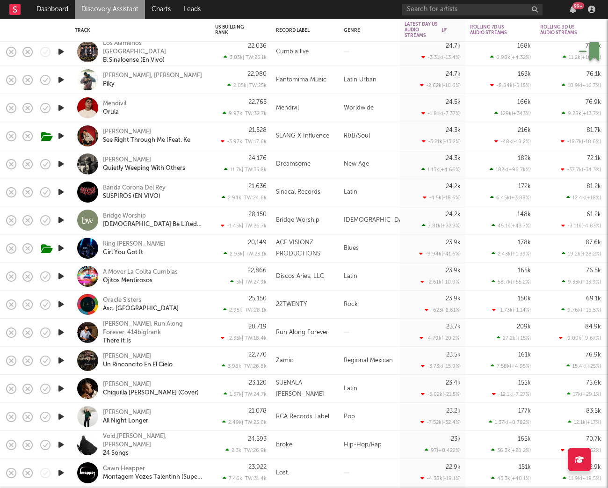
click at [62, 332] on icon "button" at bounding box center [61, 333] width 10 height 12
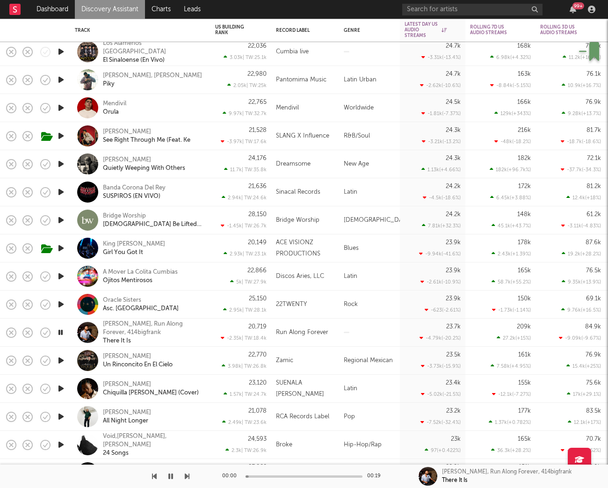
click at [209, 335] on div "Sunny Lou, Run Along Forever, 414bigfrank There It Is" at bounding box center [140, 333] width 140 height 28
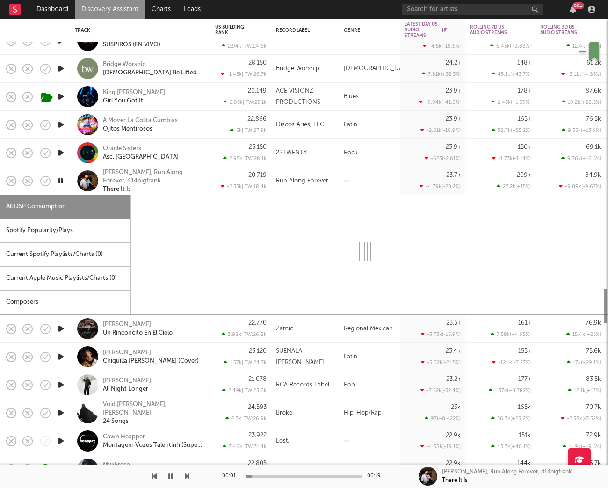
select select "1w"
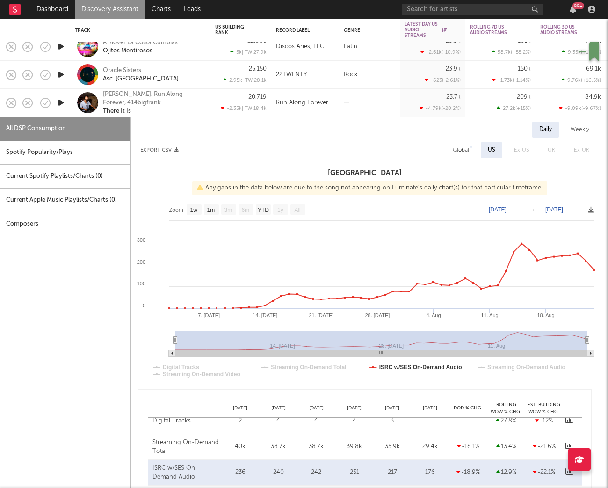
drag, startPoint x: 124, startPoint y: 112, endPoint x: 134, endPoint y: 109, distance: 10.7
click at [124, 112] on div "There It Is" at bounding box center [117, 111] width 28 height 8
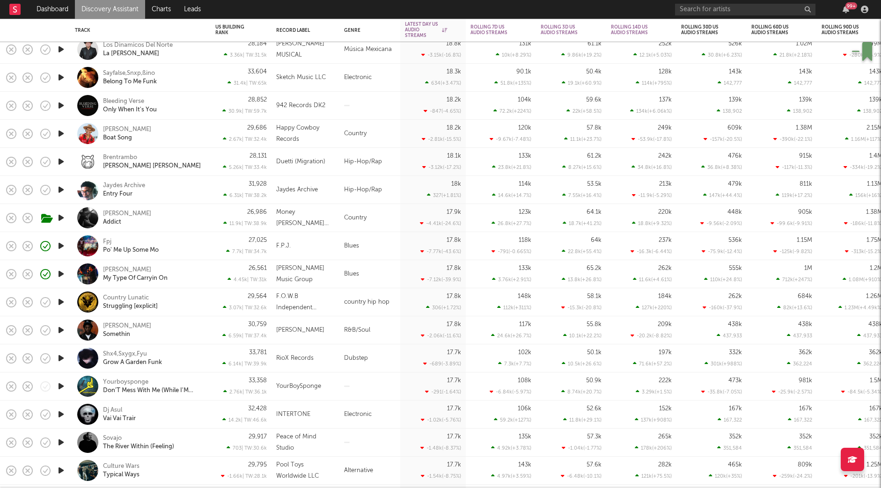
click at [63, 330] on icon "button" at bounding box center [61, 330] width 10 height 12
click at [184, 330] on div "Miles Caton Somethin" at bounding box center [153, 330] width 101 height 17
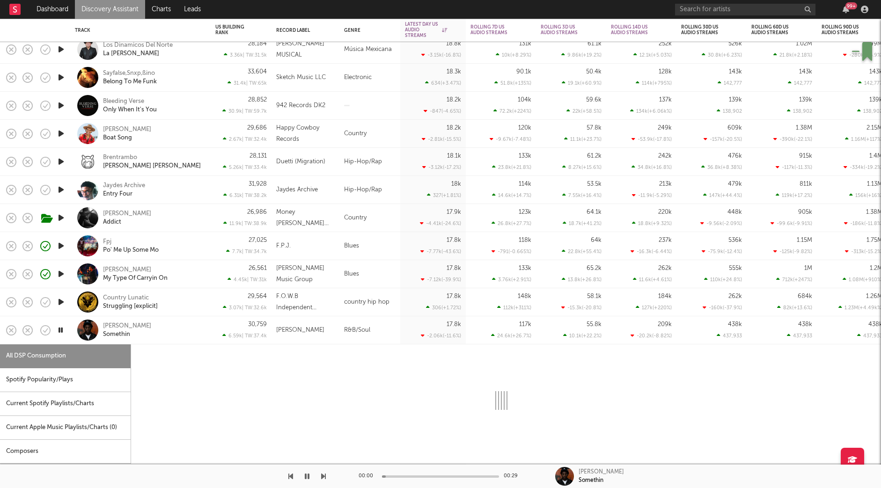
select select "1w"
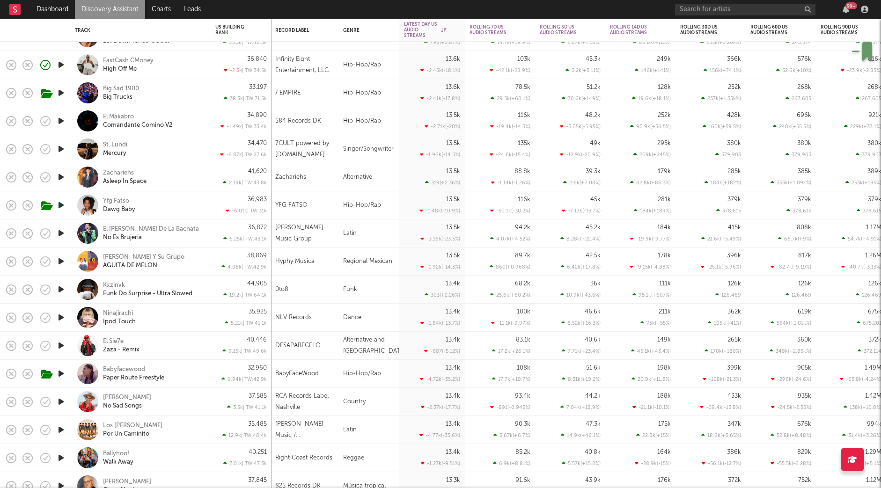
click at [60, 372] on icon "button" at bounding box center [61, 374] width 10 height 12
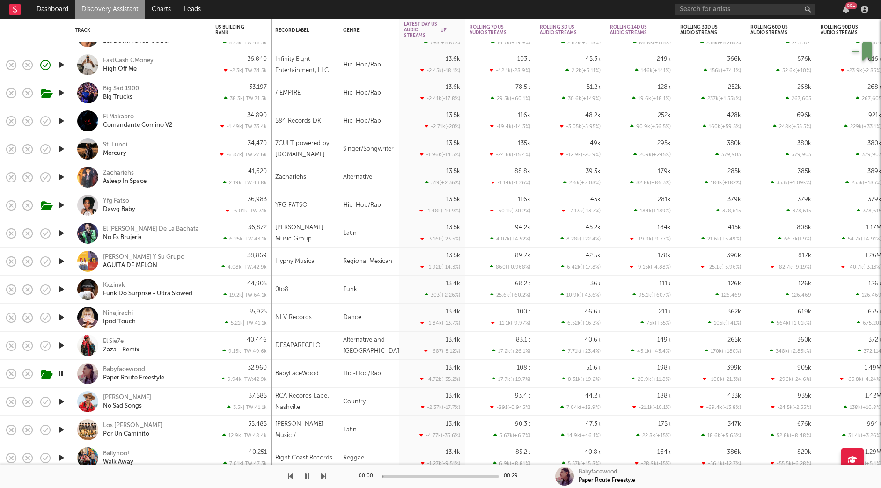
click at [195, 370] on div "Babyfacewood Paper Route Freestyle" at bounding box center [153, 373] width 101 height 17
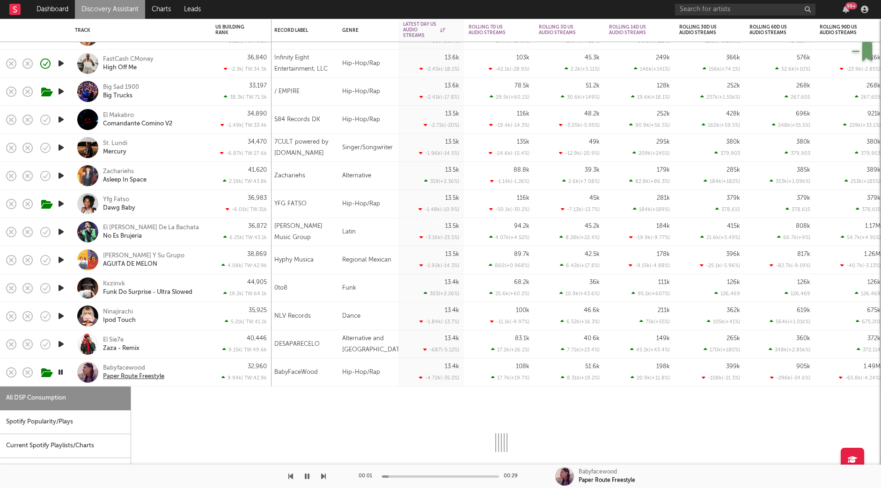
select select "6m"
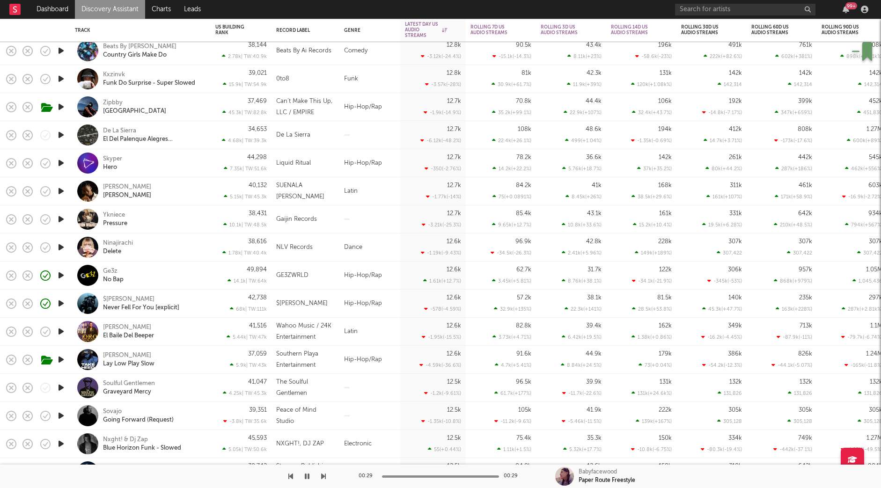
click at [61, 275] on icon "button" at bounding box center [61, 275] width 10 height 12
click at [201, 275] on div "Ge3z No Bap" at bounding box center [153, 275] width 101 height 17
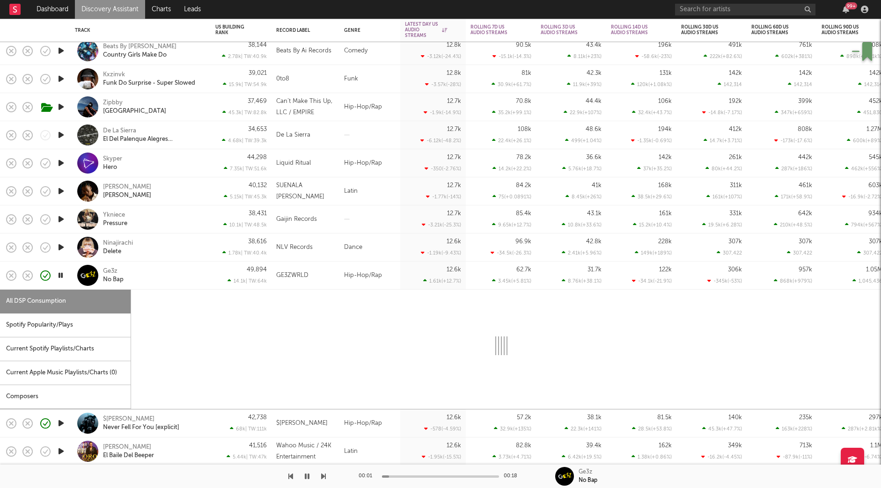
select select "1w"
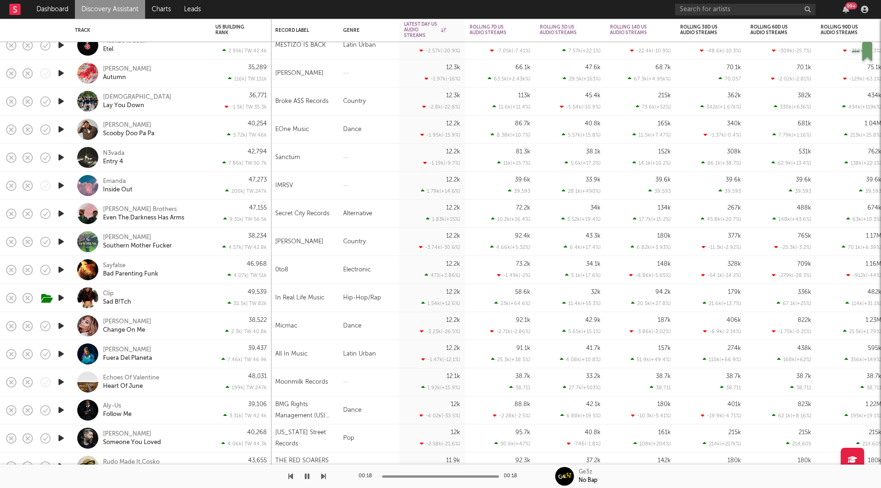
click at [62, 156] on icon "button" at bounding box center [61, 158] width 10 height 12
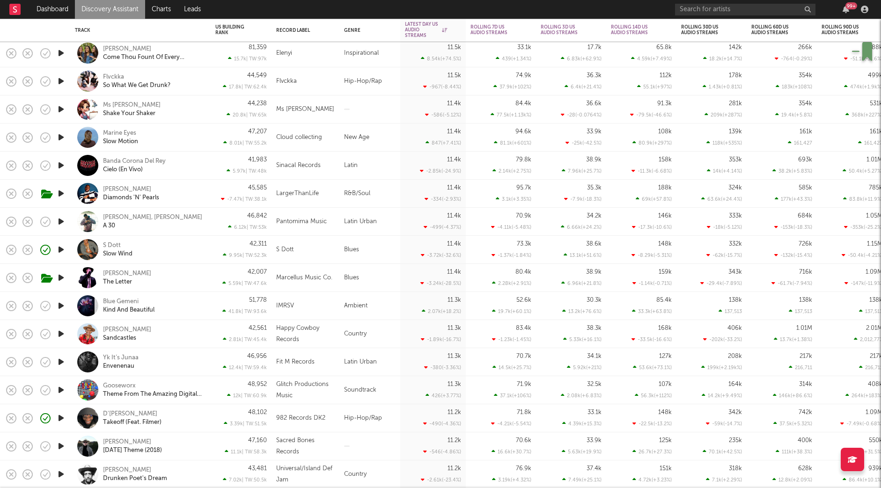
click at [63, 82] on icon "button" at bounding box center [61, 81] width 10 height 12
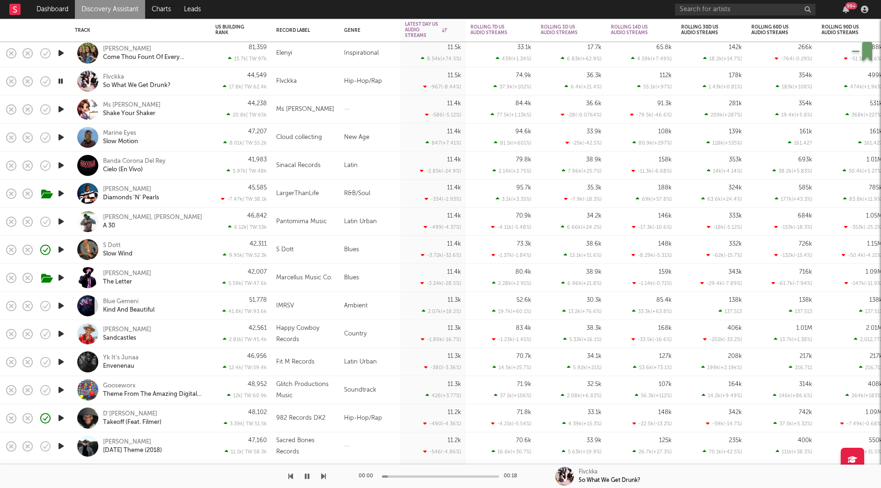
click at [203, 76] on div "Flvckka So What We Get Drunk?" at bounding box center [153, 81] width 101 height 17
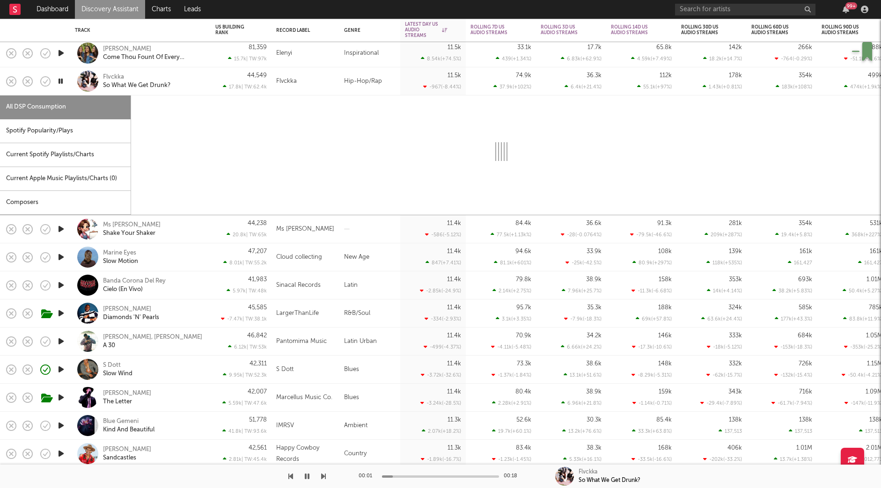
select select "1w"
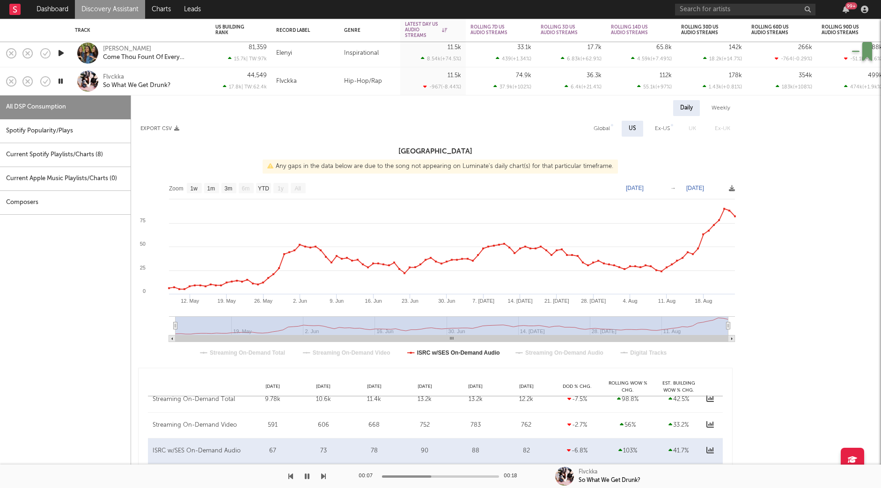
click at [472, 476] on div at bounding box center [440, 476] width 117 height 2
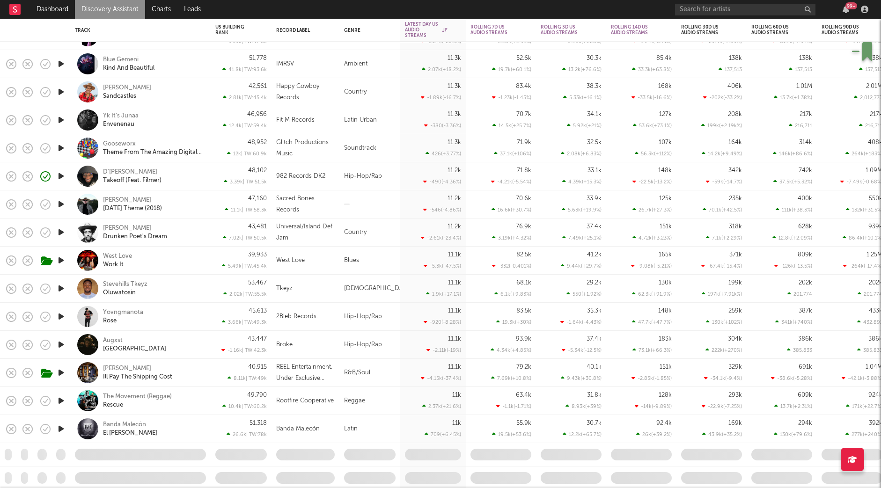
click at [63, 313] on icon "button" at bounding box center [61, 317] width 10 height 12
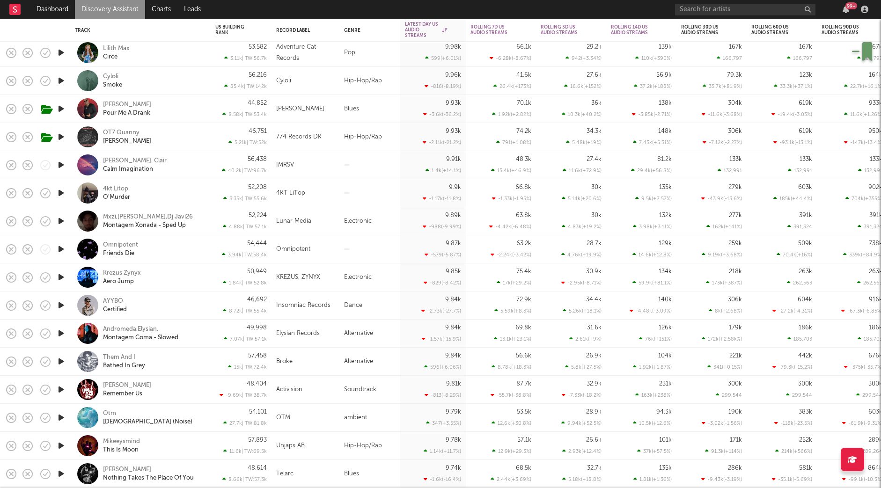
click at [61, 80] on icon "button" at bounding box center [61, 81] width 10 height 12
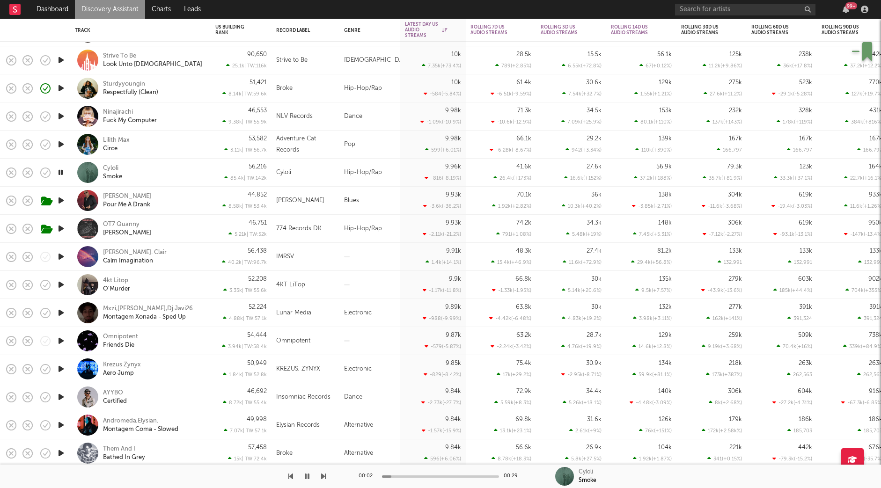
click at [174, 169] on div "Cyloli Smoke" at bounding box center [153, 172] width 101 height 17
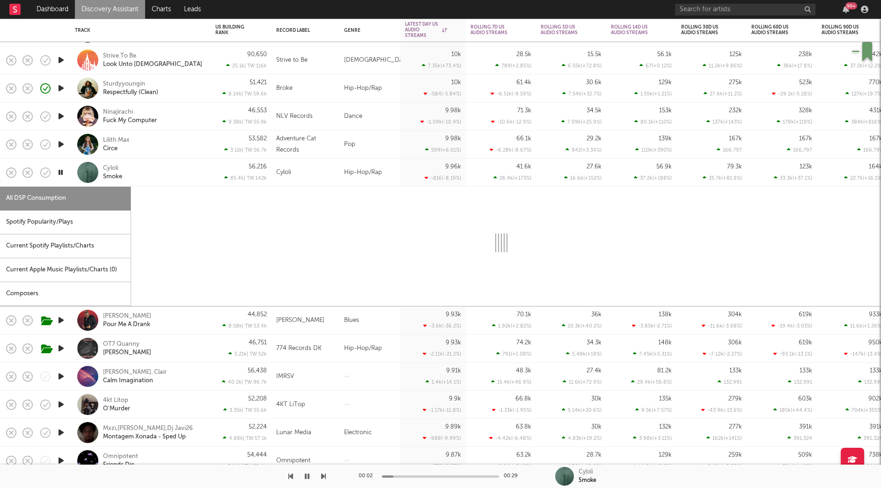
select select "6m"
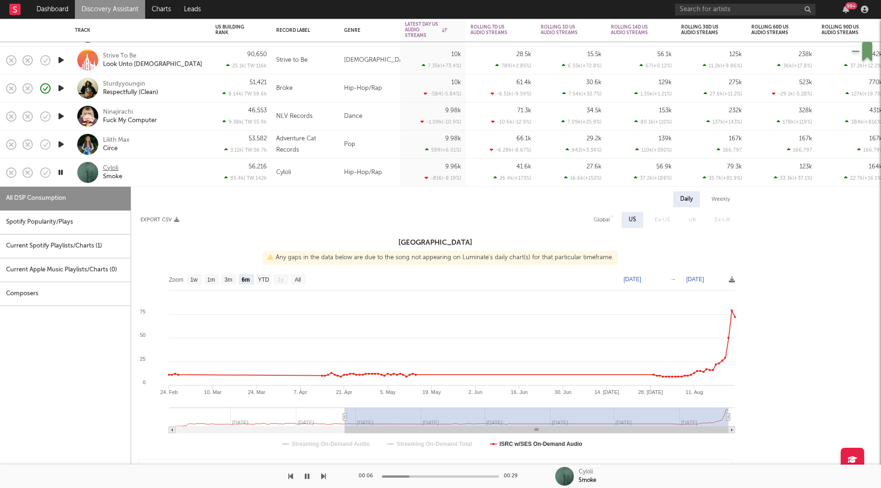
click at [114, 167] on div "Cyloli" at bounding box center [110, 168] width 15 height 8
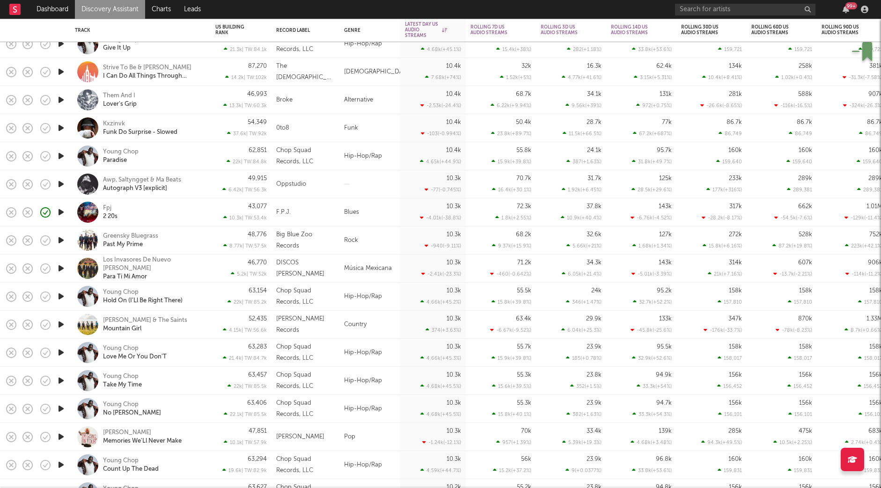
click at [62, 183] on icon "button" at bounding box center [61, 184] width 10 height 12
click at [339, 181] on div at bounding box center [369, 184] width 61 height 28
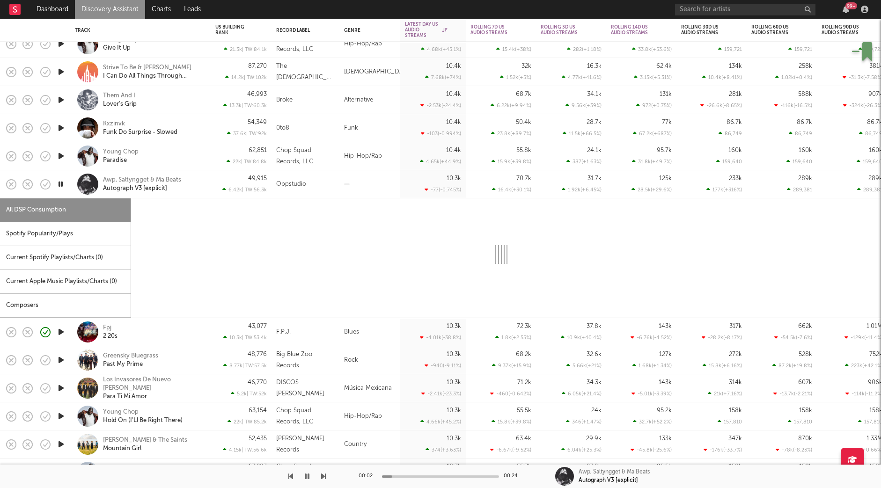
select select "1w"
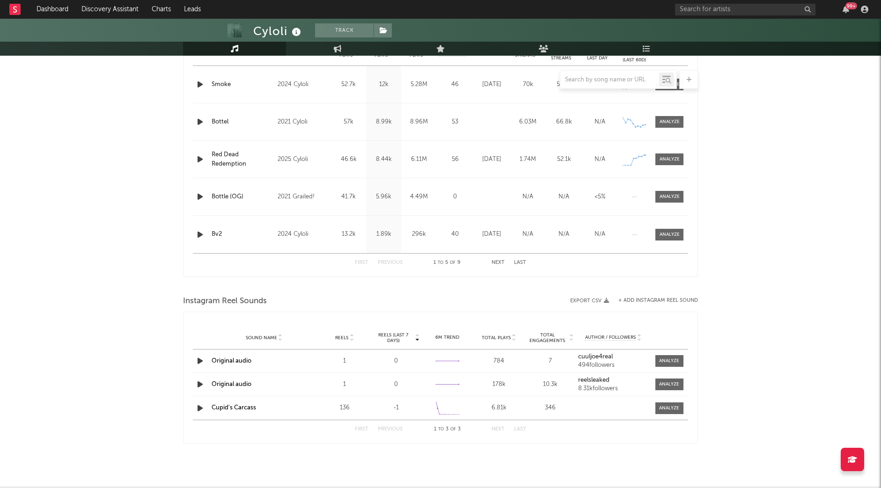
select select "6m"
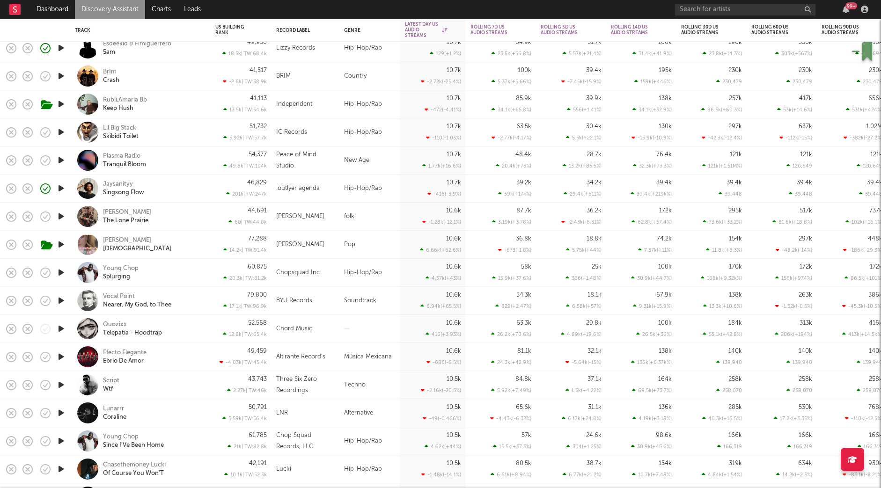
click at [187, 190] on div "Jaysanityy Singsong Flow" at bounding box center [153, 188] width 101 height 17
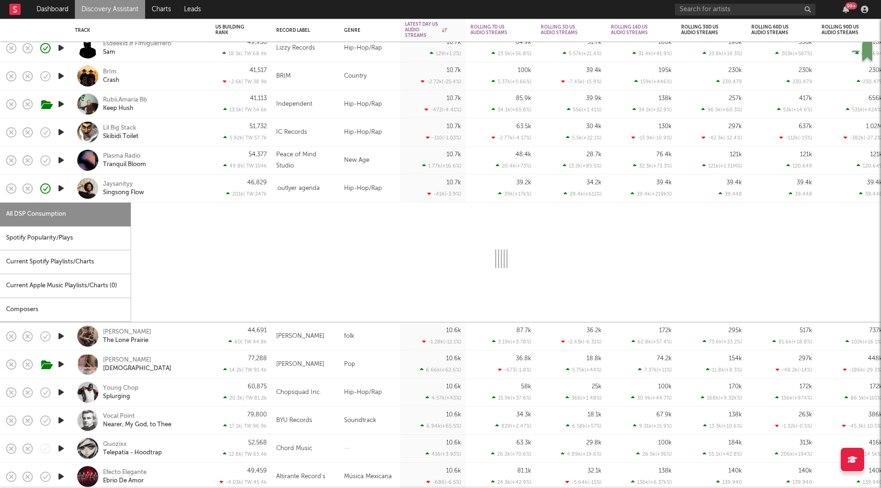
select select "1w"
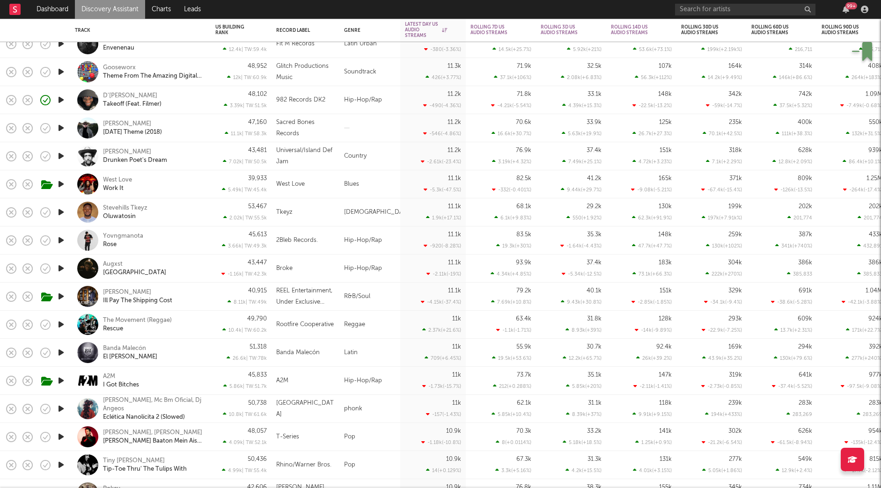
click at [61, 379] on icon "button" at bounding box center [61, 381] width 10 height 12
click at [167, 380] on div "A2M I Got Bitches" at bounding box center [153, 380] width 101 height 17
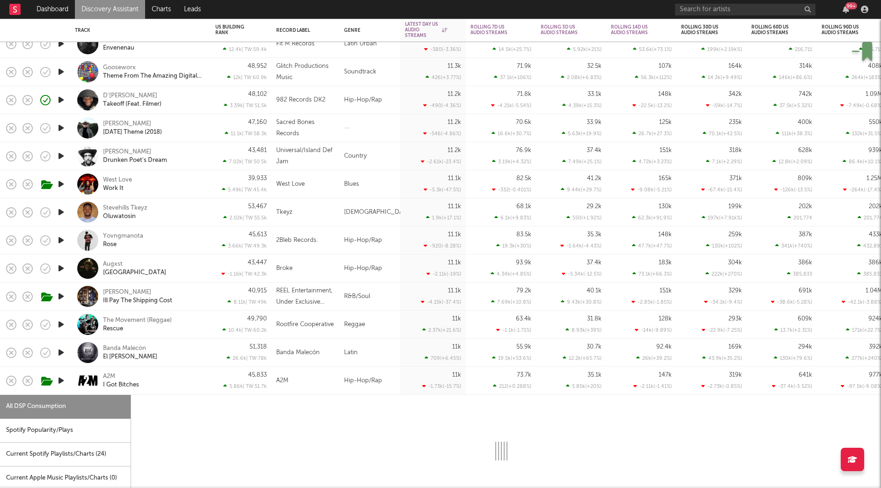
select select "6m"
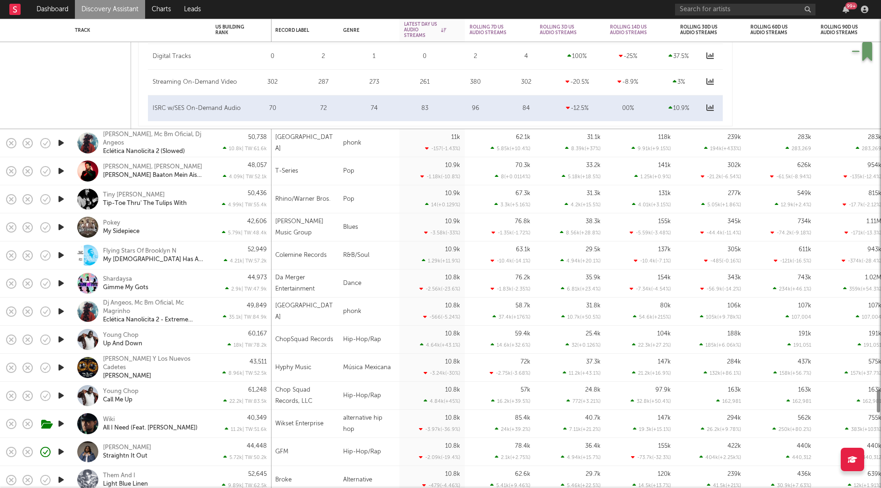
select select "1w"
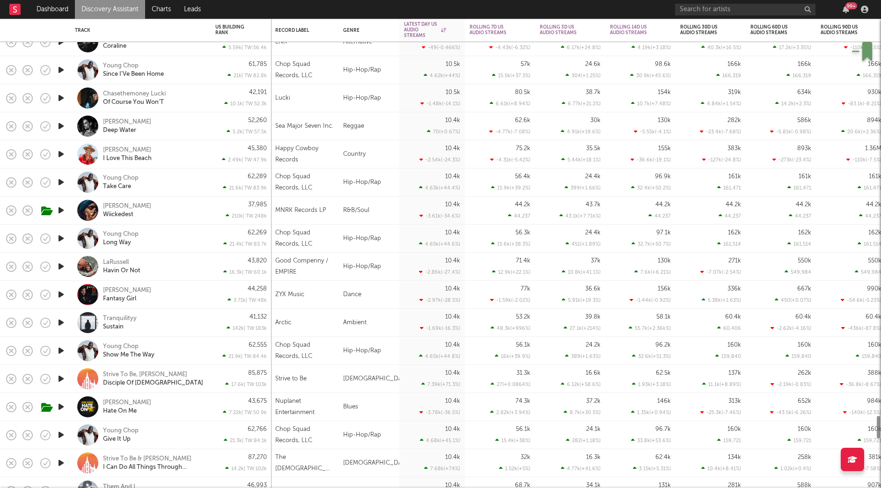
select select "1w"
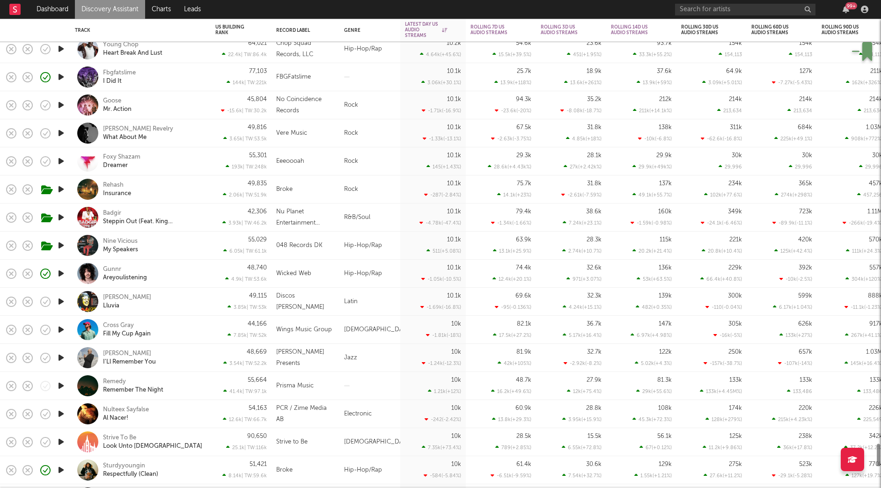
select select "6m"
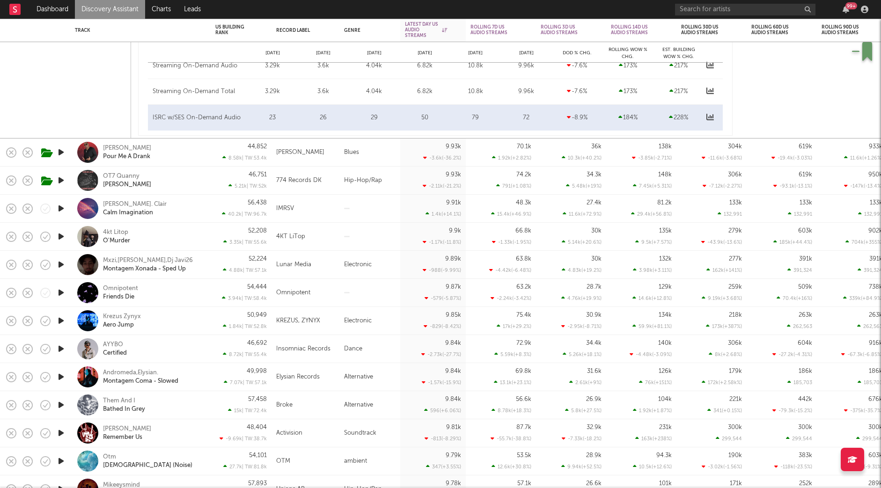
click at [62, 292] on icon "button" at bounding box center [61, 293] width 10 height 12
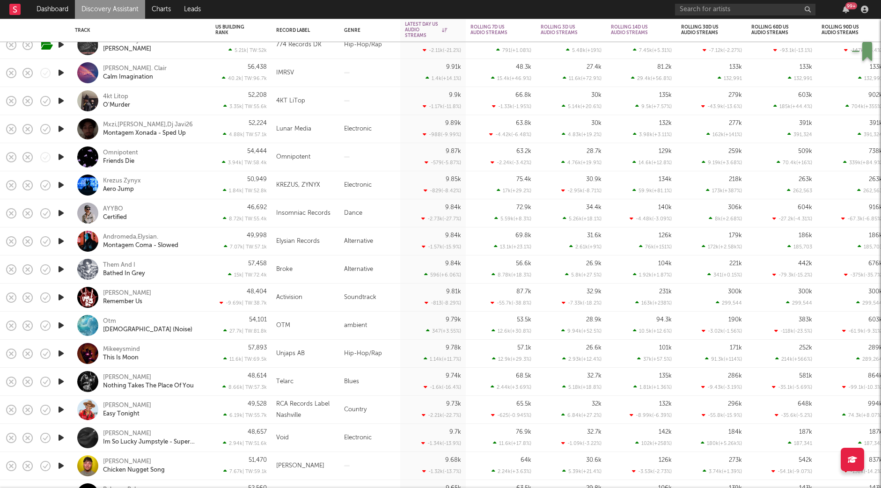
click at [61, 353] on icon "button" at bounding box center [61, 354] width 10 height 12
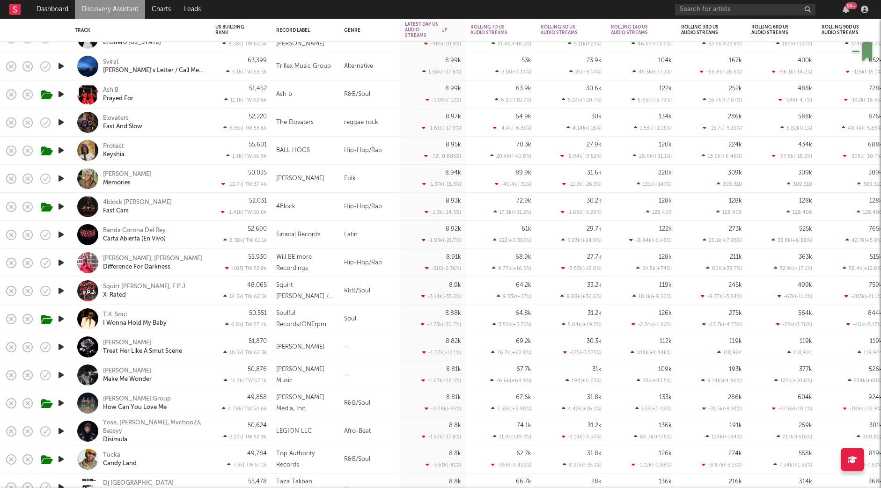
click at [65, 95] on icon "button" at bounding box center [61, 94] width 10 height 12
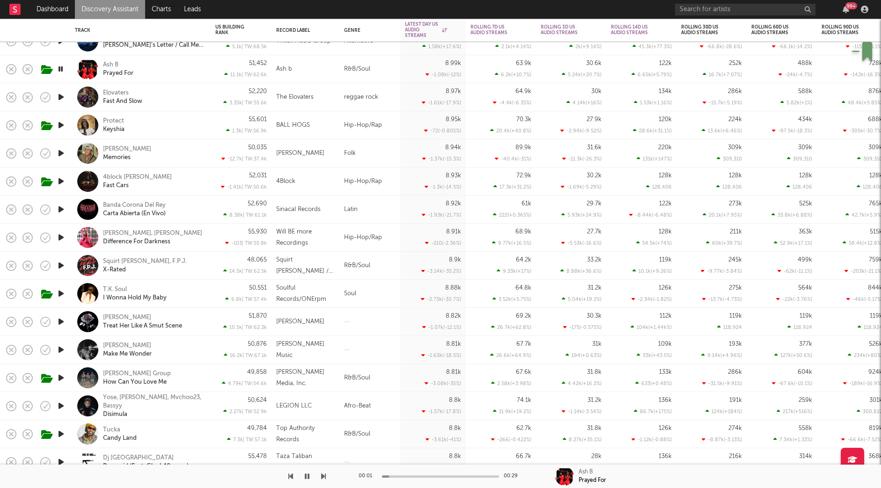
click at [202, 67] on div "Ash B Prayed For" at bounding box center [153, 69] width 101 height 17
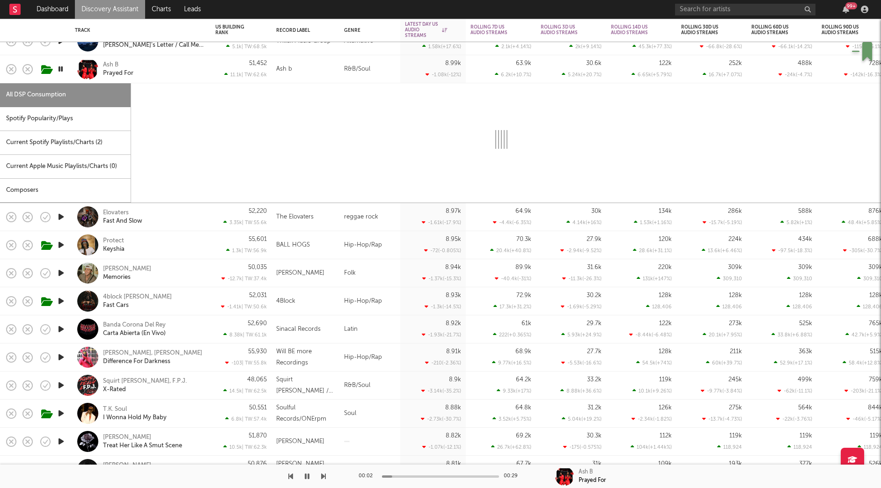
select select "6m"
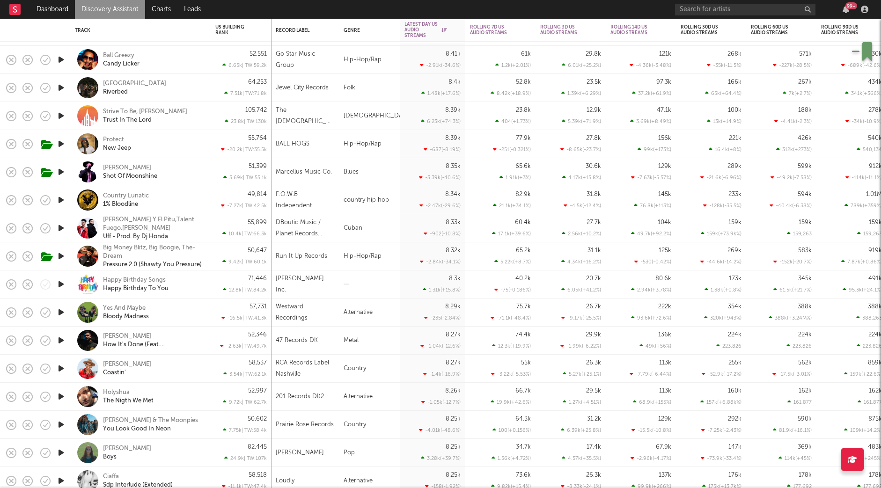
click at [64, 208] on div at bounding box center [60, 200] width 19 height 28
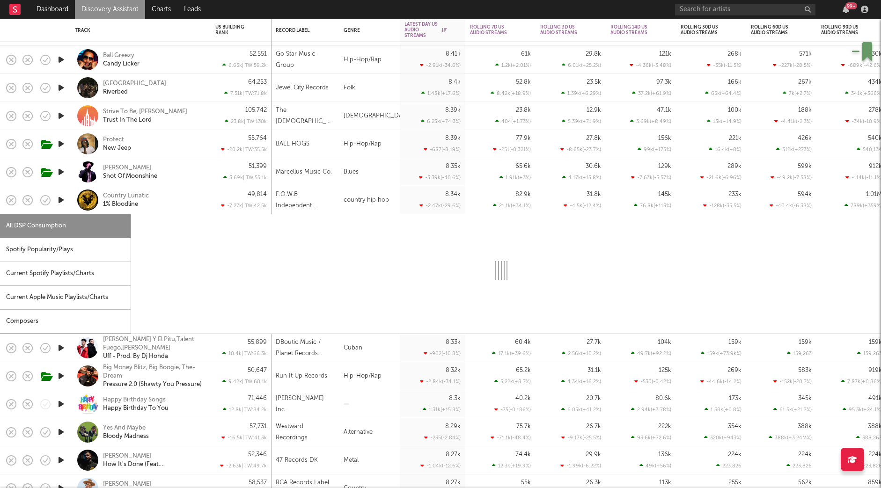
select select "1w"
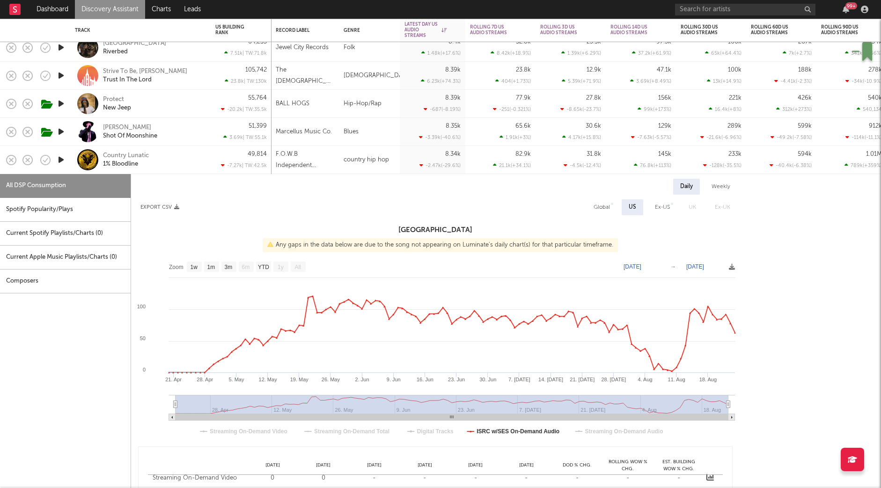
click at [181, 175] on div "Daily Weekly Export CSV Global US Ex-US UK Ex-UK United States Any gaps in the …" at bounding box center [501, 388] width 740 height 428
click at [191, 149] on div "Country Lunatic 1% Bloodline" at bounding box center [140, 160] width 131 height 28
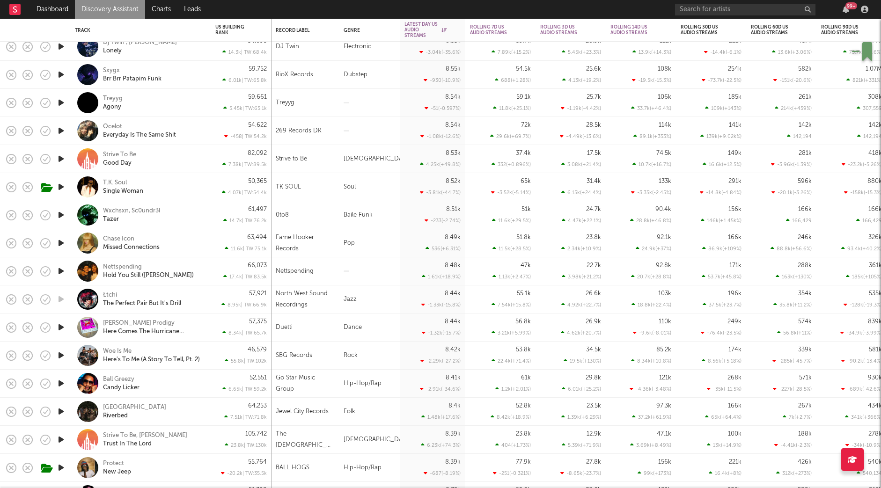
click at [58, 103] on icon "button" at bounding box center [61, 103] width 10 height 12
click at [175, 107] on div "Treyyg Agony" at bounding box center [153, 103] width 101 height 17
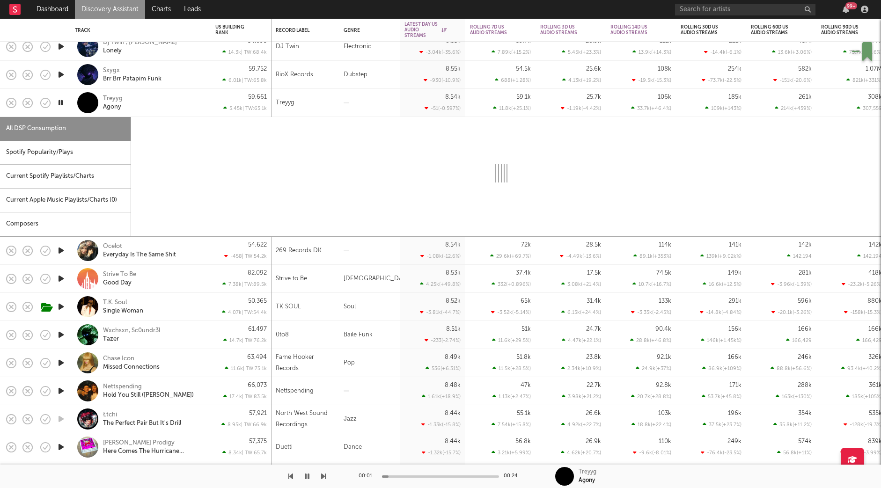
select select "1w"
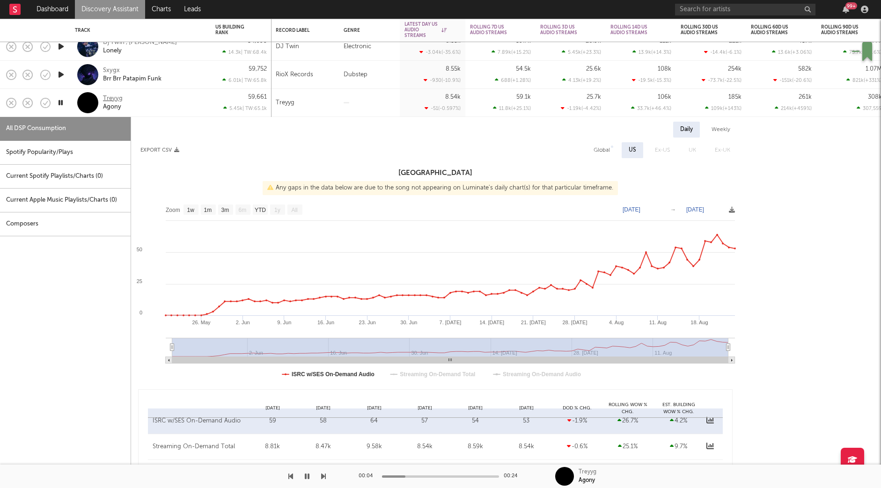
click at [109, 98] on div "Treyyg" at bounding box center [113, 99] width 20 height 8
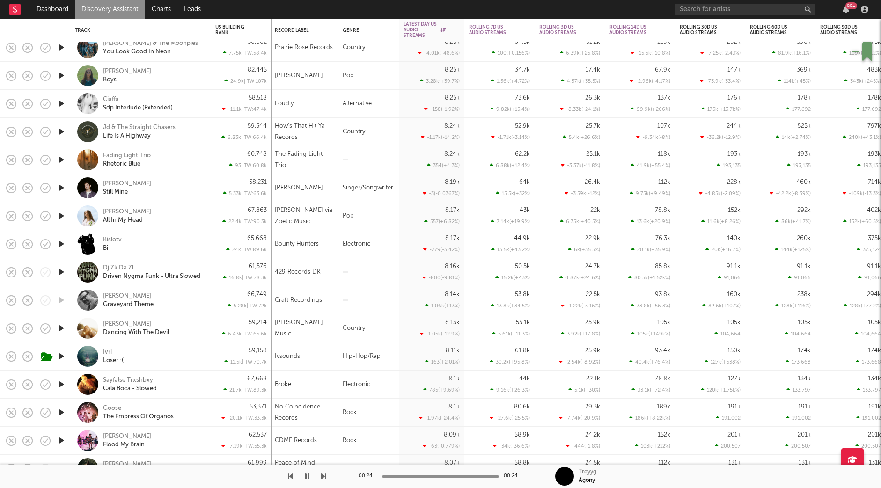
click at [66, 244] on div at bounding box center [60, 244] width 19 height 28
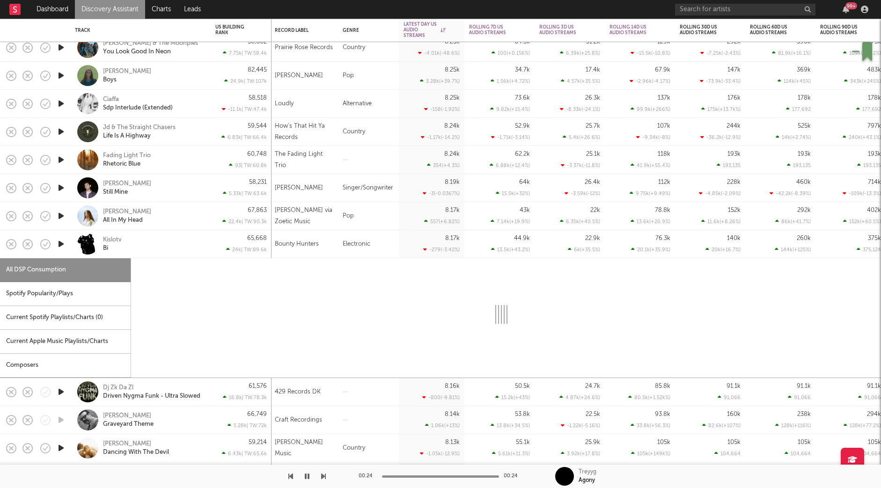
click at [58, 242] on icon "button" at bounding box center [61, 244] width 10 height 12
select select "1w"
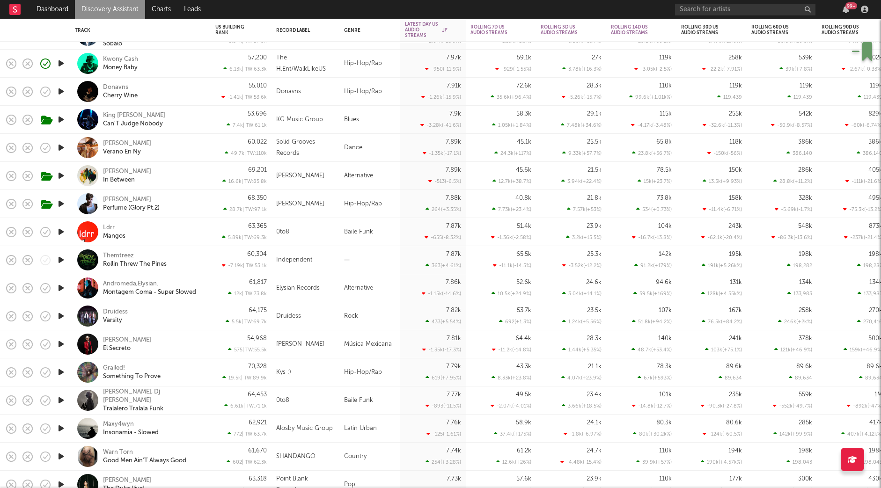
click at [63, 62] on icon "button" at bounding box center [61, 64] width 10 height 12
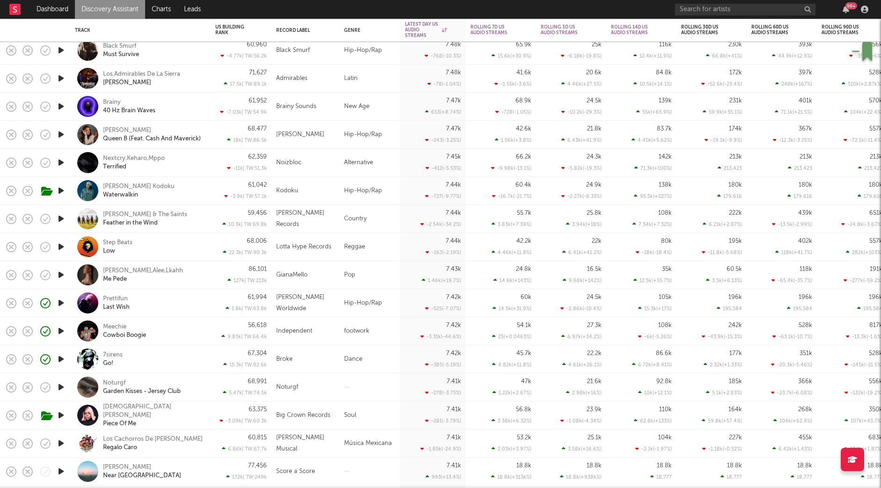
click at [182, 358] on div "7sirens Go!" at bounding box center [153, 359] width 101 height 17
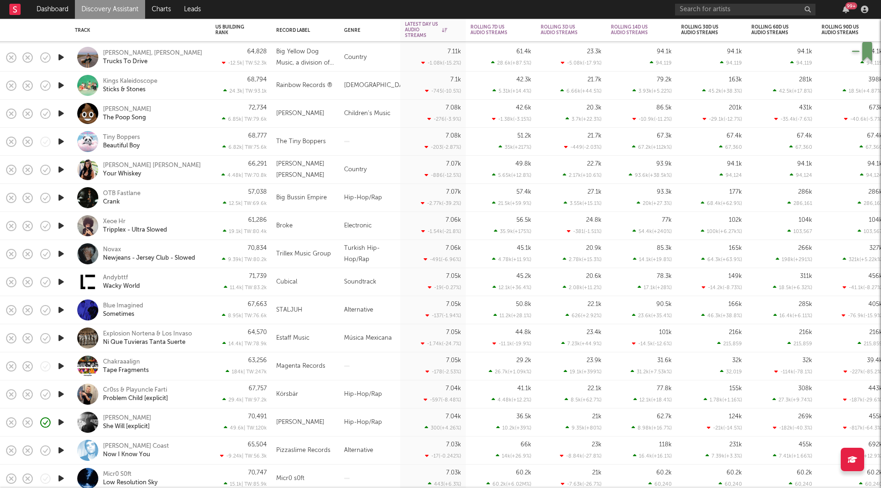
click at [171, 422] on div "Lil Kliff She Will [explicit]" at bounding box center [153, 422] width 101 height 17
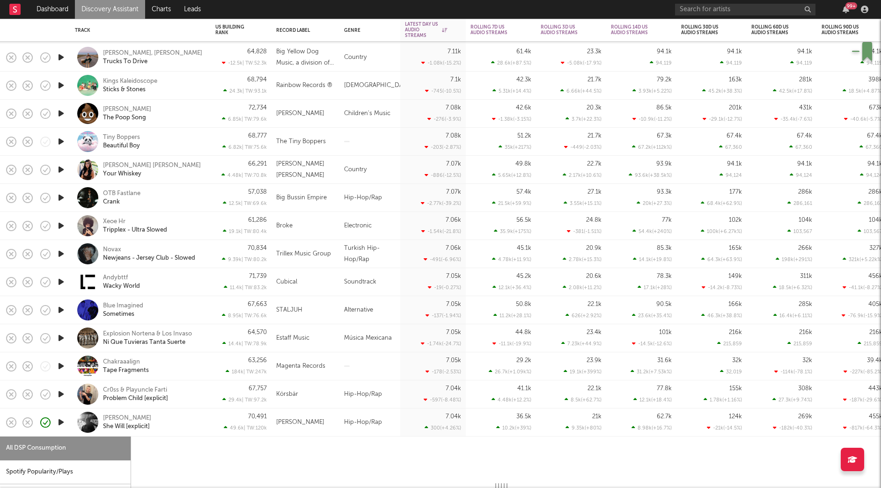
select select "6m"
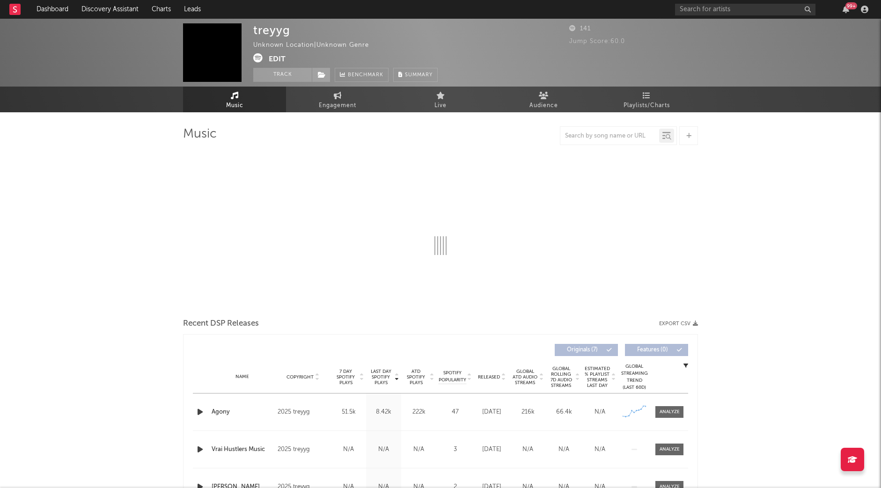
select select "1w"
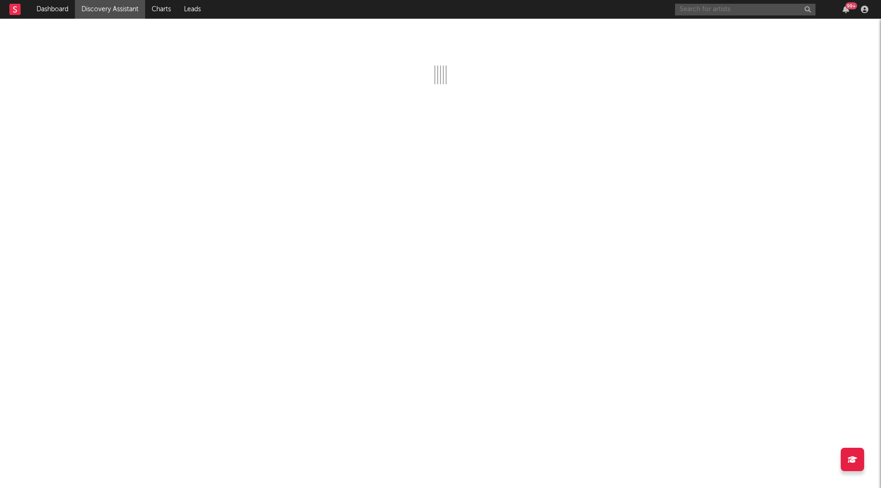
click at [699, 11] on input "text" at bounding box center [745, 10] width 140 height 12
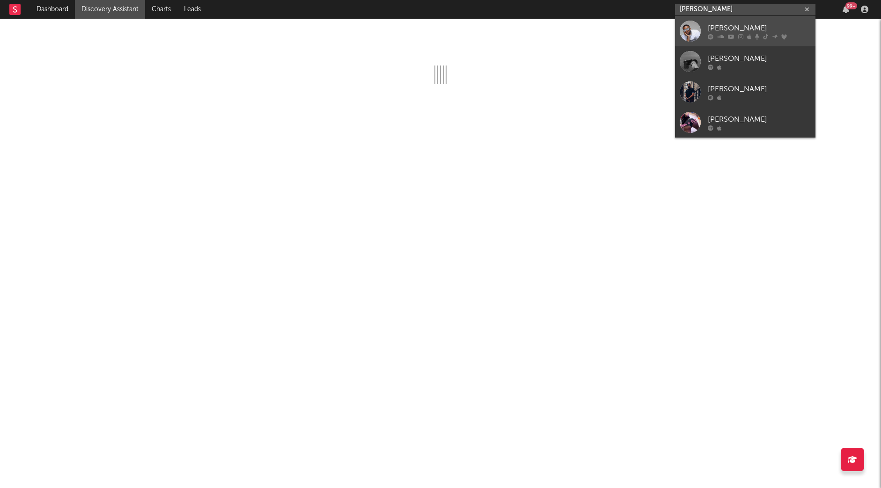
type input "[PERSON_NAME]"
click at [744, 27] on div "[PERSON_NAME]" at bounding box center [758, 27] width 103 height 11
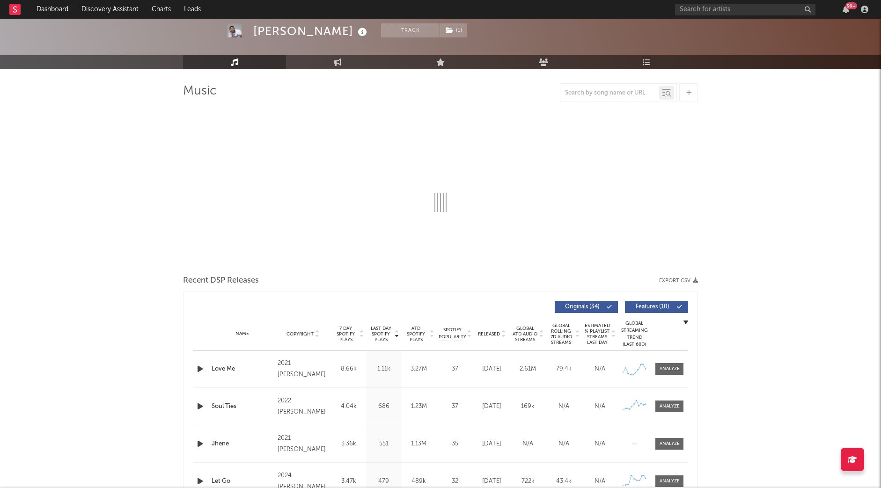
select select "6m"
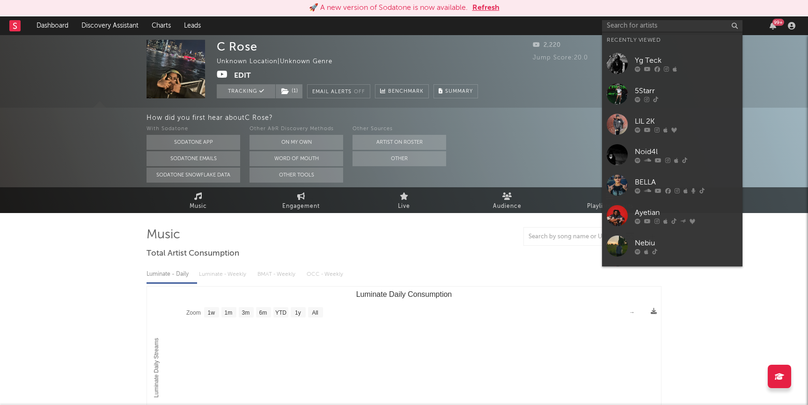
select select "1w"
click at [657, 27] on input "text" at bounding box center [672, 26] width 140 height 12
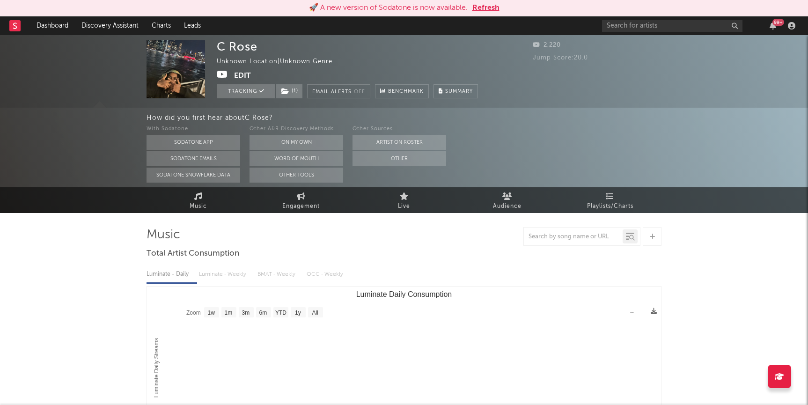
click at [479, 11] on button "Refresh" at bounding box center [485, 7] width 27 height 11
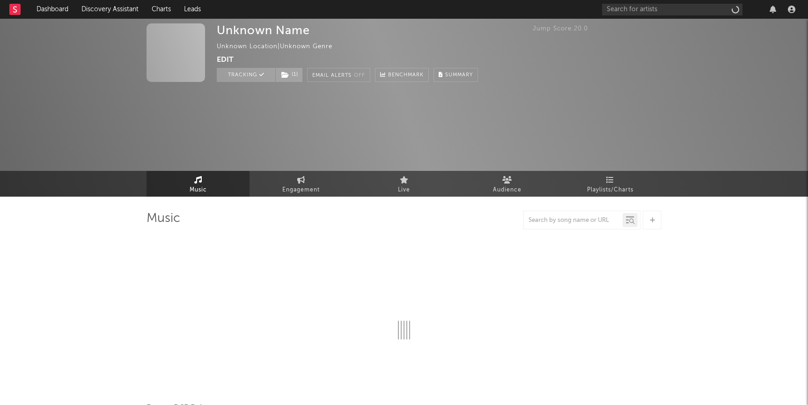
select select "1w"
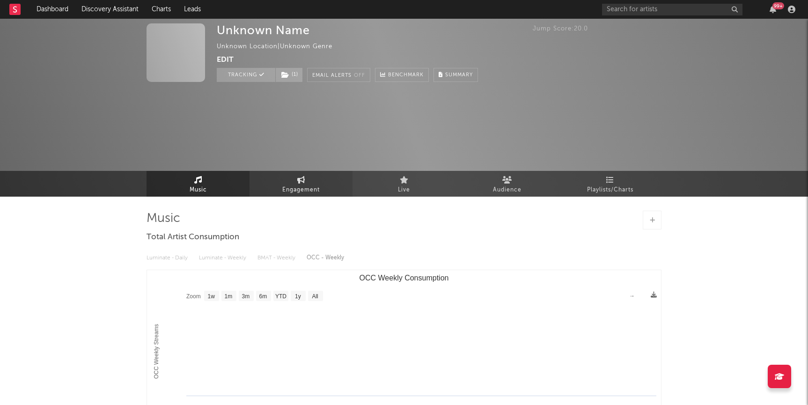
click at [303, 193] on span "Engagement" at bounding box center [300, 189] width 37 height 11
select select "1w"
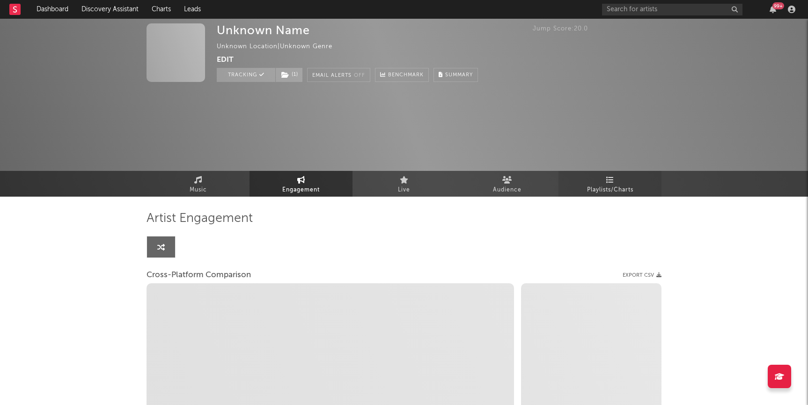
select select "1w"
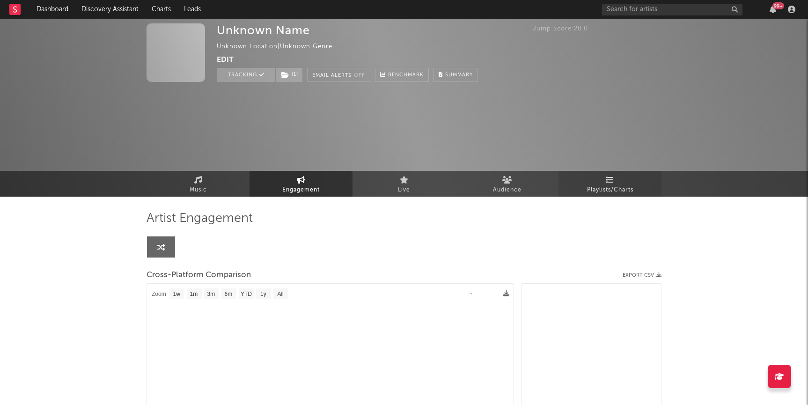
click at [620, 181] on link "Playlists/Charts" at bounding box center [609, 184] width 103 height 26
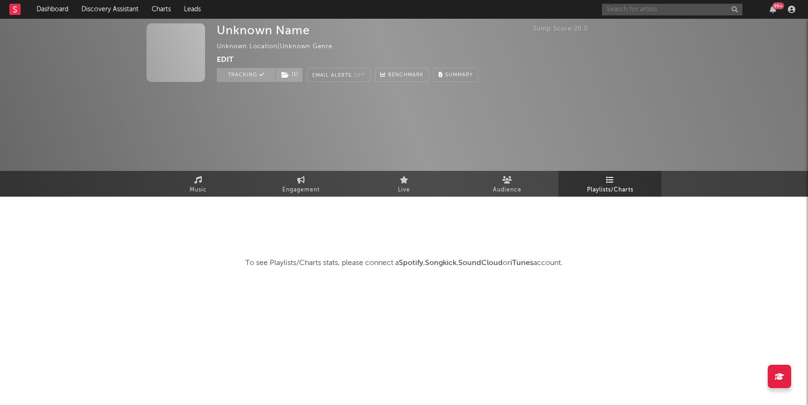
click at [671, 9] on input "text" at bounding box center [672, 10] width 140 height 12
click at [294, 74] on span "( 1 )" at bounding box center [289, 75] width 28 height 14
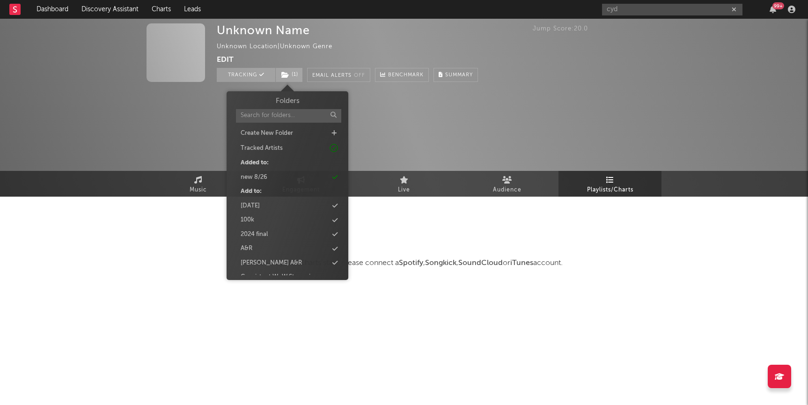
click at [633, 74] on div "Jump Score: 20.0" at bounding box center [596, 52] width 129 height 58
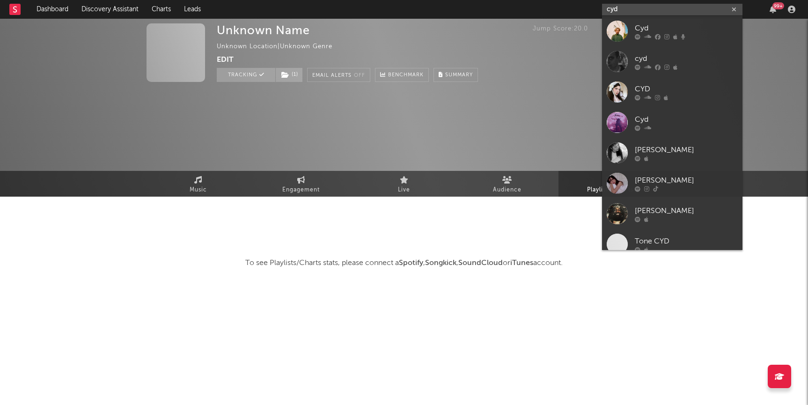
click at [629, 9] on input "cyd" at bounding box center [672, 10] width 140 height 12
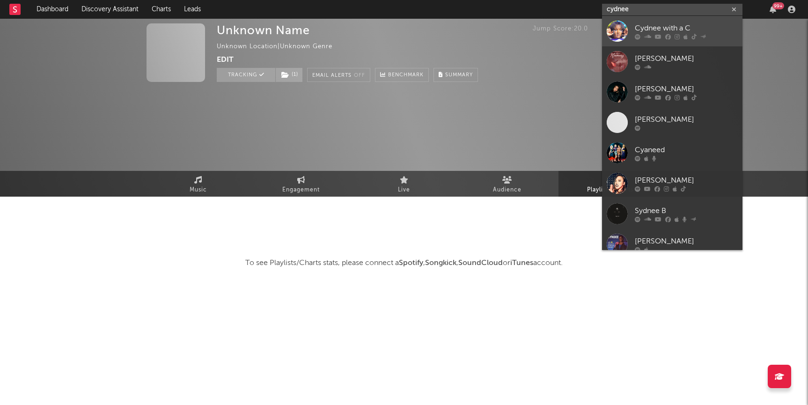
type input "cydnee"
click at [645, 32] on div "Cydnee with a C" at bounding box center [685, 27] width 103 height 11
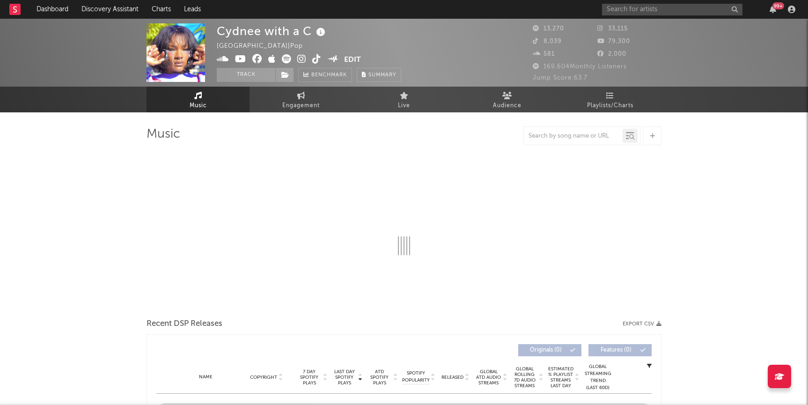
select select "6m"
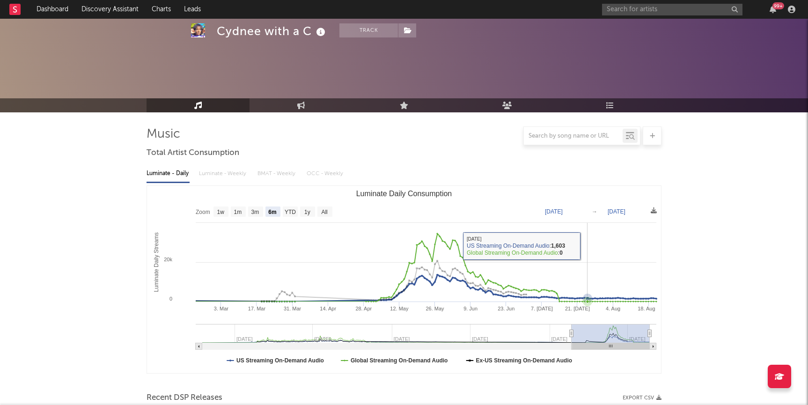
scroll to position [192, 0]
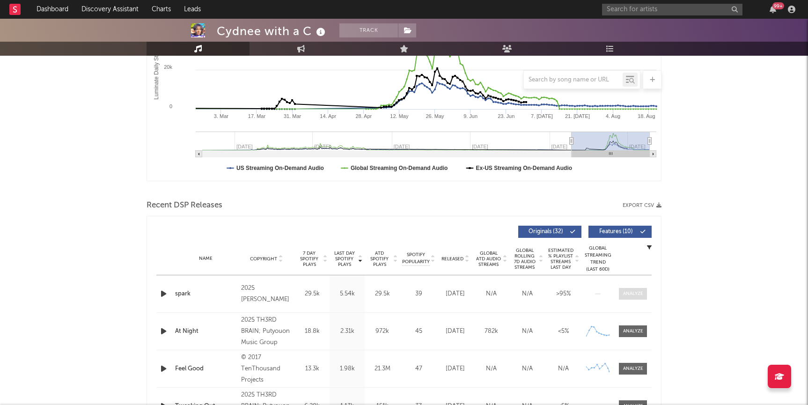
click at [635, 292] on div at bounding box center [633, 293] width 20 height 7
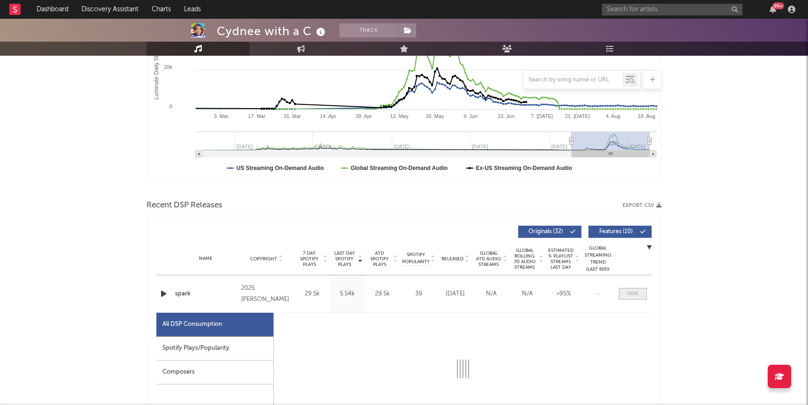
select select "1w"
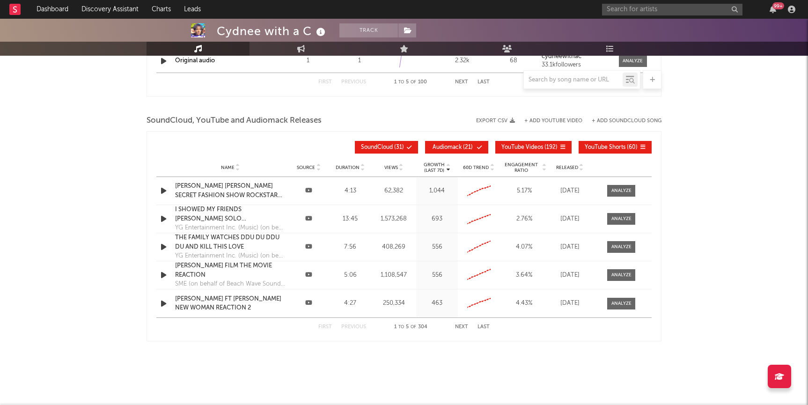
scroll to position [1472, 0]
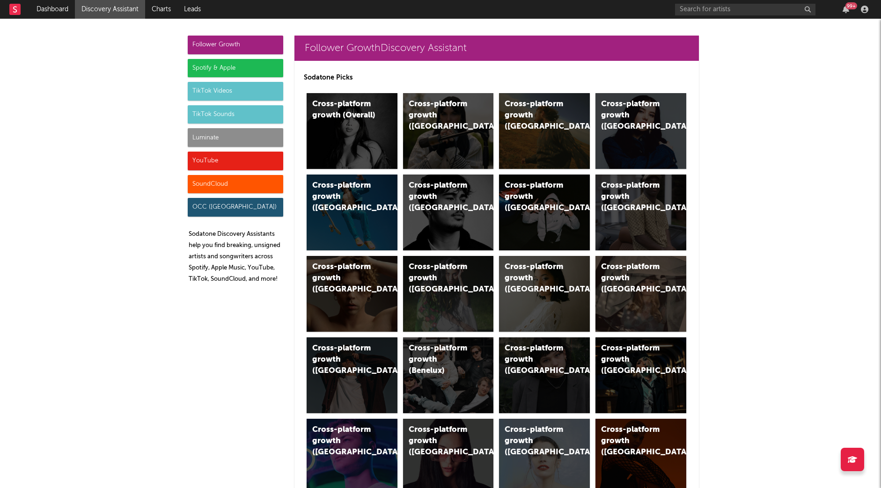
click at [233, 137] on div "Luminate" at bounding box center [235, 137] width 95 height 19
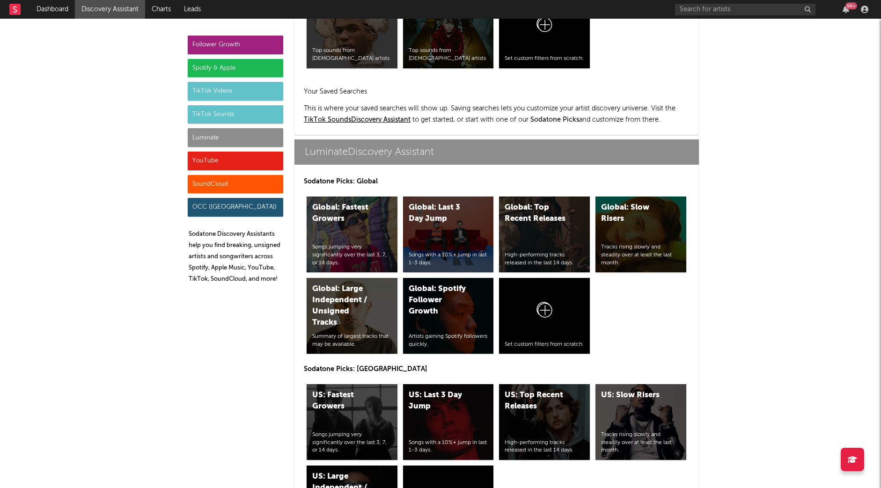
scroll to position [4153, 0]
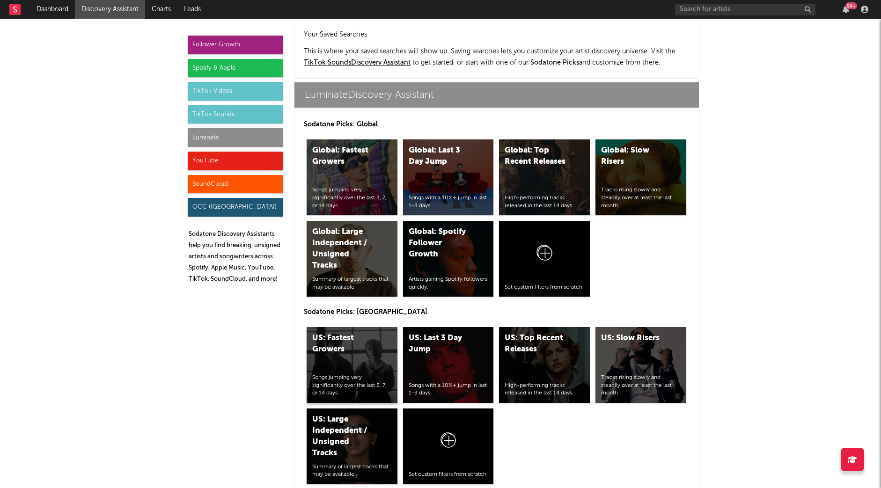
click at [357, 327] on div "US: Fastest Growers Songs jumping very significantly over the last 3, 7, or 14 …" at bounding box center [351, 365] width 91 height 76
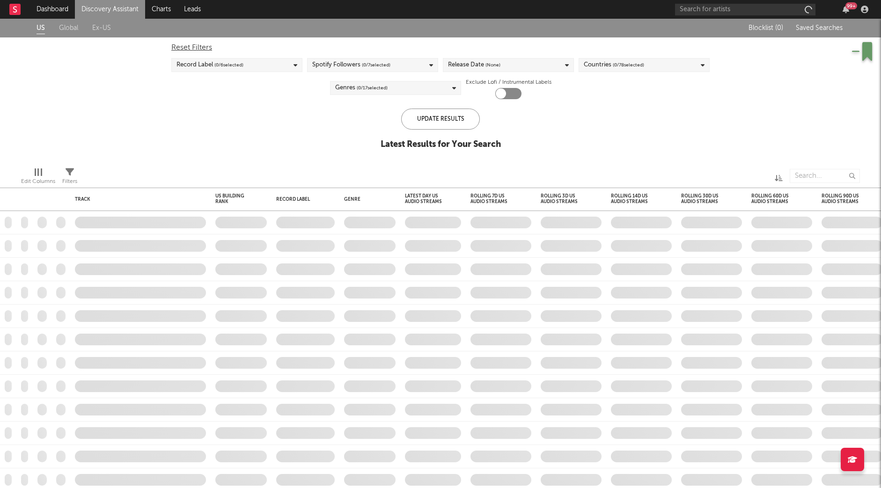
checkbox input "true"
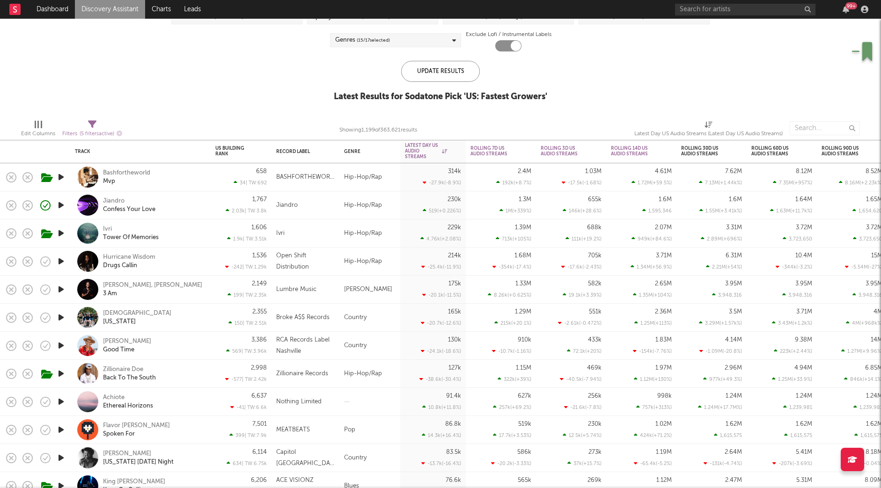
click at [58, 233] on icon "button" at bounding box center [61, 233] width 10 height 12
click at [208, 233] on div "Ivri Tower Of Memories" at bounding box center [140, 233] width 140 height 28
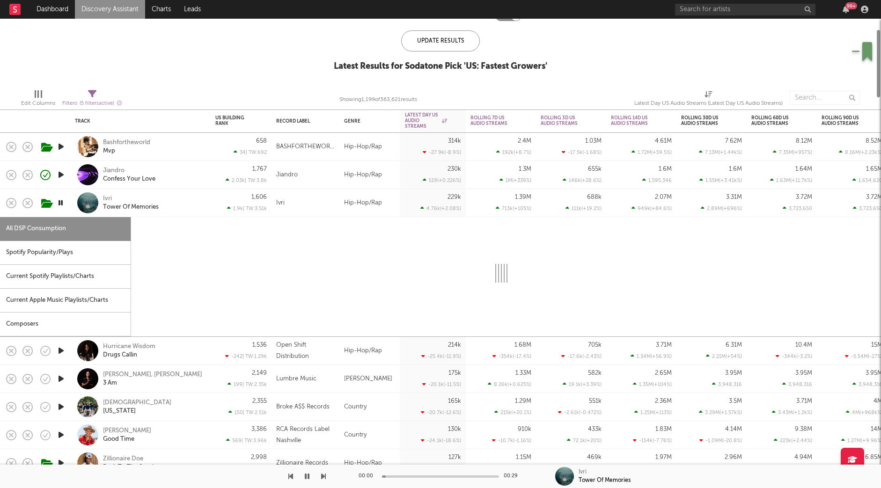
select select "1w"
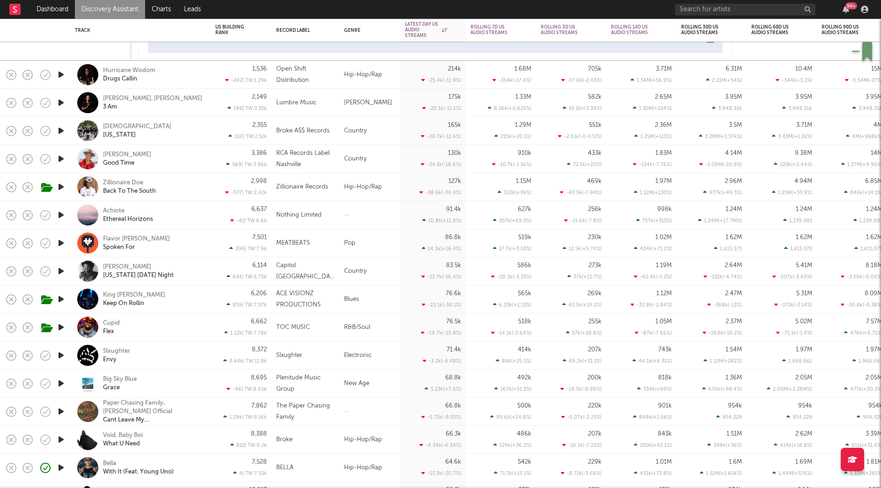
click at [95, 8] on link "Discovery Assistant" at bounding box center [110, 9] width 70 height 19
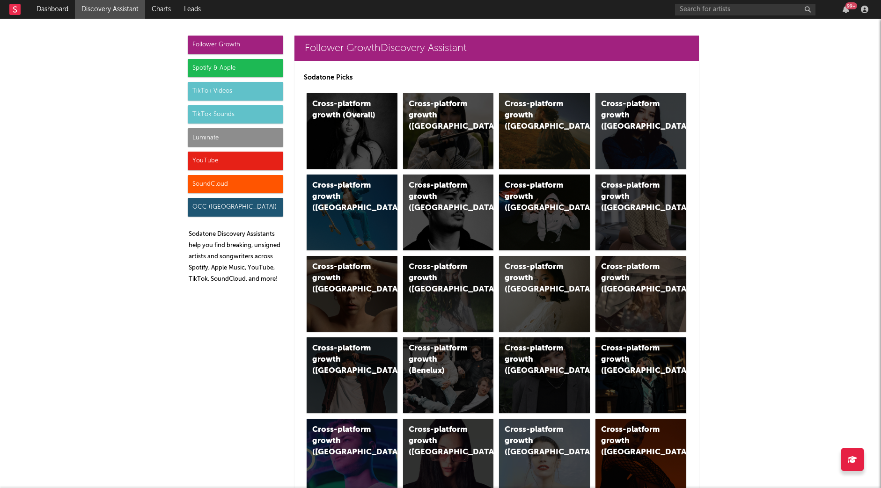
click at [206, 182] on div "SoundCloud" at bounding box center [235, 184] width 95 height 19
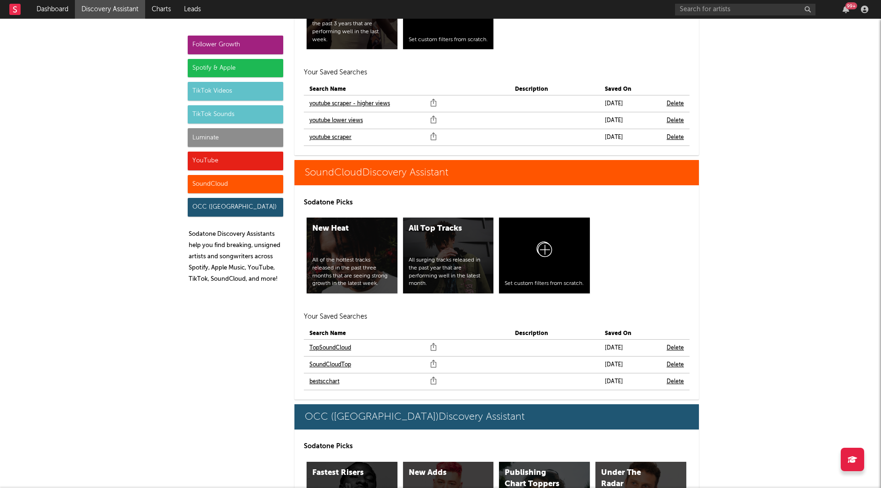
scroll to position [5652, 0]
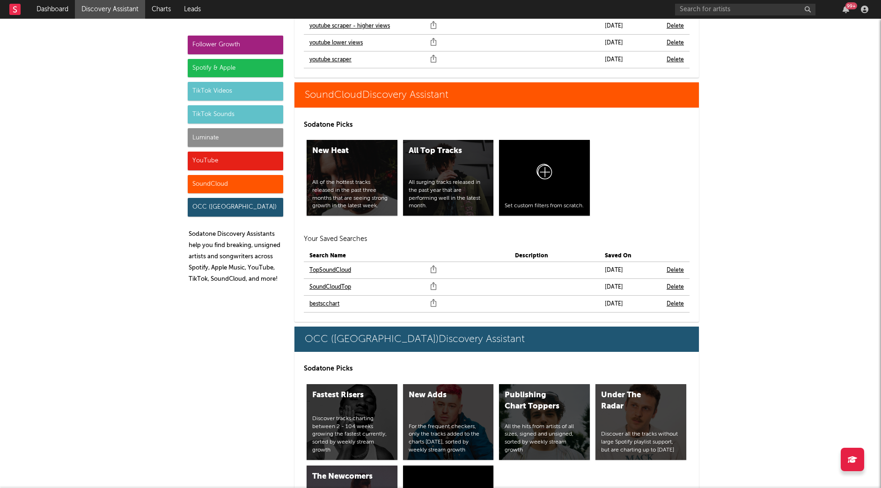
click at [331, 298] on link "bestscchart" at bounding box center [324, 303] width 30 height 11
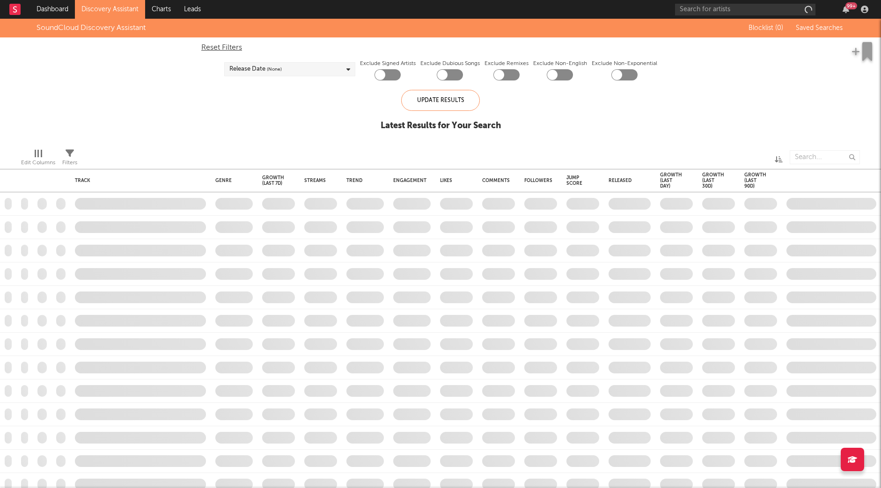
checkbox input "true"
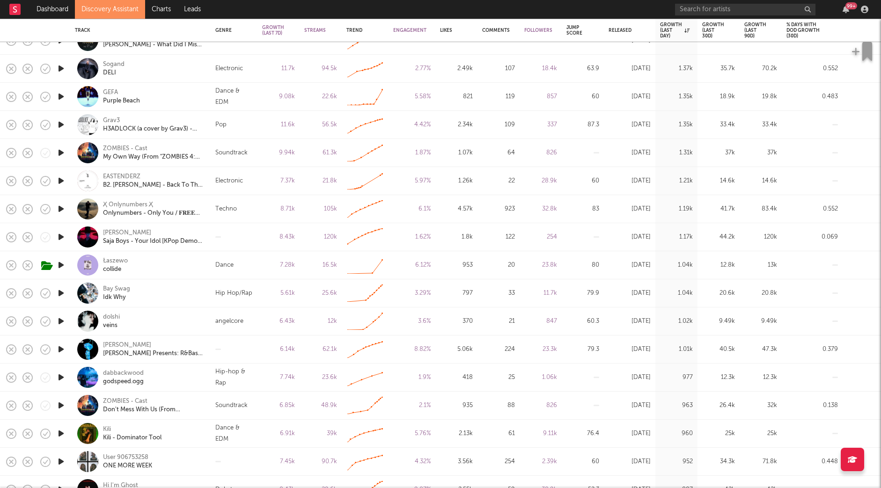
click at [63, 291] on icon "button" at bounding box center [61, 293] width 10 height 12
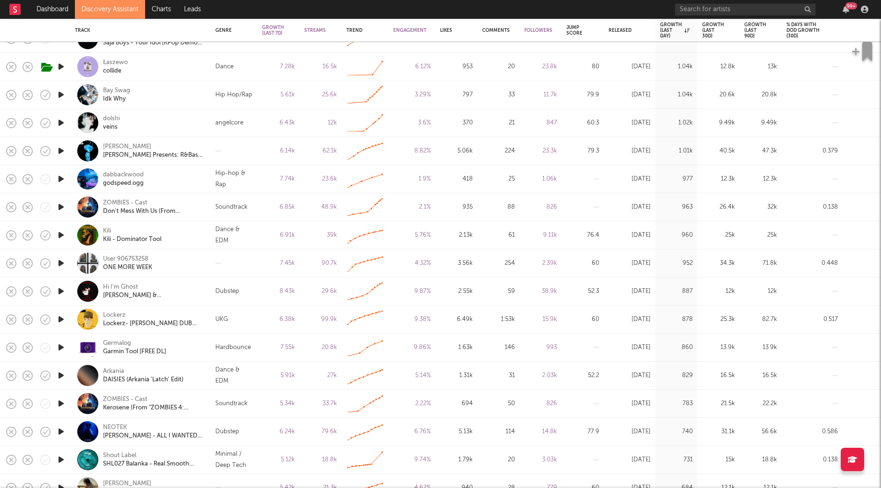
click at [61, 263] on icon "button" at bounding box center [61, 263] width 10 height 12
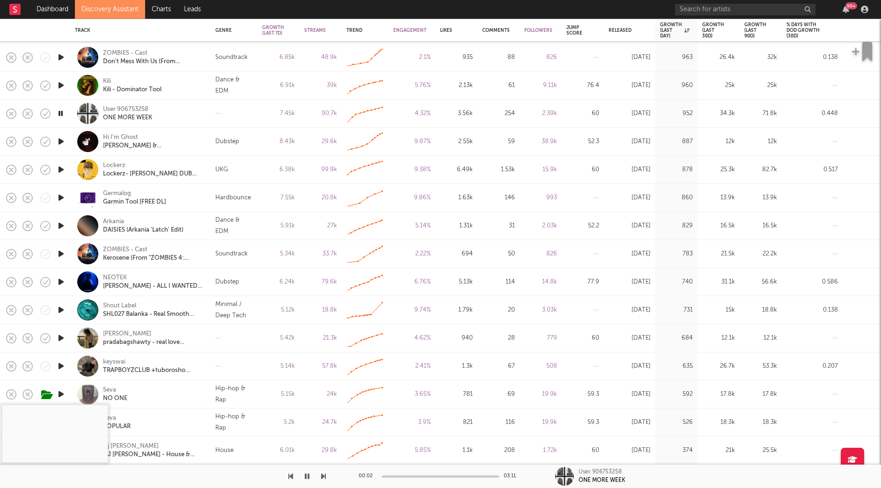
click at [61, 393] on icon "button" at bounding box center [61, 394] width 10 height 12
click at [112, 387] on div "5eva" at bounding box center [109, 390] width 13 height 8
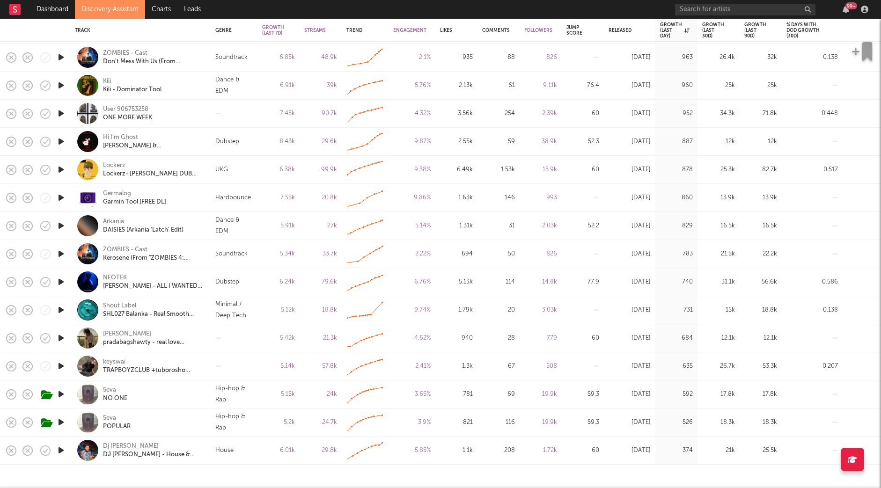
click at [124, 117] on div "ONE MORE WEEK" at bounding box center [127, 118] width 49 height 8
click at [134, 12] on link "Discovery Assistant" at bounding box center [110, 9] width 70 height 19
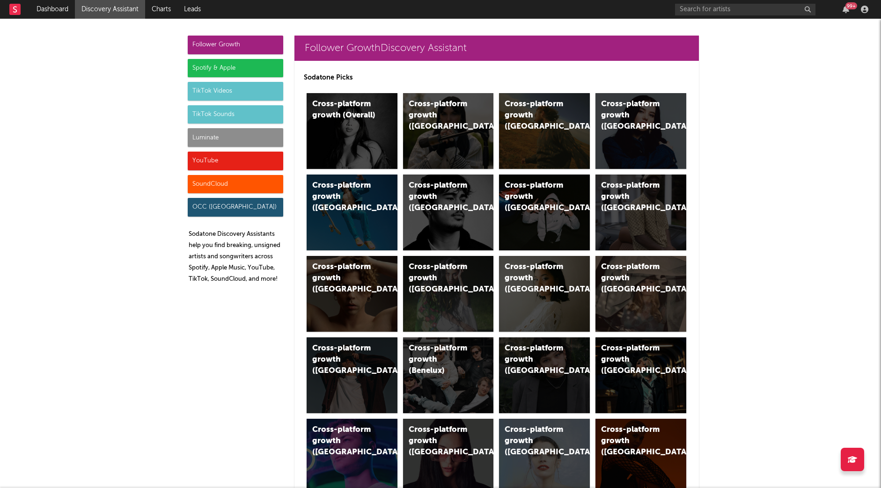
click at [246, 144] on div "Luminate" at bounding box center [235, 137] width 95 height 19
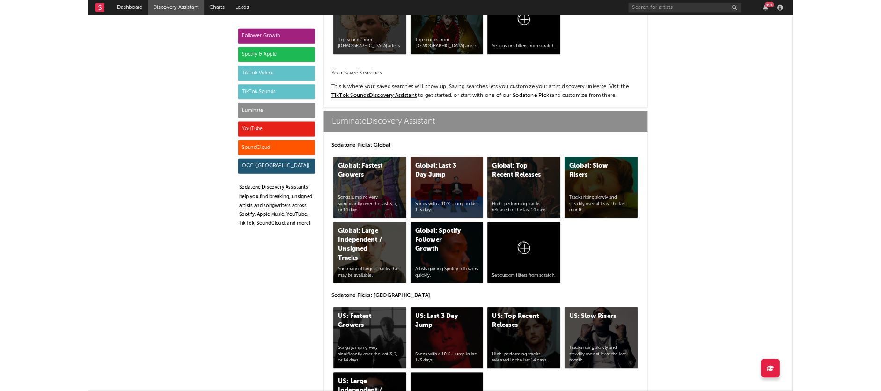
scroll to position [4153, 0]
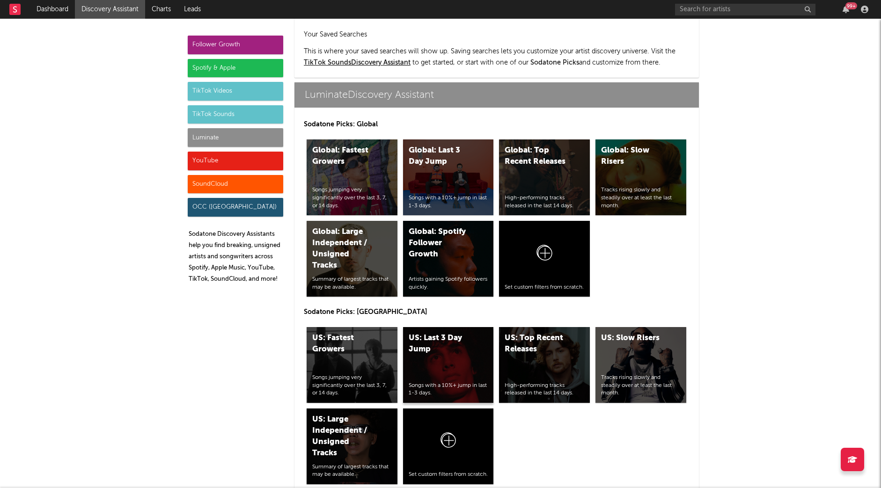
click at [436, 333] on div "US: Last 3 Day Jump" at bounding box center [440, 344] width 64 height 22
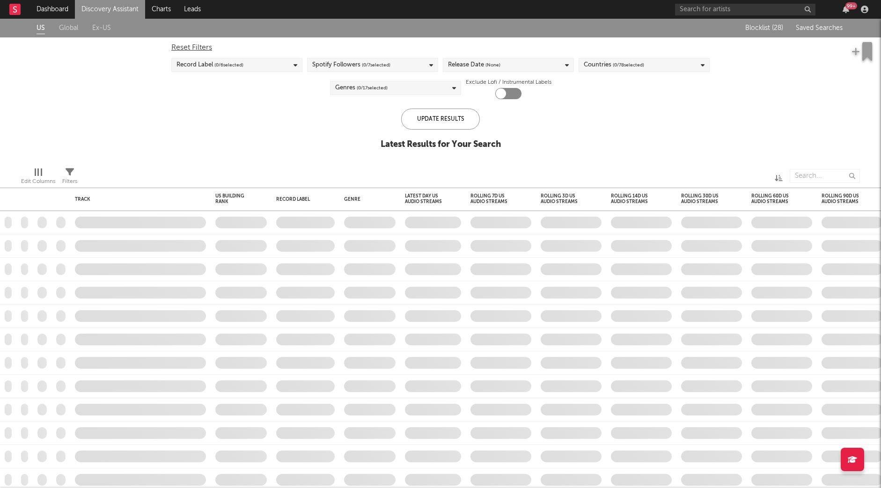
checkbox input "true"
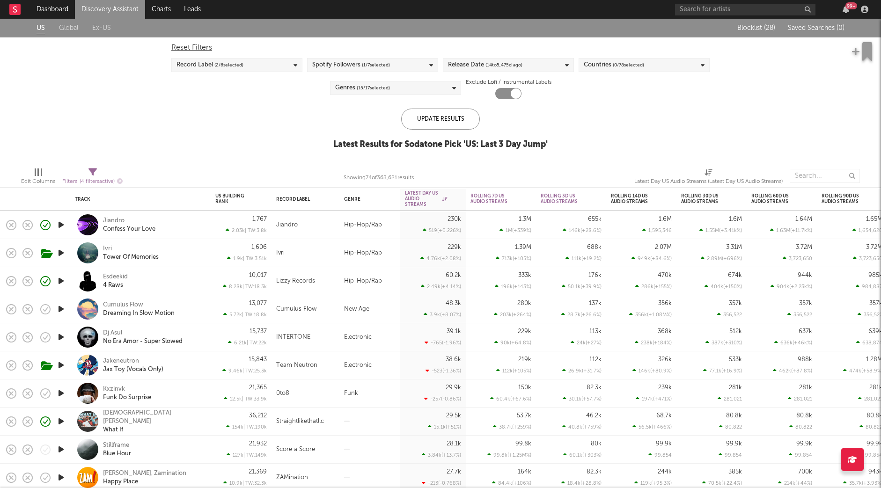
click at [116, 6] on link "Discovery Assistant" at bounding box center [110, 9] width 70 height 19
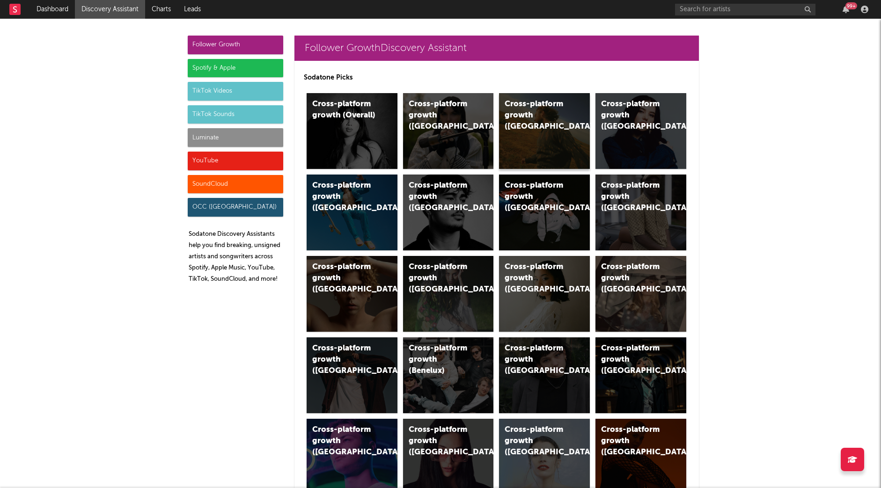
click at [573, 99] on div "Cross-platform growth (US)" at bounding box center [544, 131] width 91 height 76
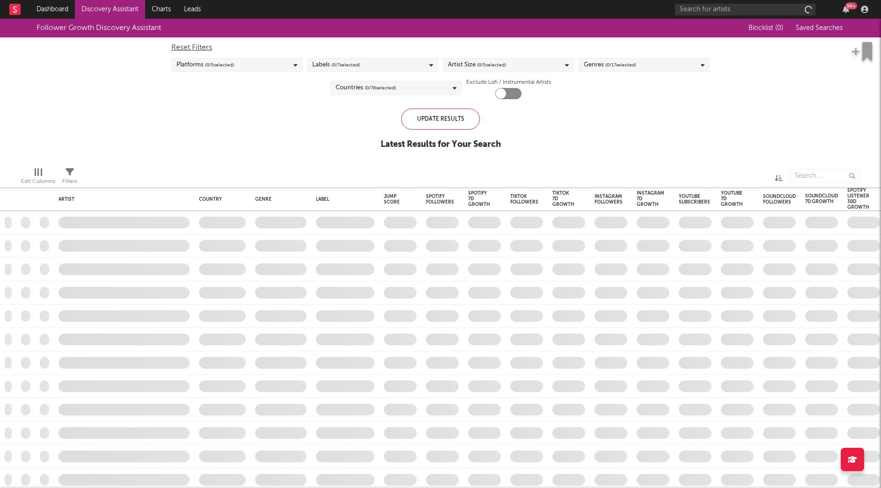
checkbox input "true"
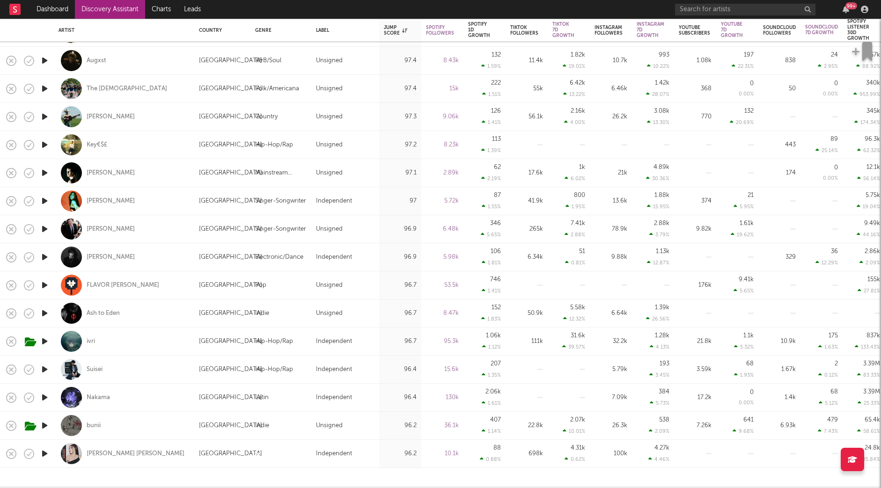
click at [47, 369] on icon "button" at bounding box center [45, 370] width 10 height 12
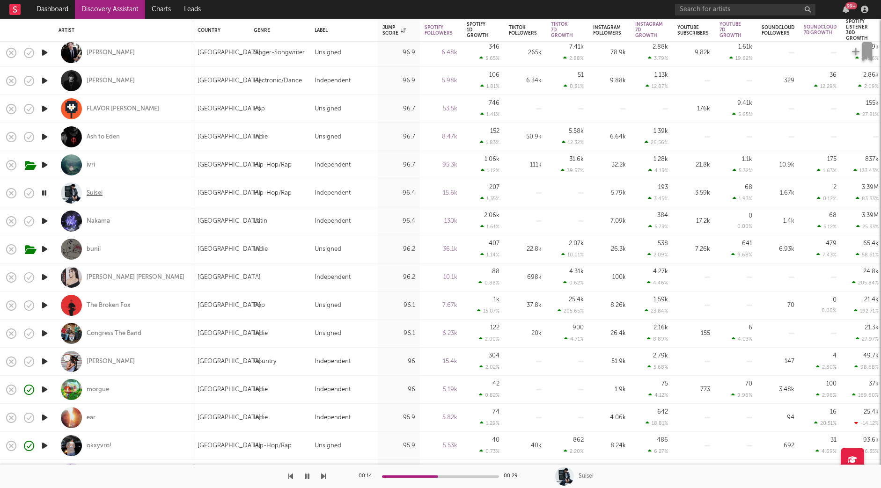
click at [95, 191] on div "Suisei" at bounding box center [95, 193] width 16 height 8
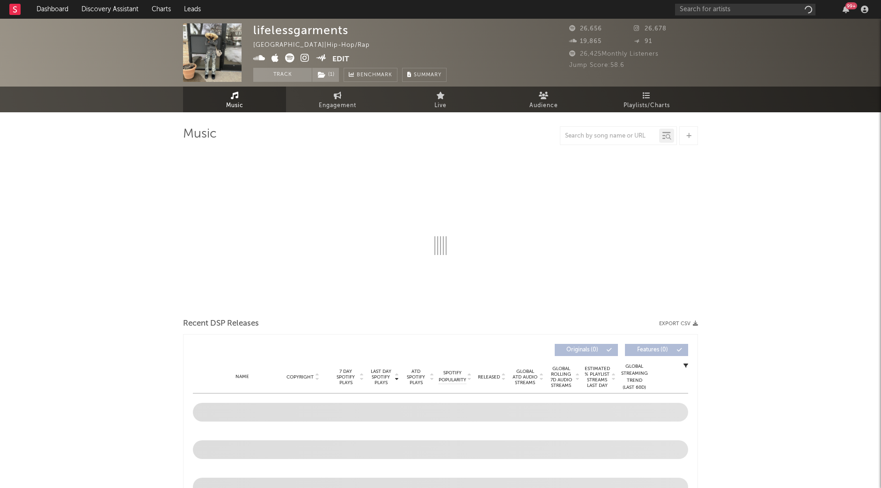
select select "6m"
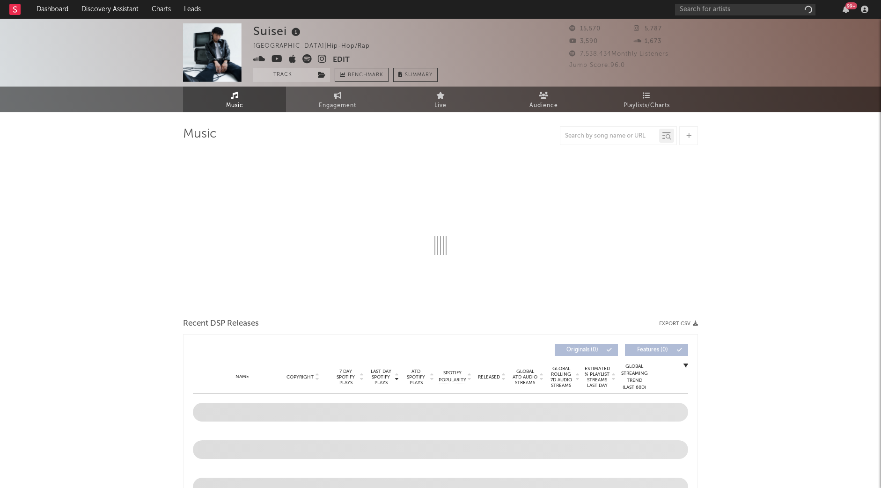
select select "6m"
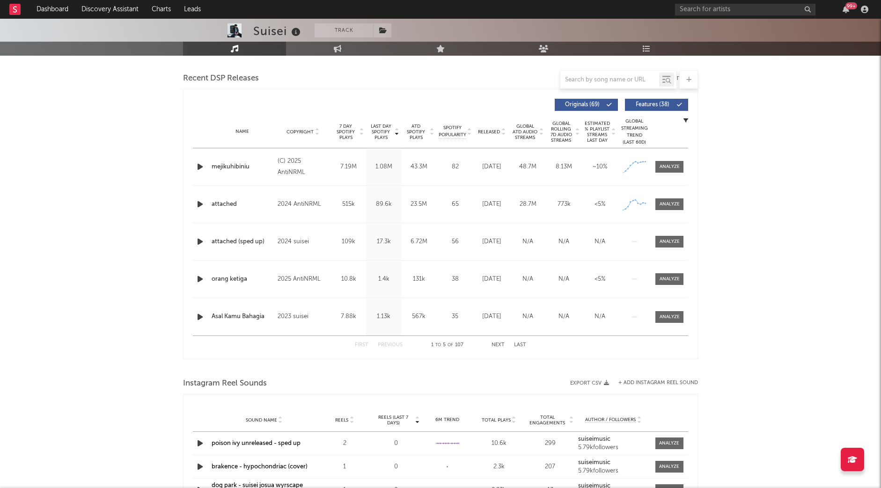
scroll to position [325, 0]
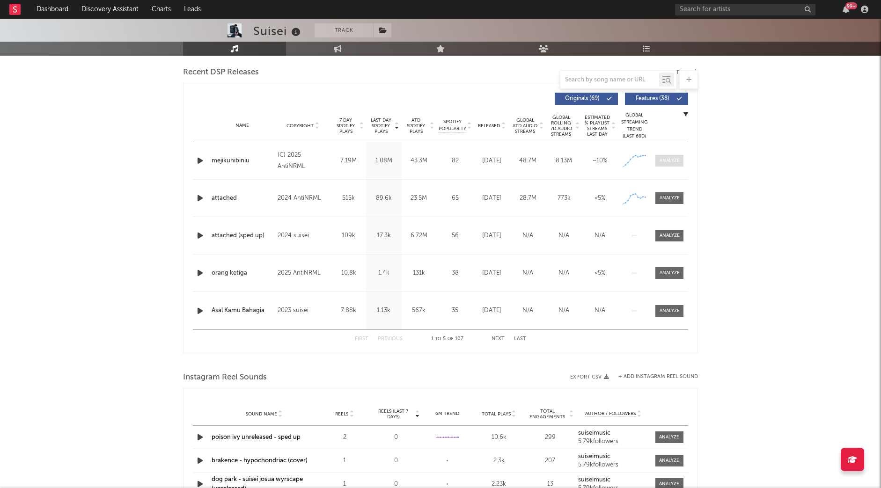
click at [660, 162] on div at bounding box center [669, 160] width 20 height 7
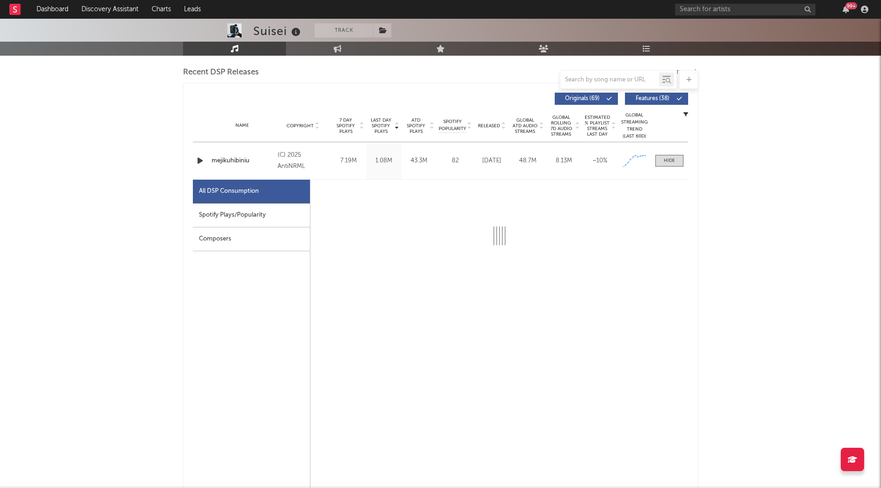
select select "1w"
